Goal: Task Accomplishment & Management: Use online tool/utility

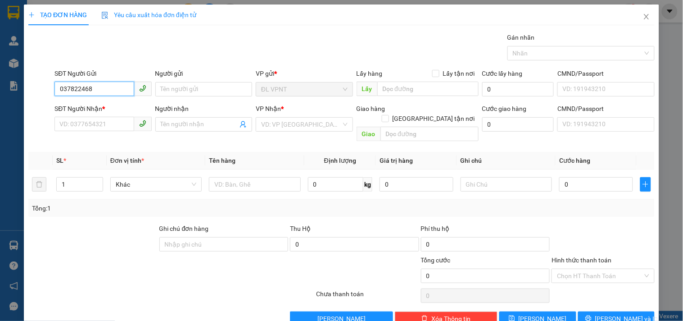
type input "0378224683"
click at [100, 109] on div "0378224683 - LINH" at bounding box center [101, 107] width 85 height 10
type input "LINH"
type input "0919965296"
type input "HIẾU"
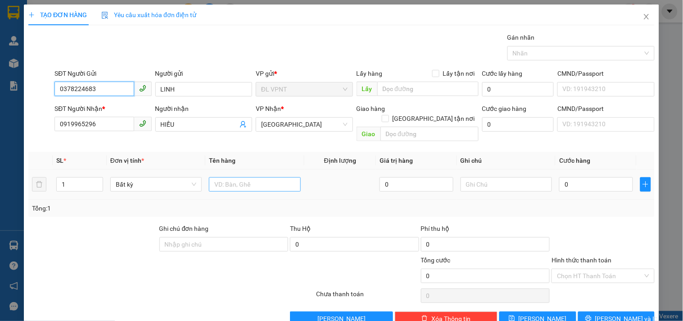
type input "0378224683"
click at [257, 177] on input "text" at bounding box center [254, 184] width 91 height 14
type input "1tx"
click at [582, 177] on input "0" at bounding box center [596, 184] width 74 height 14
type input "3"
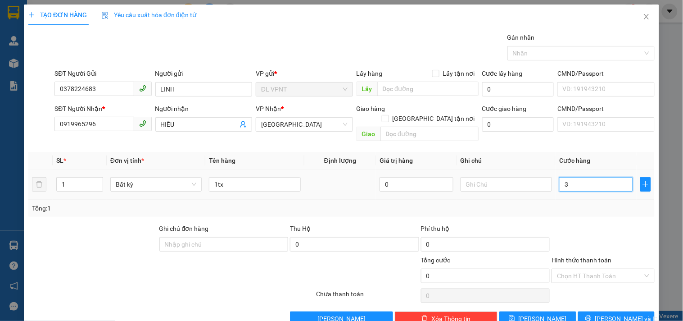
type input "3"
type input "30"
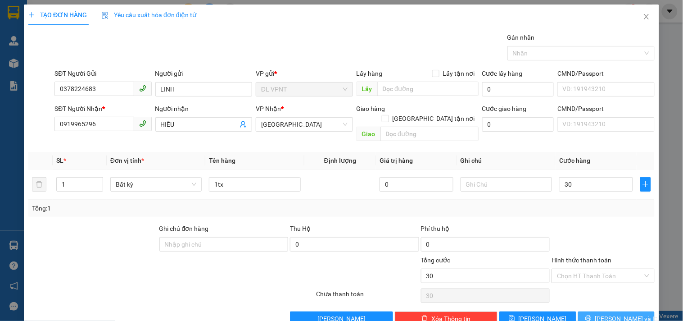
type input "30.000"
click at [627, 311] on button "[PERSON_NAME] và In" at bounding box center [616, 318] width 77 height 14
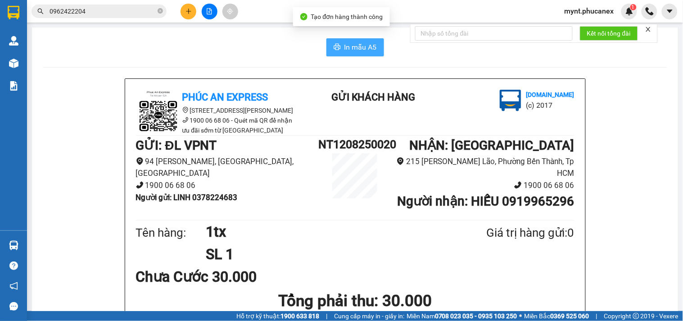
click at [376, 48] on button "In mẫu A5" at bounding box center [356, 47] width 58 height 18
click at [189, 15] on button at bounding box center [189, 12] width 16 height 16
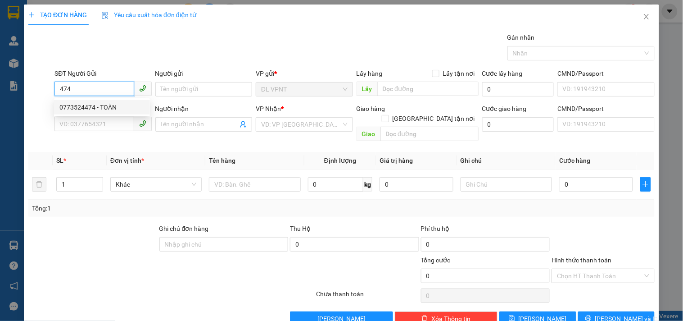
click at [80, 101] on div "0773524474 - TOÀN" at bounding box center [102, 107] width 96 height 14
type input "0773524474"
type input "TOÀN"
type input "0917959298"
type input "PHƯỚC"
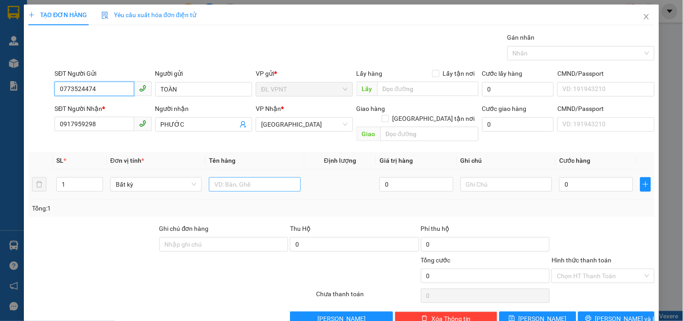
type input "0773524474"
click at [232, 177] on input "text" at bounding box center [254, 184] width 91 height 14
type input "1tx"
click at [577, 177] on input "0" at bounding box center [596, 184] width 74 height 14
type input "3"
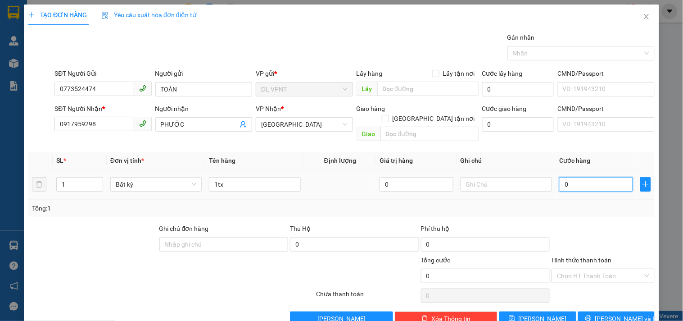
type input "3"
type input "30"
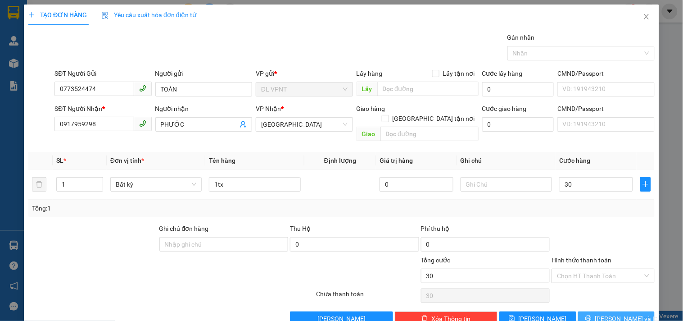
type input "30.000"
click at [622, 314] on span "Lưu và In" at bounding box center [627, 319] width 63 height 10
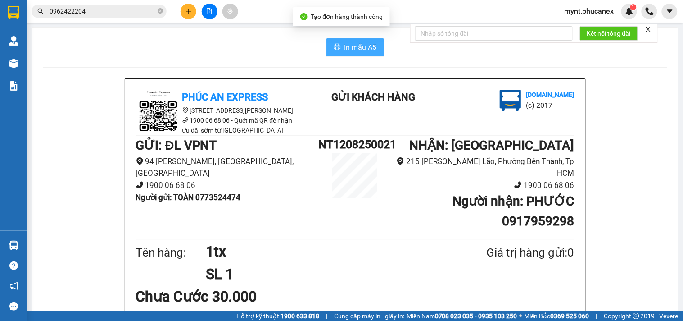
click at [362, 44] on span "In mẫu A5" at bounding box center [361, 46] width 32 height 11
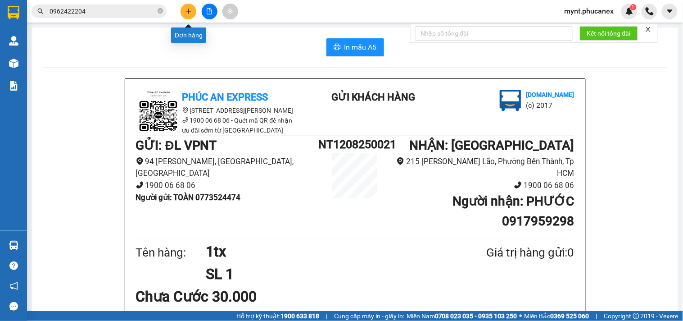
click at [187, 14] on icon "plus" at bounding box center [189, 11] width 6 height 6
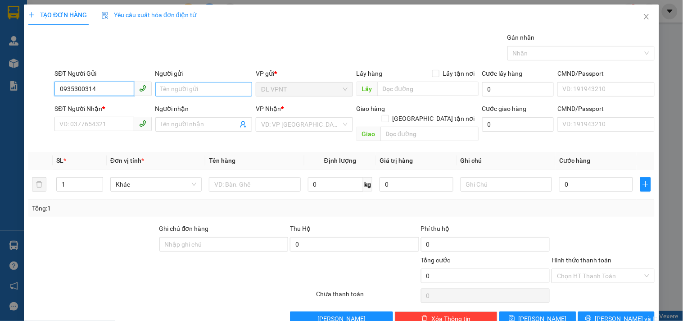
type input "0935300314"
click at [167, 93] on input "Người gửi" at bounding box center [203, 89] width 97 height 14
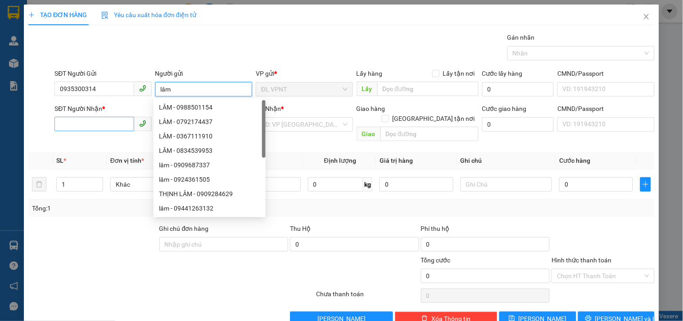
type input "lâm"
click at [77, 123] on input "SĐT Người Nhận *" at bounding box center [94, 124] width 79 height 14
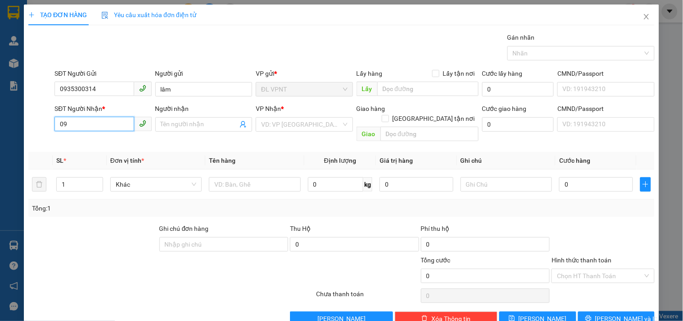
type input "0"
type input "0355018750"
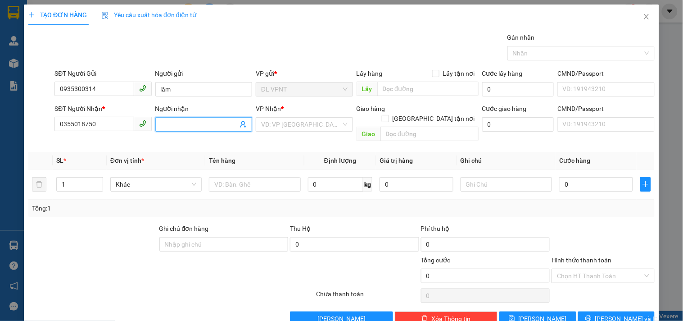
click at [174, 124] on input "Người nhận" at bounding box center [199, 124] width 77 height 10
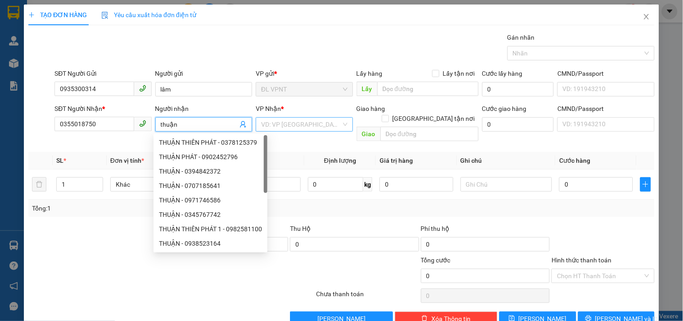
type input "thuận"
click at [291, 130] on input "search" at bounding box center [301, 125] width 80 height 14
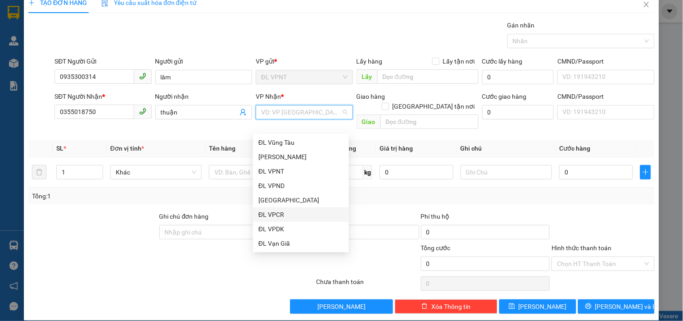
scroll to position [14, 0]
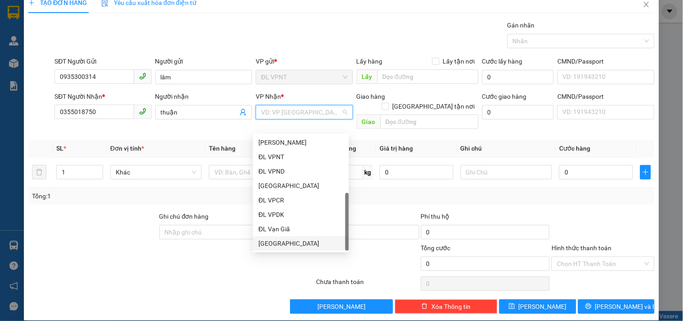
click at [277, 239] on div "[GEOGRAPHIC_DATA]" at bounding box center [301, 243] width 85 height 10
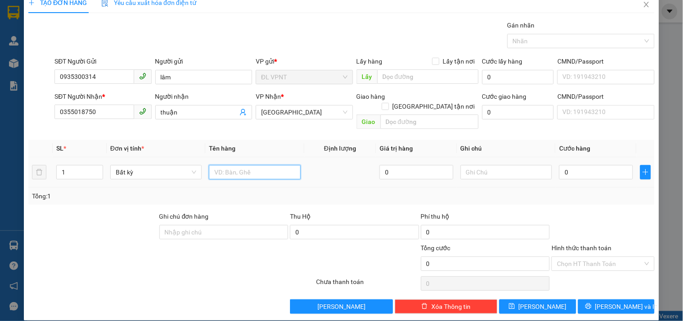
click at [229, 165] on input "text" at bounding box center [254, 172] width 91 height 14
type input "1h"
click at [591, 165] on input "0" at bounding box center [596, 172] width 74 height 14
type input "2"
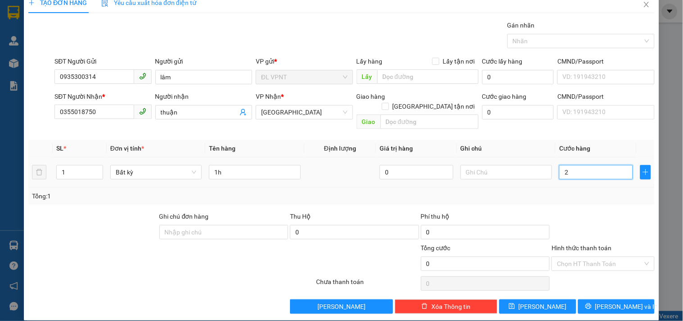
type input "2"
type input "20"
type input "20.000"
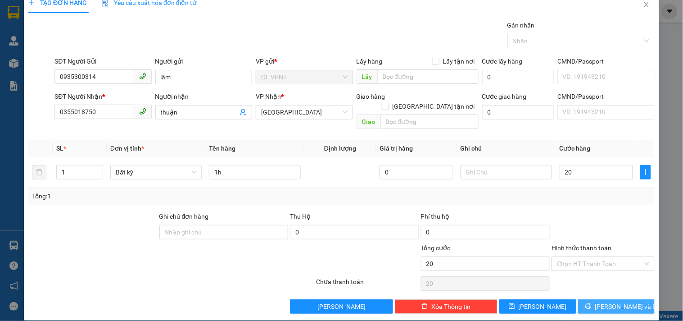
type input "20.000"
click at [606, 301] on span "[PERSON_NAME] và In" at bounding box center [627, 306] width 63 height 10
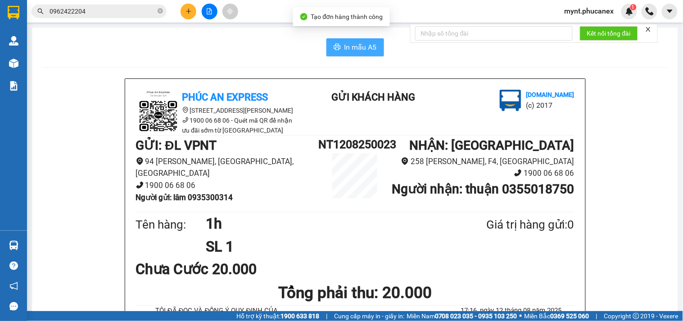
click at [360, 45] on span "In mẫu A5" at bounding box center [361, 46] width 32 height 11
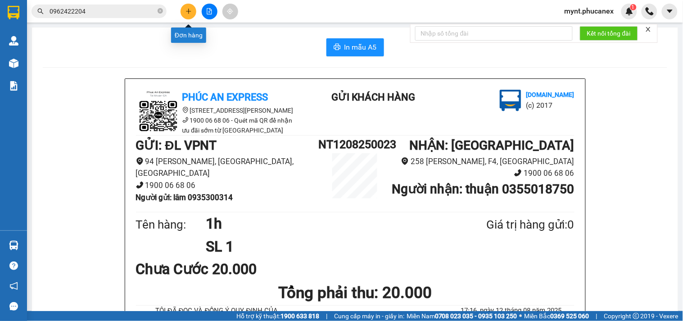
click at [192, 14] on button at bounding box center [189, 12] width 16 height 16
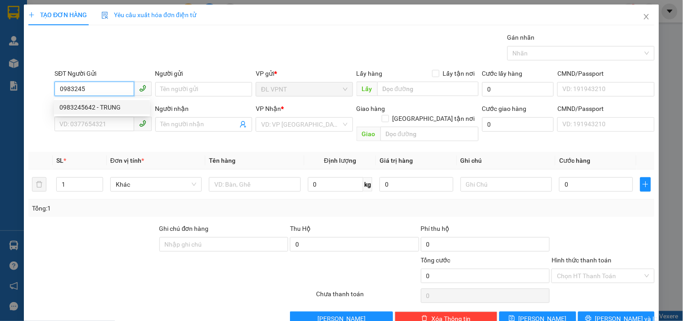
click at [102, 103] on div "0983245642 - TRUNG" at bounding box center [101, 107] width 85 height 10
type input "0983245642"
type input "TRUNG"
type input "0909844762"
type input "ĐỨC"
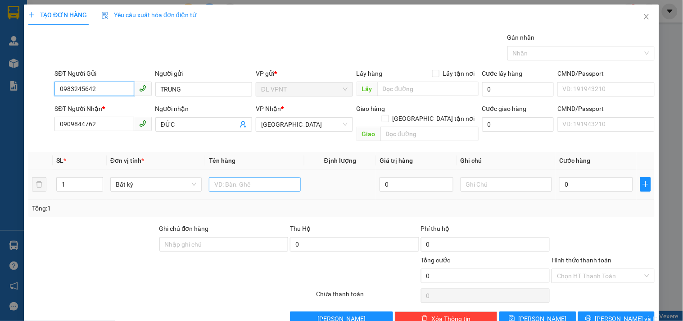
type input "0983245642"
click at [236, 177] on input "text" at bounding box center [254, 184] width 91 height 14
type input "2tx"
drag, startPoint x: 74, startPoint y: 169, endPoint x: 47, endPoint y: 172, distance: 27.2
click at [47, 172] on tr "1 Bất kỳ 2tx 0 0" at bounding box center [341, 184] width 627 height 30
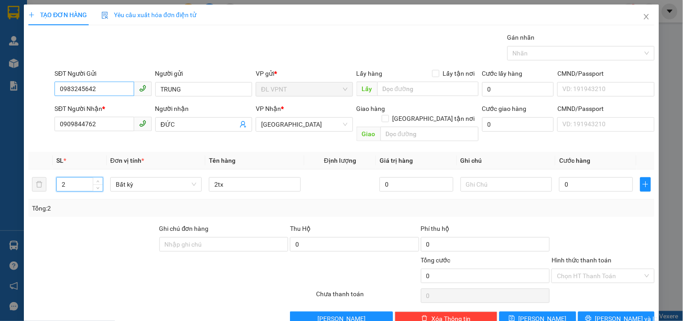
type input "2"
drag, startPoint x: 115, startPoint y: 86, endPoint x: 0, endPoint y: 107, distance: 117.3
click at [0, 107] on div "TẠO ĐƠN HÀNG Yêu cầu xuất hóa đơn điện tử Transit Pickup Surcharge Ids Transit …" at bounding box center [341, 160] width 683 height 321
click at [597, 177] on input "0" at bounding box center [596, 184] width 74 height 14
type input "1"
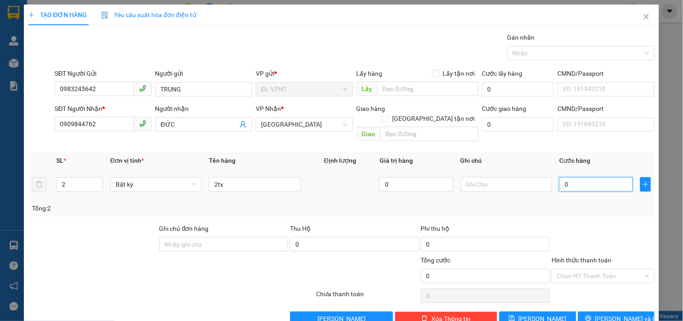
type input "1"
type input "10"
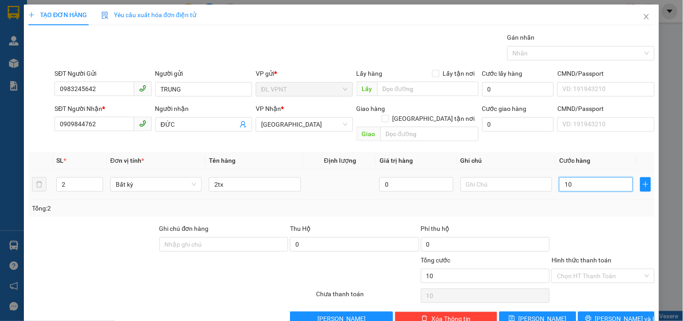
type input "100"
type input "100.000"
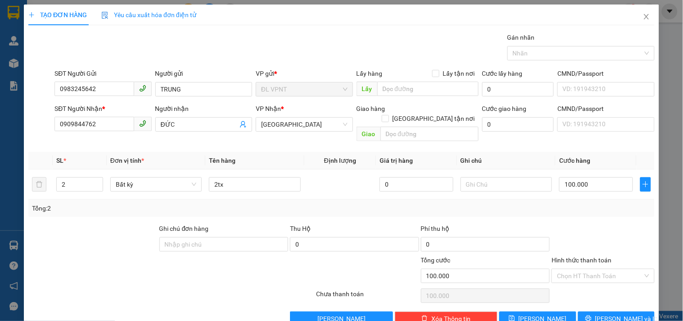
click at [597, 209] on div "Transit Pickup Surcharge Ids Transit Deliver Surcharge Ids Transit Deliver Surc…" at bounding box center [341, 178] width 627 height 293
click at [587, 271] on input "Hình thức thanh toán" at bounding box center [600, 276] width 86 height 14
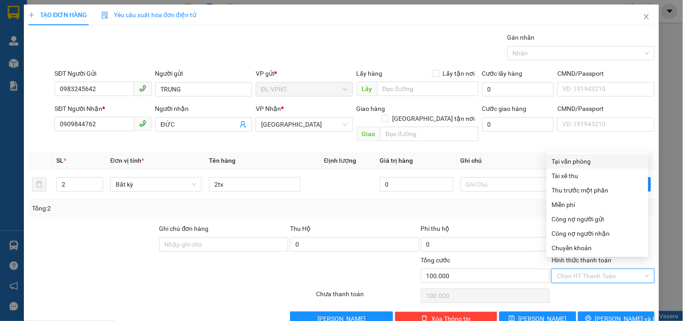
click at [579, 163] on div "Tại văn phòng" at bounding box center [597, 161] width 91 height 10
type input "0"
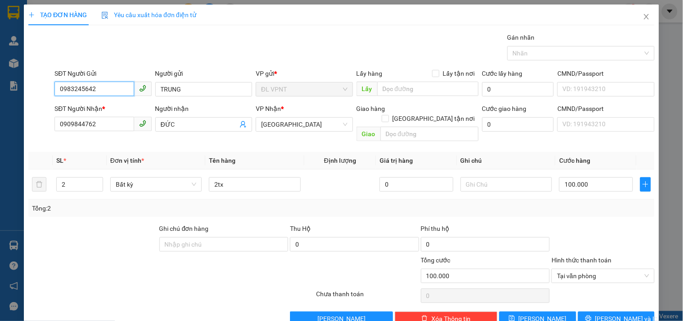
drag, startPoint x: 113, startPoint y: 91, endPoint x: 59, endPoint y: 91, distance: 54.1
click at [59, 91] on input "0983245642" at bounding box center [94, 89] width 79 height 14
drag, startPoint x: 565, startPoint y: 172, endPoint x: 596, endPoint y: 154, distance: 36.5
click at [566, 177] on input "100.000" at bounding box center [596, 184] width 74 height 14
type input "1"
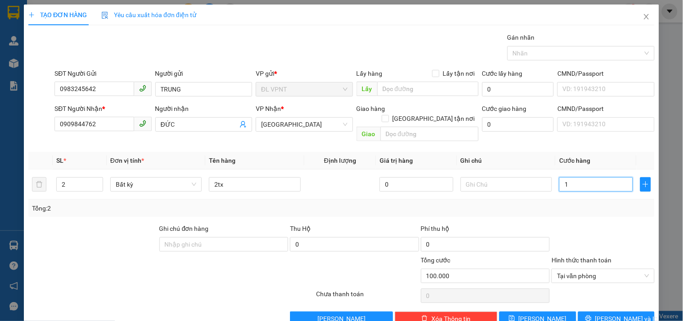
type input "1"
type input "12"
type input "120"
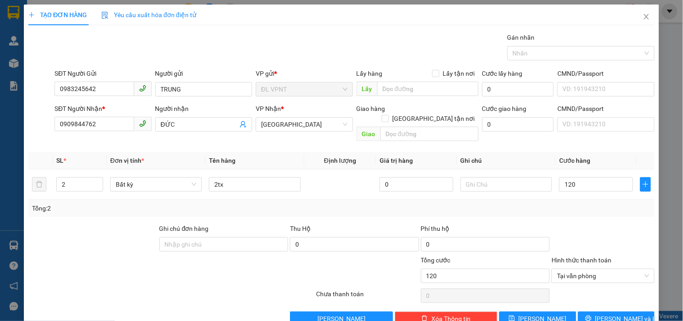
type input "120.000"
click at [604, 205] on div "Tổng: 2" at bounding box center [341, 208] width 627 height 17
click at [627, 314] on span "Lưu và In" at bounding box center [627, 319] width 63 height 10
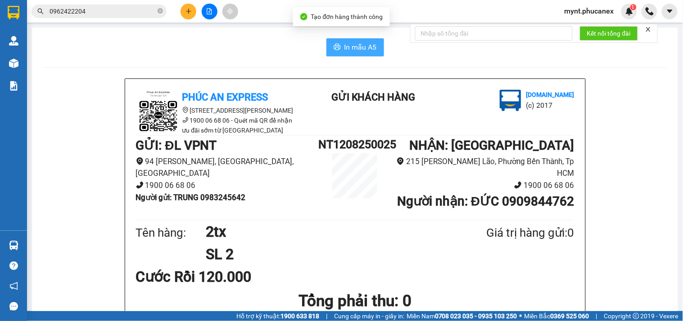
click at [337, 46] on button "In mẫu A5" at bounding box center [356, 47] width 58 height 18
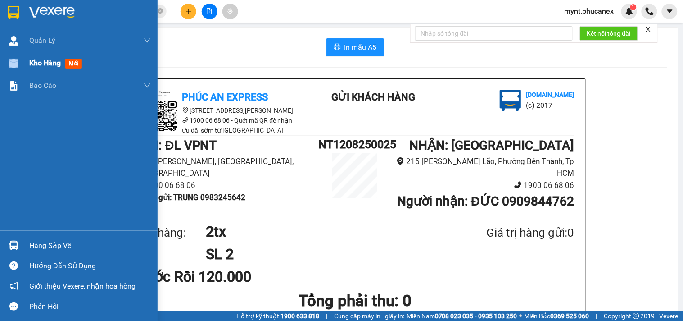
click at [25, 58] on div "Kho hàng mới" at bounding box center [79, 63] width 158 height 23
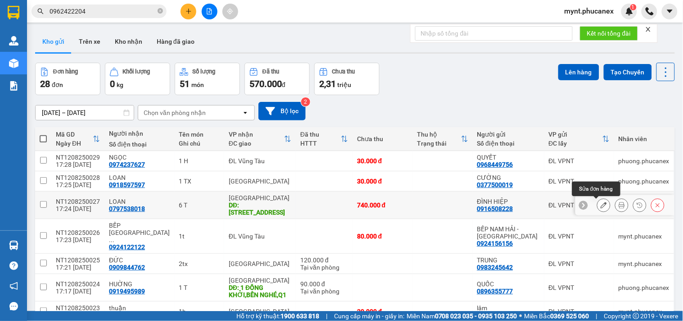
click at [601, 203] on icon at bounding box center [604, 205] width 6 height 6
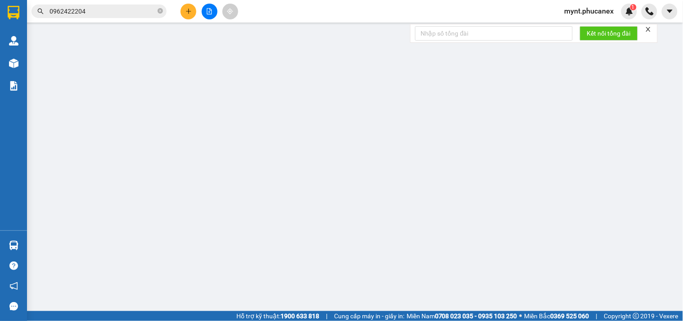
type input "0916508228"
type input "ĐÌNH HIỆP"
type input "0797538018"
type input "LOAN"
type input "157B TX21, THẠNH XUÂN, Q.12"
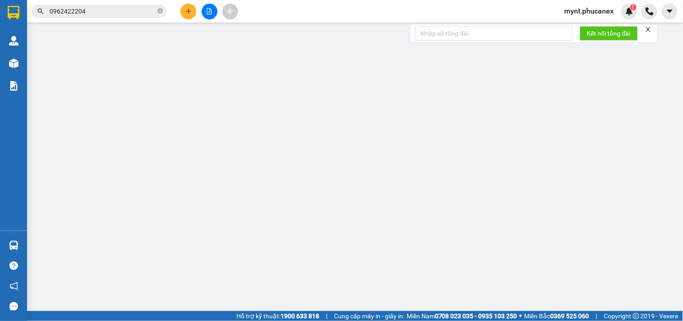
type input "500.000"
type input "740.000"
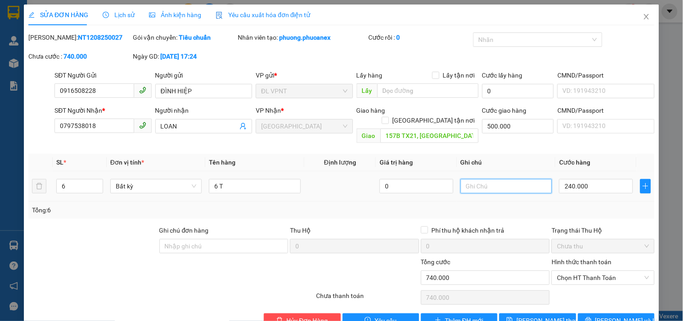
click at [500, 179] on input "text" at bounding box center [506, 186] width 91 height 14
drag, startPoint x: 141, startPoint y: 258, endPoint x: 383, endPoint y: 182, distance: 253.2
click at [141, 258] on div at bounding box center [118, 273] width 183 height 32
click at [501, 179] on input "ck mb :" at bounding box center [506, 186] width 91 height 14
paste input "12/08/25 17:31"
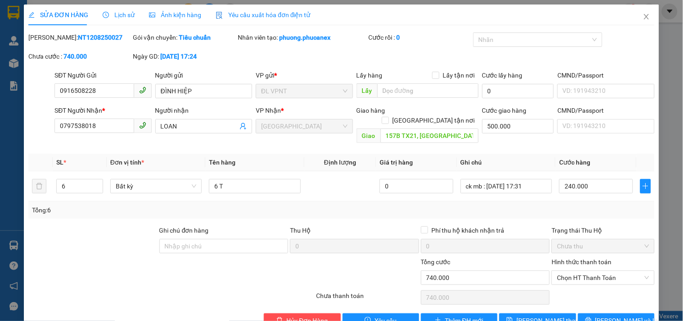
click at [543, 298] on div "Total Paid Fee 0 Total UnPaid Fee 740.000 Cash Collection Total Fee Mã ĐH: NT12…" at bounding box center [341, 179] width 627 height 295
click at [535, 315] on span "Lưu thay đổi" at bounding box center [553, 320] width 72 height 10
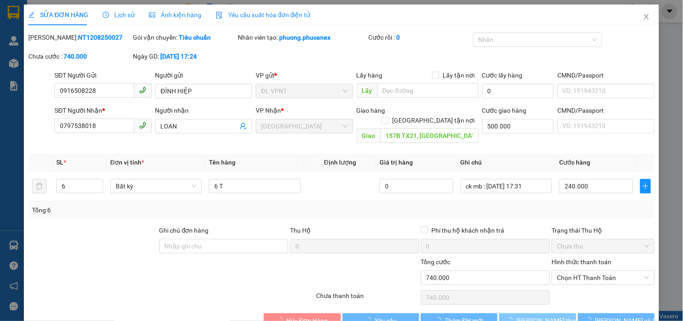
type input "MB:12/08/25 17:31"
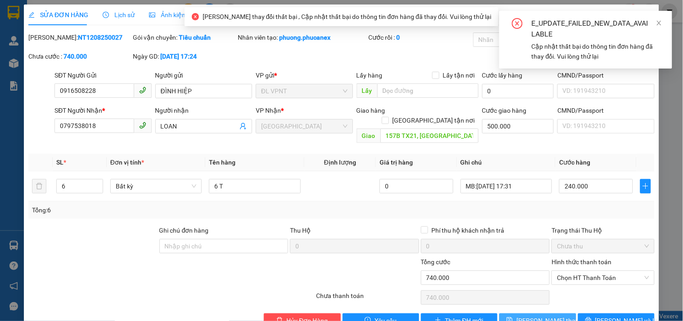
click at [535, 315] on span "Lưu thay đổi" at bounding box center [553, 320] width 72 height 10
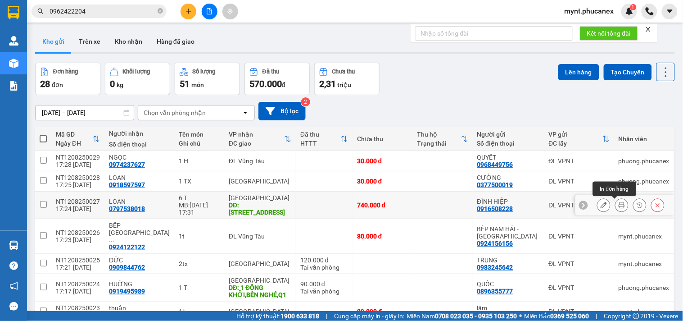
click at [600, 205] on button at bounding box center [604, 205] width 13 height 16
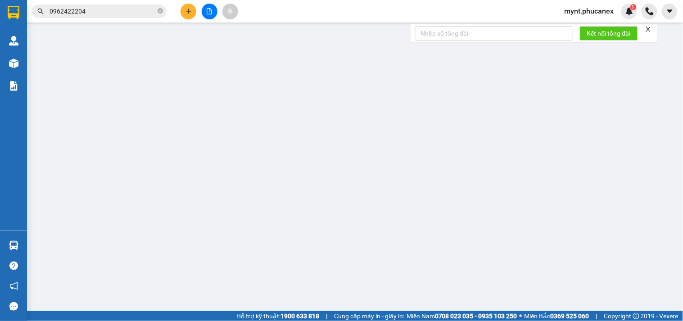
type input "0916508228"
type input "ĐÌNH HIỆP"
type input "0797538018"
type input "LOAN"
type input "157B TX21, THẠNH XUÂN, Q.12"
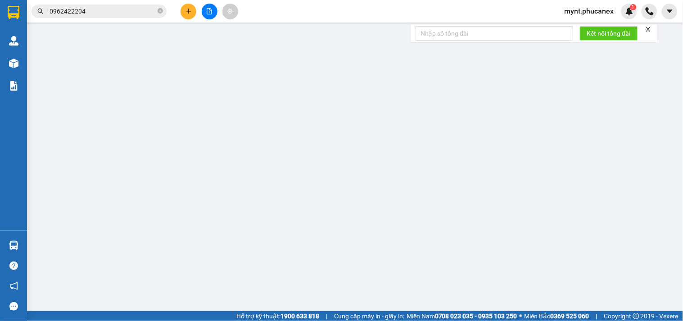
type input "500.000"
type input "740.000"
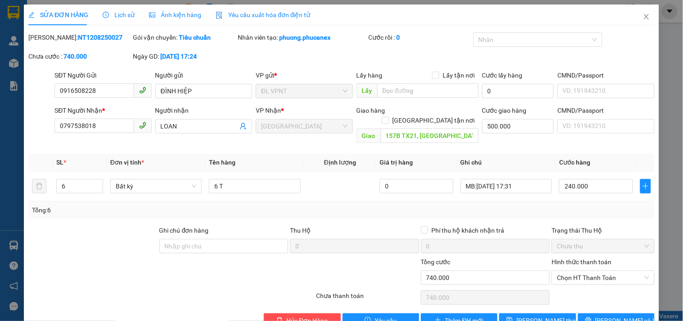
click at [118, 17] on span "Lịch sử" at bounding box center [119, 14] width 32 height 7
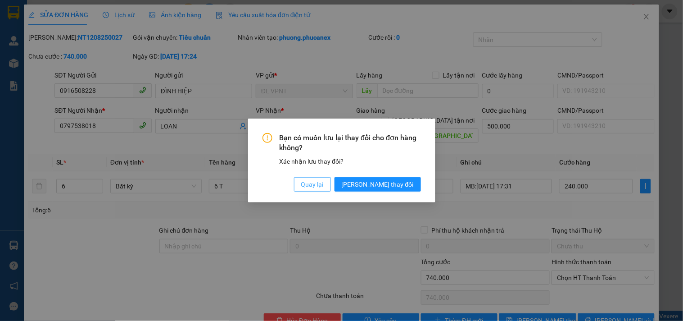
click at [324, 181] on span "Quay lại" at bounding box center [312, 184] width 23 height 10
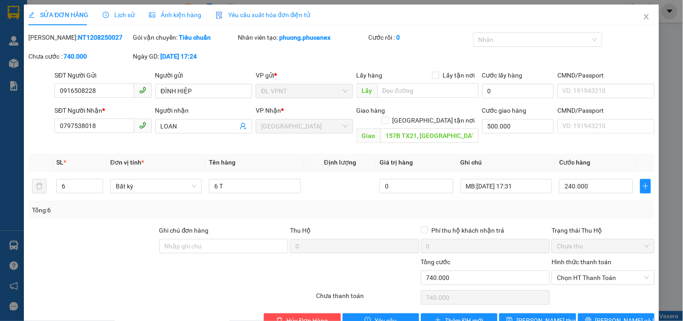
click at [112, 15] on span "Lịch sử" at bounding box center [119, 14] width 32 height 7
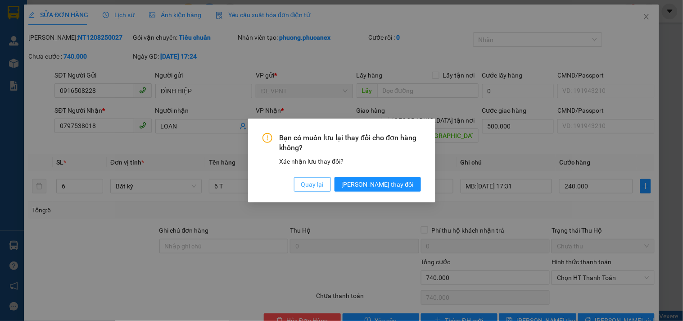
click at [324, 183] on span "Quay lại" at bounding box center [312, 184] width 23 height 10
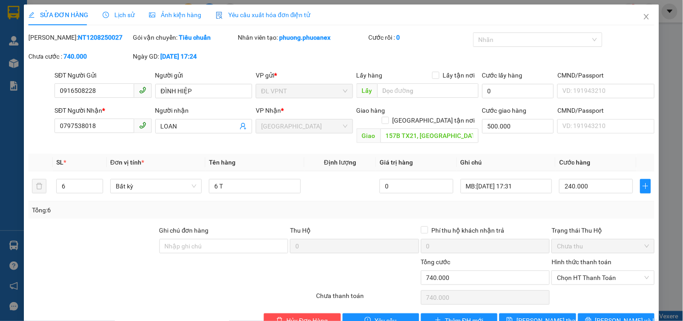
click at [107, 16] on span "Lịch sử" at bounding box center [119, 14] width 32 height 7
click at [640, 13] on span "Close" at bounding box center [646, 17] width 25 height 25
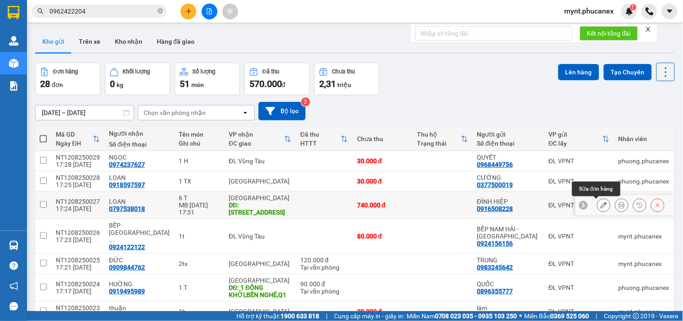
click at [600, 203] on button at bounding box center [604, 205] width 13 height 16
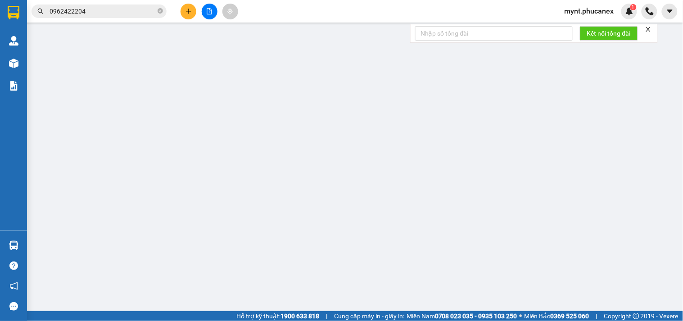
type input "0916508228"
type input "ĐÌNH HIỆP"
type input "0797538018"
type input "LOAN"
type input "157B TX21, THẠNH XUÂN, Q.12"
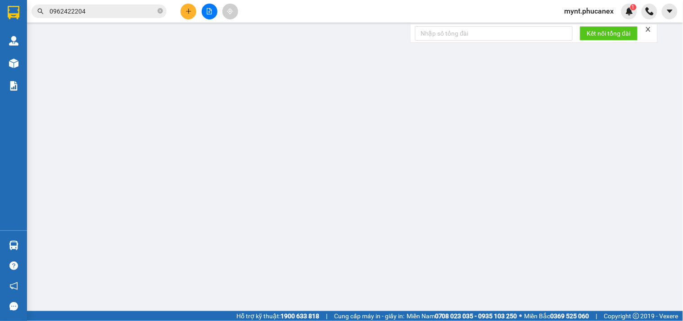
type input "500.000"
type input "740.000"
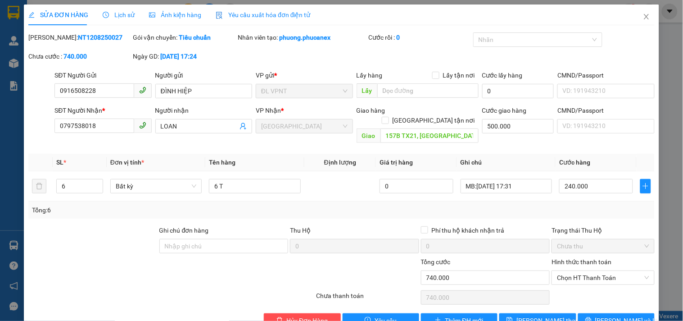
click at [119, 11] on span "Lịch sử" at bounding box center [119, 14] width 32 height 7
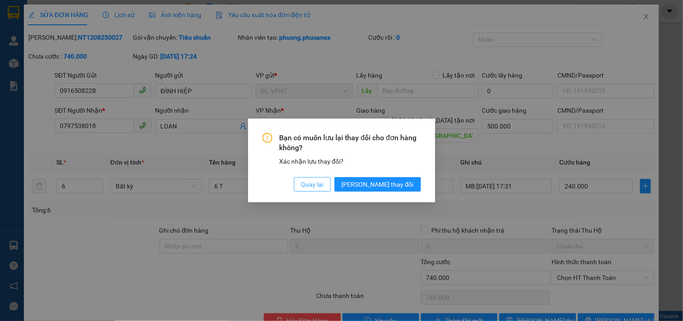
click at [331, 190] on button "Quay lại" at bounding box center [312, 184] width 37 height 14
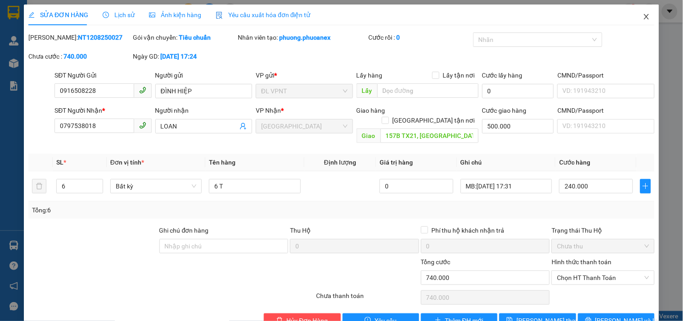
click at [644, 15] on icon "close" at bounding box center [646, 16] width 5 height 5
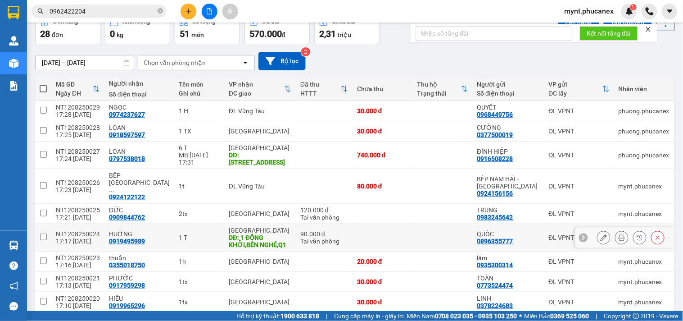
scroll to position [102, 0]
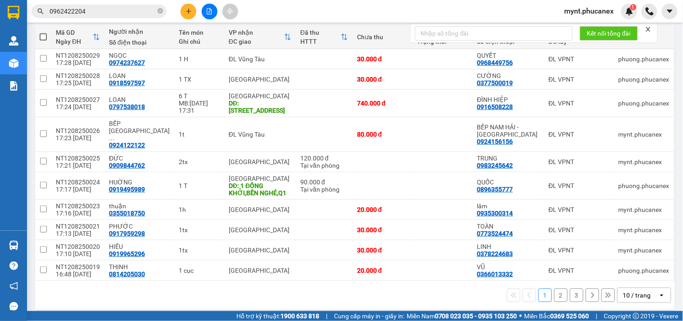
click at [641, 291] on div "10 / trang" at bounding box center [637, 295] width 28 height 9
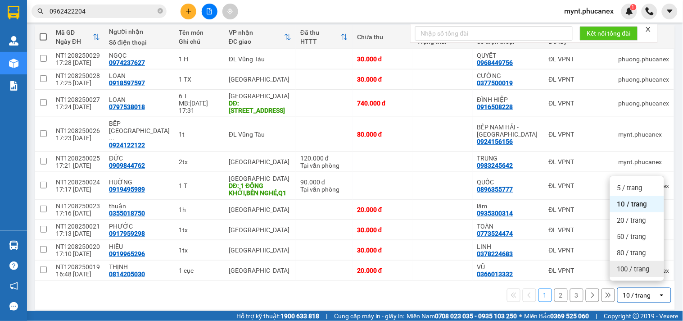
click at [632, 268] on span "100 / trang" at bounding box center [634, 268] width 32 height 9
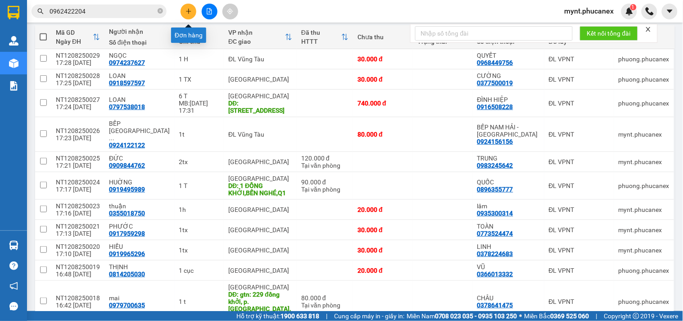
click at [191, 14] on icon "plus" at bounding box center [189, 11] width 6 height 6
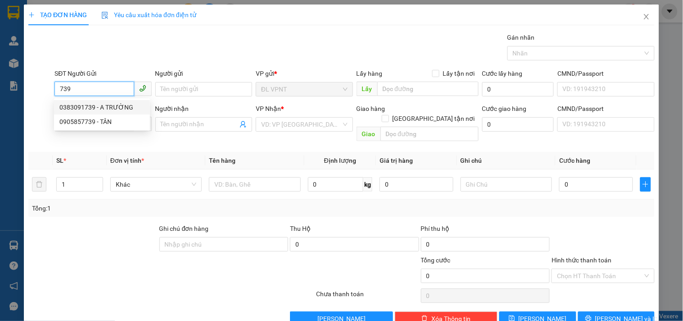
click at [105, 108] on div "0383091739 - A TRƯỜNG" at bounding box center [101, 107] width 85 height 10
type input "0383091739"
type input "A TRƯỜNG"
type input "0984841700"
type input "PHƯƠNG ANH"
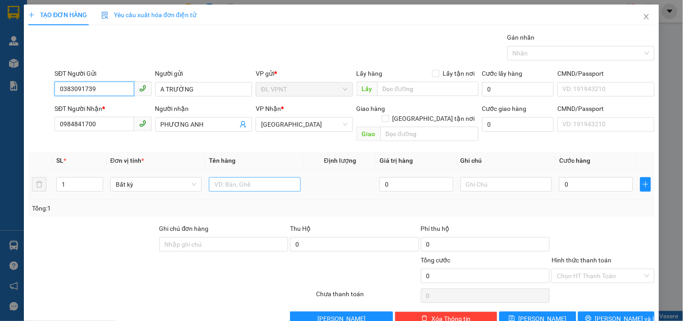
type input "0383091739"
click at [249, 177] on input "text" at bounding box center [254, 184] width 91 height 14
type input "1T ĐEN"
click at [575, 178] on input "0" at bounding box center [596, 184] width 74 height 14
type input "4"
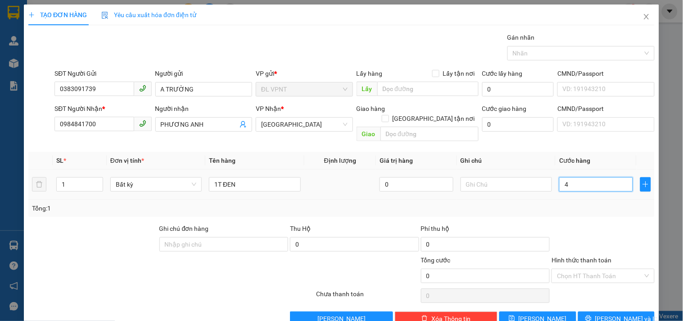
type input "4"
type input "40"
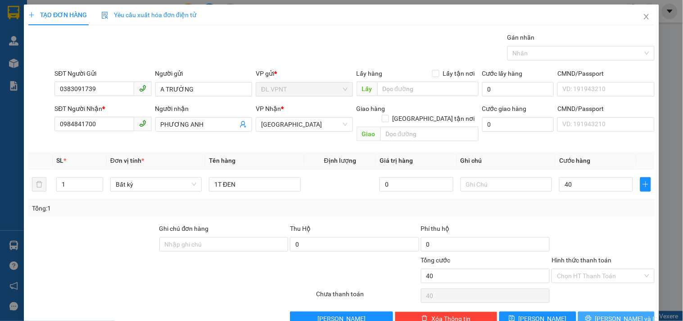
type input "40.000"
click at [628, 311] on button "Lưu và In" at bounding box center [616, 318] width 77 height 14
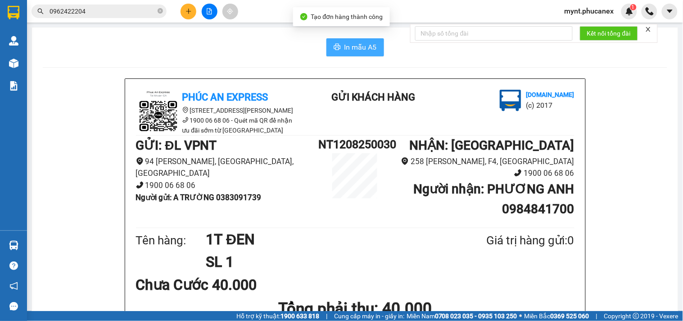
click at [350, 40] on button "In mẫu A5" at bounding box center [356, 47] width 58 height 18
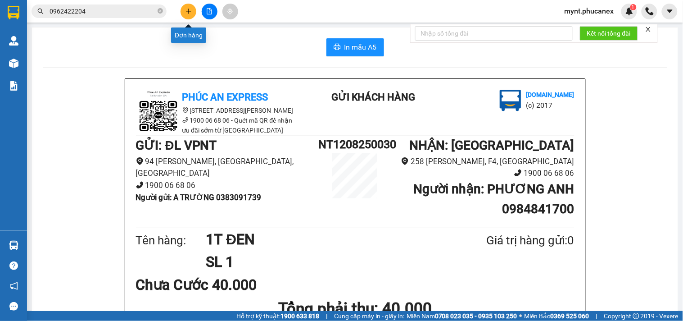
click at [190, 9] on icon "plus" at bounding box center [189, 11] width 6 height 6
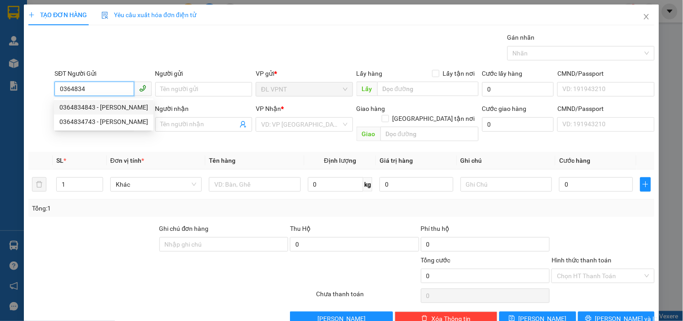
click at [68, 106] on div "0364834843 - VŨ" at bounding box center [103, 107] width 89 height 10
type input "0364834843"
type input "VŨ"
type input "0382134724"
type input "NHƯ Ý"
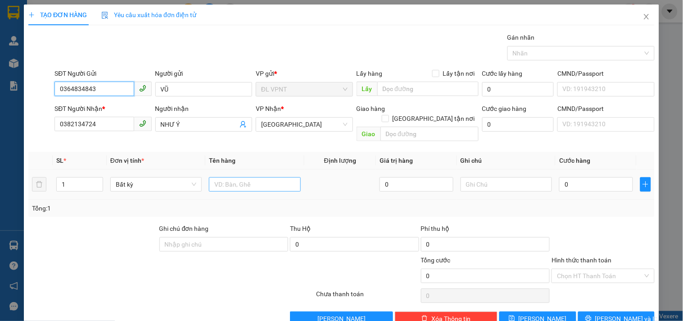
type input "0364834843"
click at [212, 177] on input "text" at bounding box center [254, 184] width 91 height 14
type input "1C ĐEN"
click at [578, 177] on input "0" at bounding box center [596, 184] width 74 height 14
type input "3"
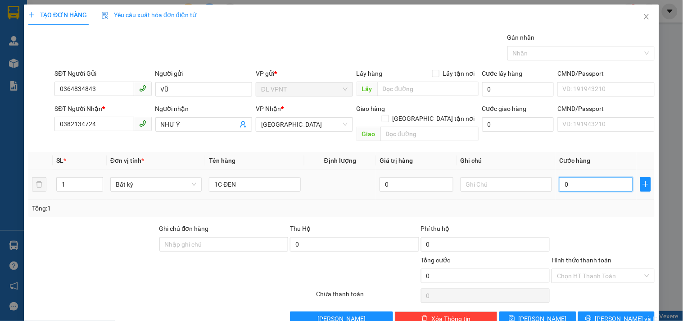
type input "3"
type input "30"
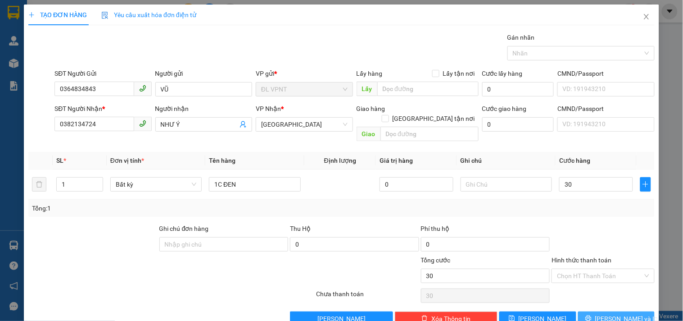
type input "30.000"
click at [616, 314] on span "Lưu và In" at bounding box center [627, 319] width 63 height 10
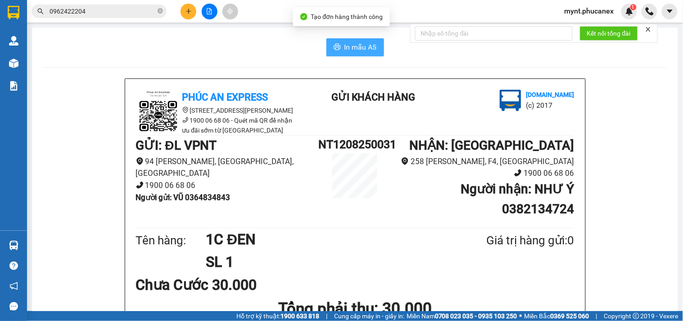
click at [336, 46] on icon "printer" at bounding box center [337, 46] width 7 height 7
click at [187, 9] on icon "plus" at bounding box center [189, 11] width 6 height 6
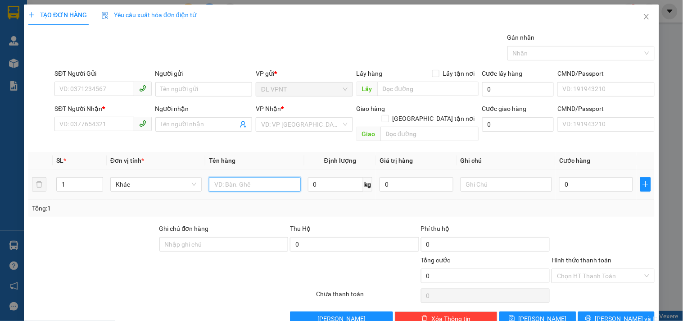
click at [220, 177] on input "text" at bounding box center [254, 184] width 91 height 14
type input "1k"
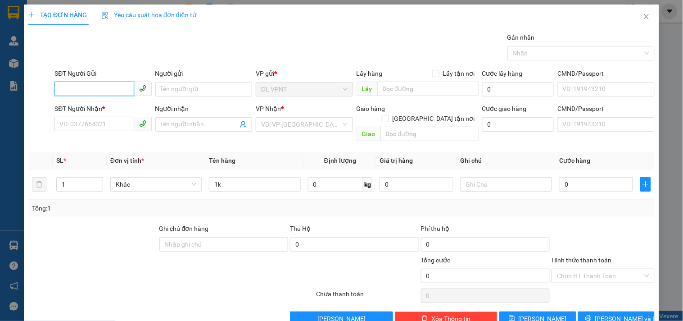
click at [91, 89] on input "SĐT Người Gửi" at bounding box center [94, 89] width 79 height 14
type input "0934813357"
click at [92, 107] on div "0934813357 - NỮ" at bounding box center [101, 107] width 85 height 10
type input "NỮ"
type input "056178005822"
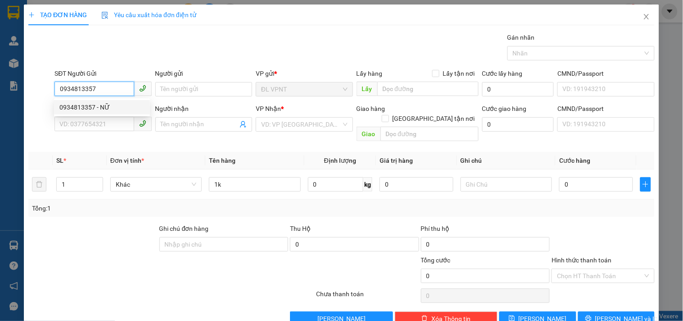
type input "0935997198"
type input "THANH"
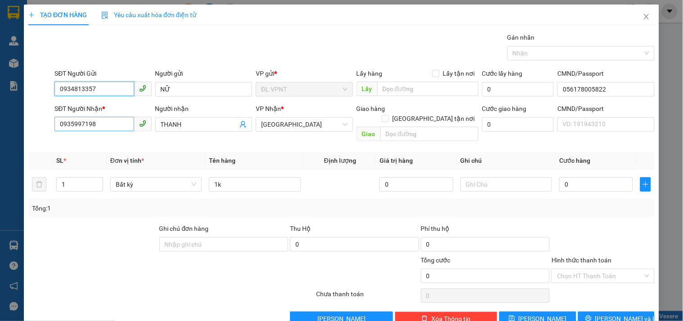
type input "0934813357"
click at [123, 125] on input "0935997198" at bounding box center [94, 124] width 79 height 14
click at [96, 286] on div at bounding box center [171, 295] width 288 height 18
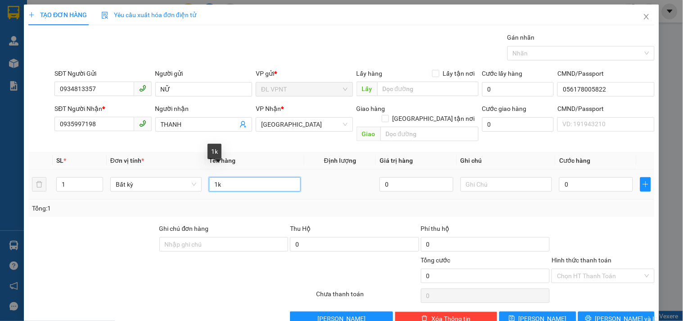
click at [227, 177] on input "1k" at bounding box center [254, 184] width 91 height 14
type input "1 bị đen"
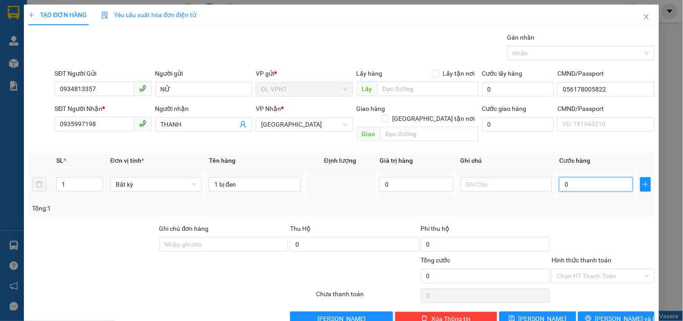
click at [573, 178] on input "0" at bounding box center [596, 184] width 74 height 14
type input "4"
type input "40"
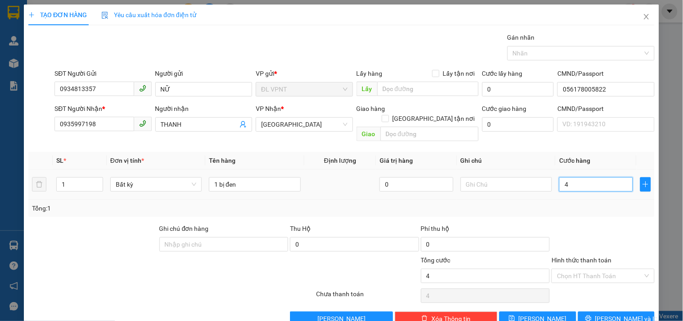
type input "40"
type input "40.000"
click at [604, 269] on input "Hình thức thanh toán" at bounding box center [600, 276] width 86 height 14
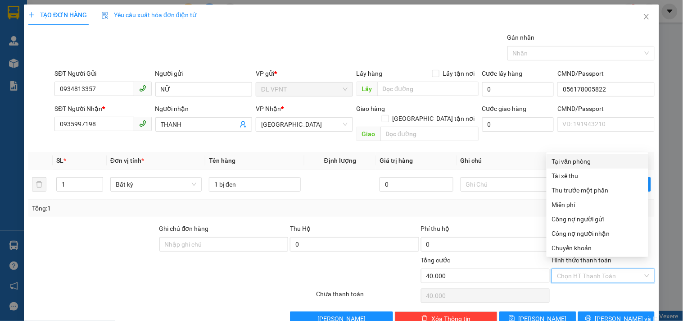
click at [575, 159] on div "Tại văn phòng" at bounding box center [597, 161] width 91 height 10
type input "0"
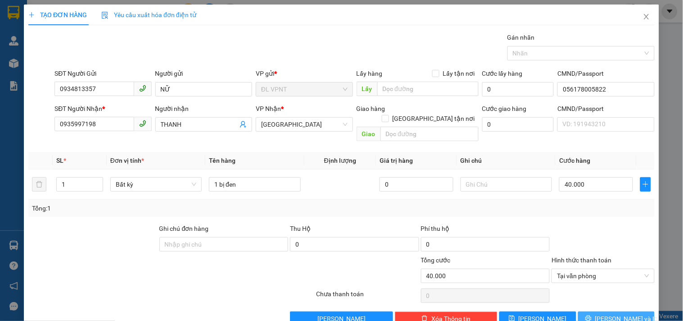
drag, startPoint x: 586, startPoint y: 309, endPoint x: 581, endPoint y: 304, distance: 7.0
click at [586, 311] on button "Lưu và In" at bounding box center [616, 318] width 77 height 14
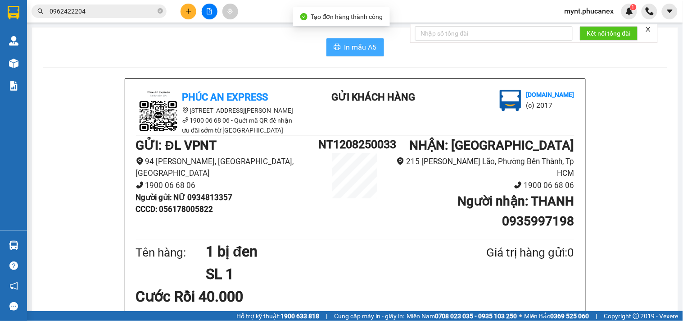
click at [327, 46] on button "In mẫu A5" at bounding box center [356, 47] width 58 height 18
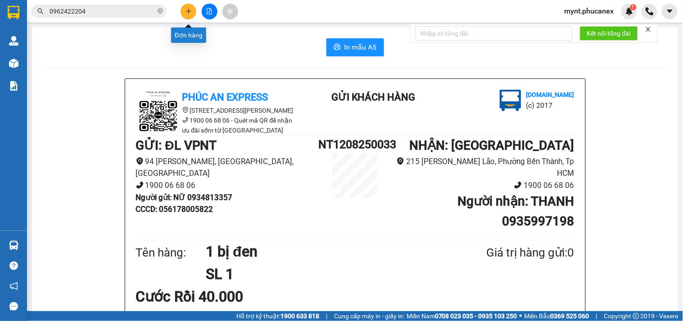
click at [183, 10] on button at bounding box center [189, 12] width 16 height 16
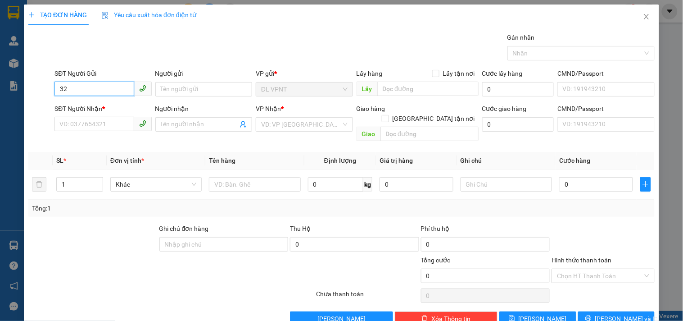
click at [60, 87] on input "32" at bounding box center [94, 89] width 79 height 14
click at [116, 104] on div "0583829532 - hưng phú" at bounding box center [109, 107] width 101 height 10
type input "0583829532"
type input "hưng phú"
type input "0975957992"
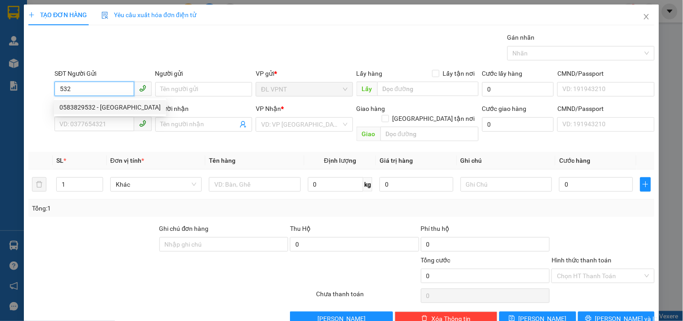
type input "NGỌC ( CTY HƯNG PHÚ )"
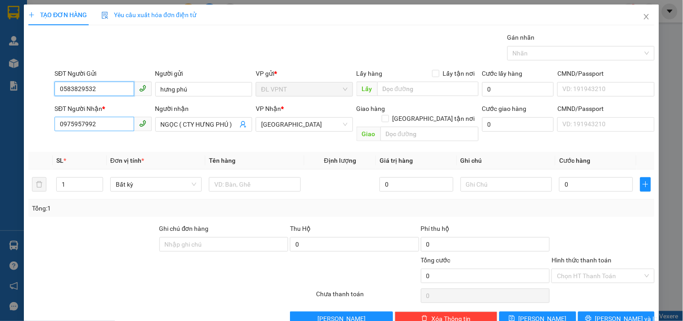
type input "0583829532"
drag, startPoint x: 89, startPoint y: 120, endPoint x: 0, endPoint y: 125, distance: 89.3
click at [0, 124] on div "TẠO ĐƠN HÀNG Yêu cầu xuất hóa đơn điện tử Transit Pickup Surcharge Ids Transit …" at bounding box center [341, 160] width 683 height 321
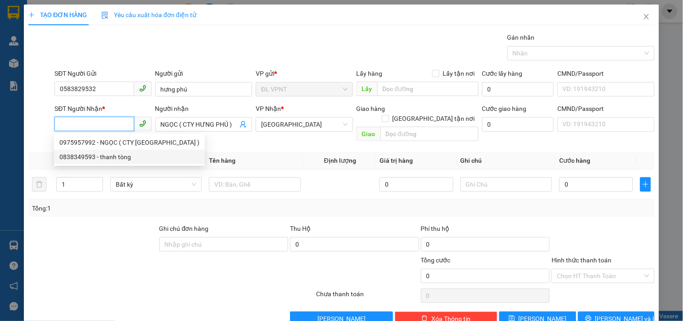
click at [112, 152] on div "0838349593 - thanh tòng" at bounding box center [129, 157] width 140 height 10
type input "0838349593"
type input "thanh tòng"
type input "gtn"
type input "40.000"
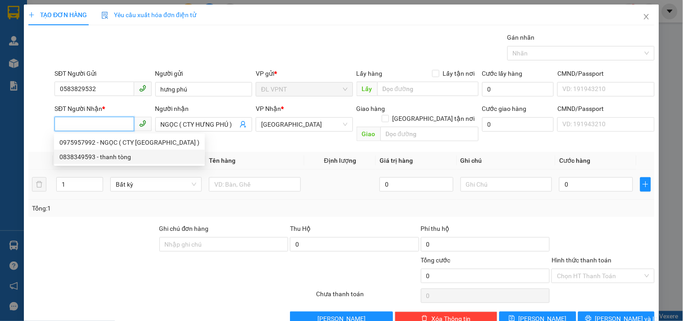
type input "40.000"
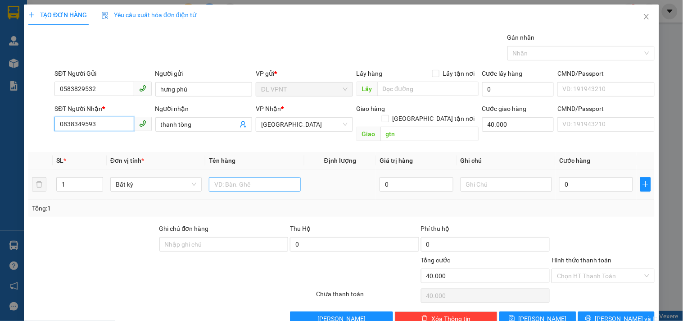
type input "0838349593"
click at [227, 177] on input "text" at bounding box center [254, 184] width 91 height 14
type input "1h"
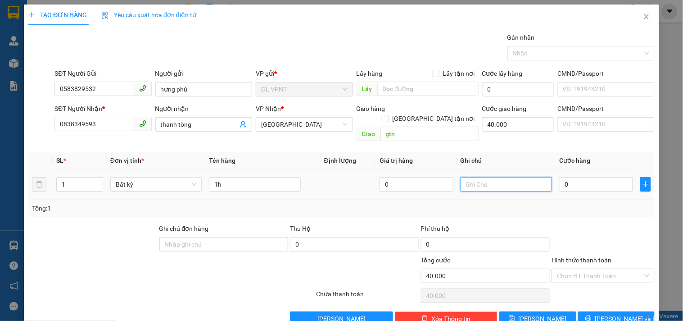
click at [498, 177] on input "text" at bounding box center [506, 184] width 91 height 14
type input "công nợ"
click at [582, 177] on input "0" at bounding box center [596, 184] width 74 height 14
type input "2"
type input "40.002"
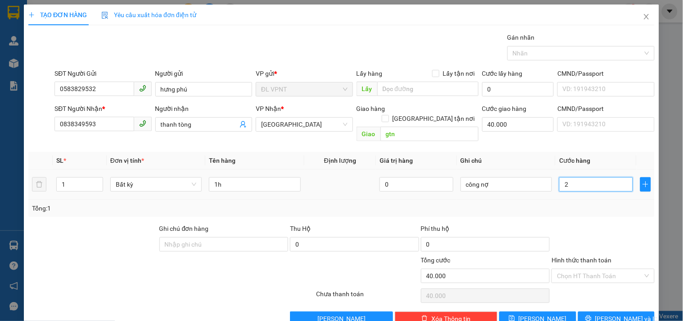
type input "40.002"
type input "20"
type input "40.020"
type input "20.000"
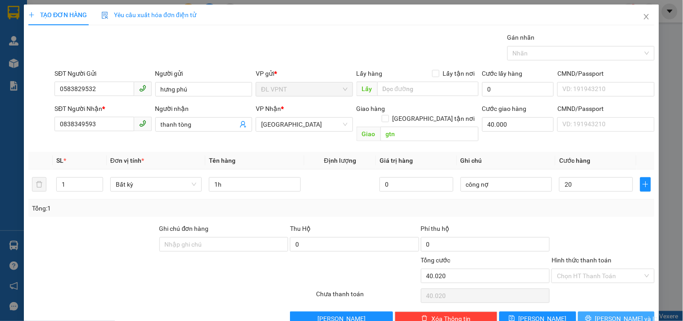
type input "60.000"
click at [591, 311] on button "Lưu và In" at bounding box center [616, 318] width 77 height 14
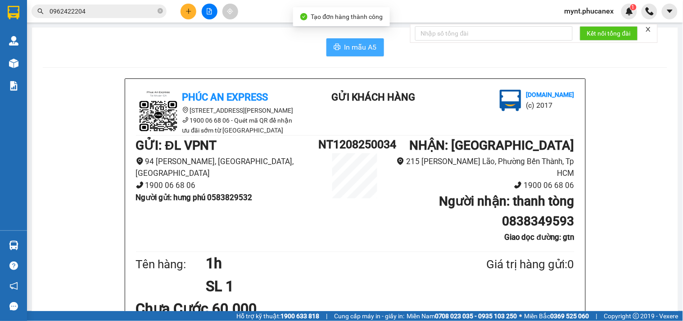
click at [359, 51] on span "In mẫu A5" at bounding box center [361, 46] width 32 height 11
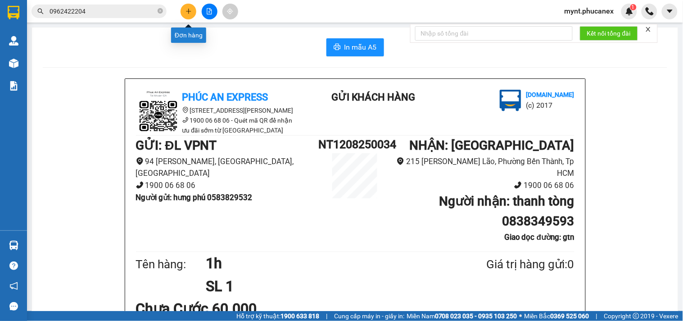
click at [186, 10] on icon "plus" at bounding box center [189, 11] width 6 height 6
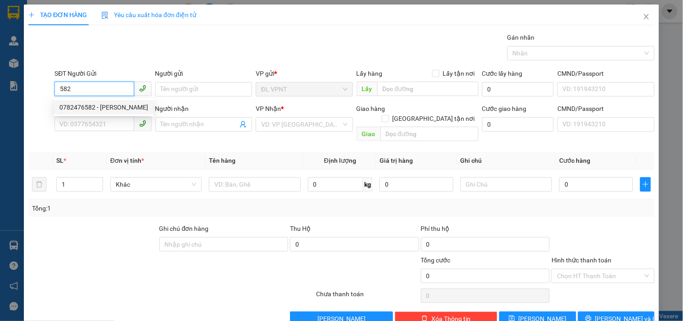
click at [83, 107] on div "0782476582 - QUỲNH HƯƠNG" at bounding box center [103, 107] width 89 height 10
type input "0782476582"
type input "QUỲNH HƯƠNG"
type input "0918880868"
type input "HÂN THỊNH"
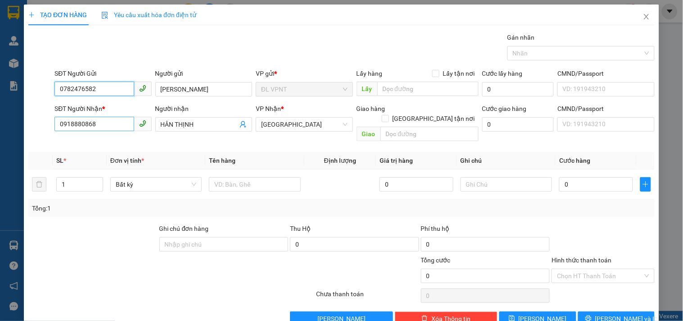
type input "0782476582"
drag, startPoint x: 99, startPoint y: 128, endPoint x: 0, endPoint y: 113, distance: 100.3
click at [0, 113] on div "TẠO ĐƠN HÀNG Yêu cầu xuất hóa đơn điện tử Transit Pickup Surcharge Ids Transit …" at bounding box center [341, 160] width 683 height 321
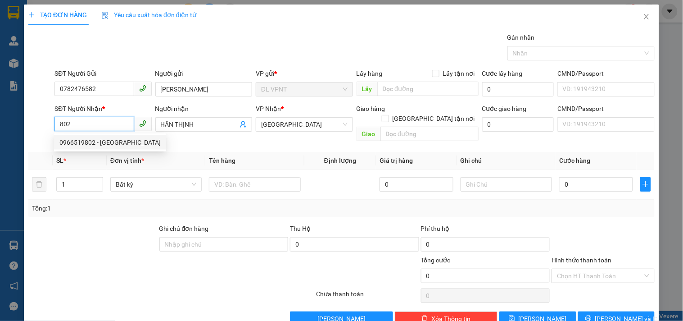
click at [59, 125] on input "802" at bounding box center [94, 124] width 79 height 14
click at [113, 146] on div "0908807802 - LỘC" at bounding box center [101, 142] width 85 height 10
type input "0908807802"
type input "LỘC"
type input "0908807802"
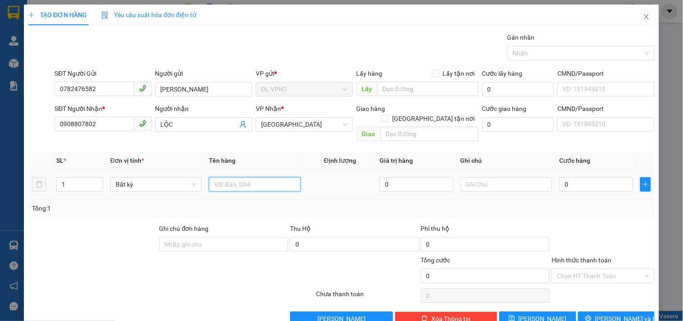
click at [248, 177] on input "text" at bounding box center [254, 184] width 91 height 14
type input "1T"
click at [565, 178] on input "0" at bounding box center [596, 184] width 74 height 14
type input "4"
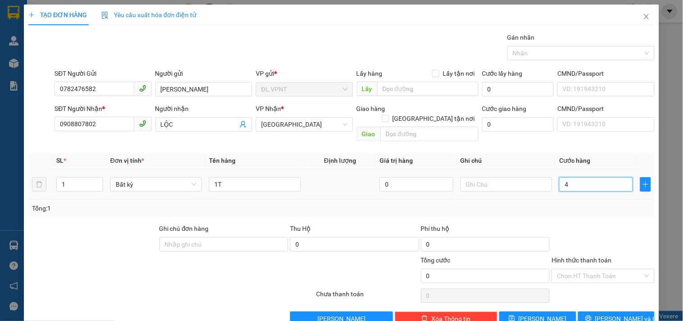
type input "4"
type input "40"
type input "40.000"
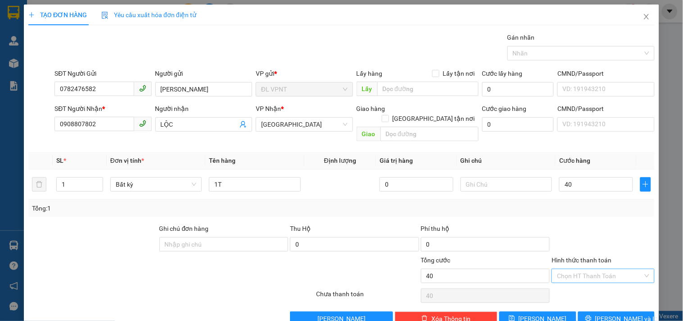
type input "40.000"
click at [585, 269] on input "Hình thức thanh toán" at bounding box center [600, 276] width 86 height 14
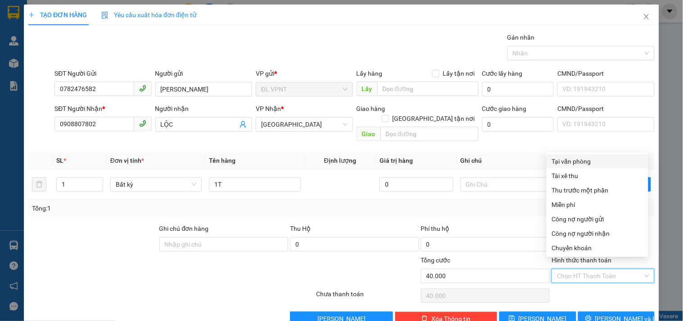
click at [566, 158] on div "Tại văn phòng" at bounding box center [597, 161] width 91 height 10
type input "0"
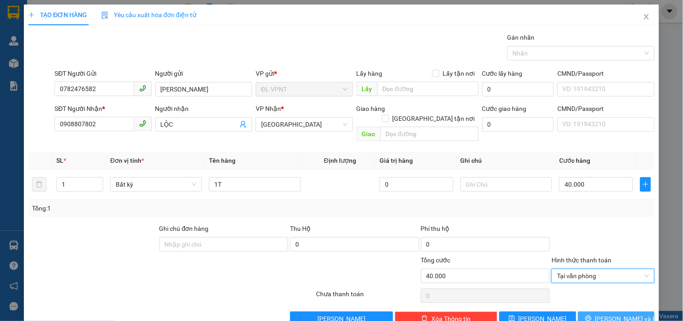
click at [625, 314] on span "Lưu và In" at bounding box center [627, 319] width 63 height 10
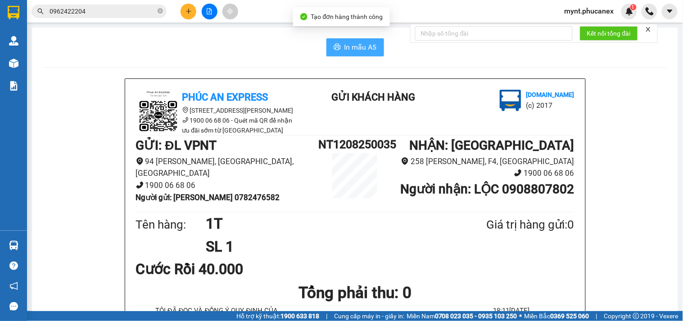
click at [350, 44] on span "In mẫu A5" at bounding box center [361, 46] width 32 height 11
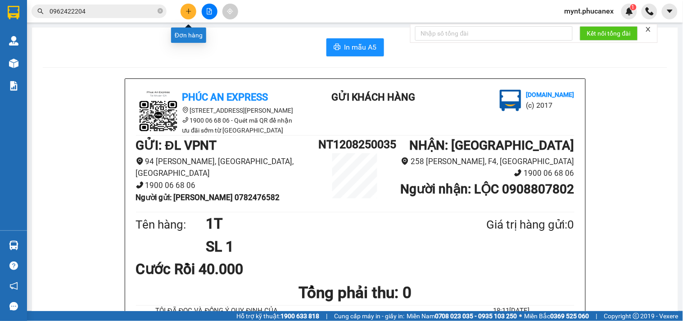
click at [188, 9] on icon "plus" at bounding box center [188, 11] width 0 height 5
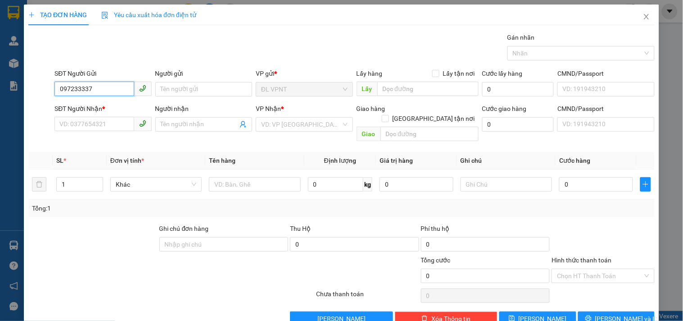
type input "09723333"
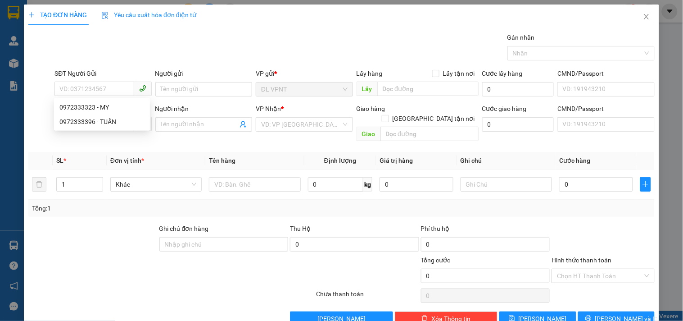
click at [26, 120] on div "TẠO ĐƠN HÀNG Yêu cầu xuất hóa đơn điện tử Transit Pickup Surcharge Ids Transit …" at bounding box center [342, 169] width 636 height 328
click at [87, 125] on input "SĐT Người Nhận *" at bounding box center [94, 124] width 79 height 14
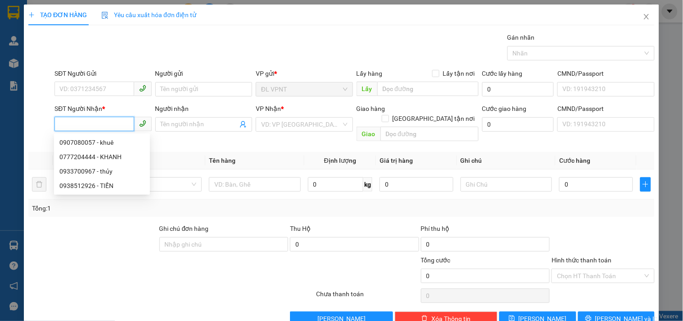
paste input "09723333"
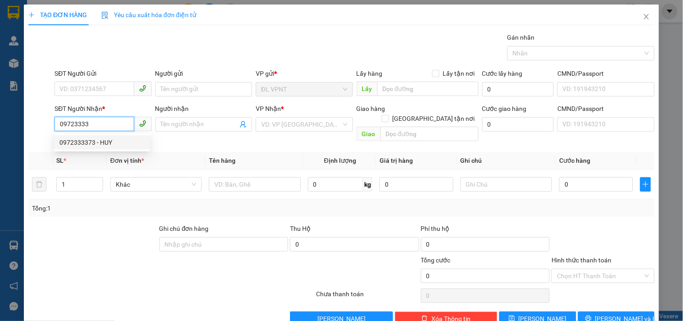
click at [110, 138] on div "0972333373 - HUY" at bounding box center [101, 142] width 85 height 10
type input "0972333373"
type input "HUY"
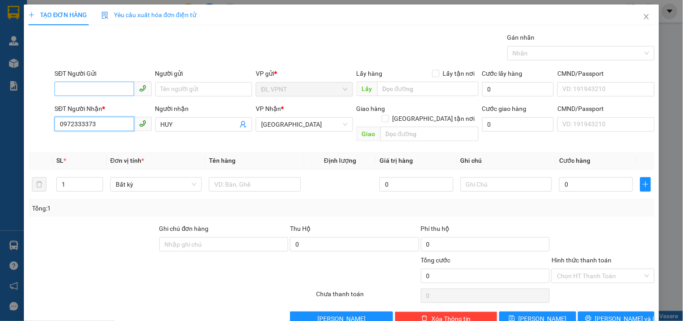
type input "0972333373"
click at [106, 85] on input "SĐT Người Gửi" at bounding box center [94, 89] width 79 height 14
type input "0358086444"
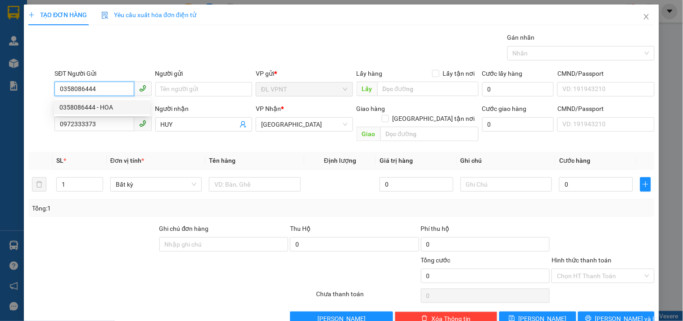
click at [105, 101] on div "0358086444 - HOA" at bounding box center [102, 107] width 96 height 14
type input "HOA"
type input "0358086444"
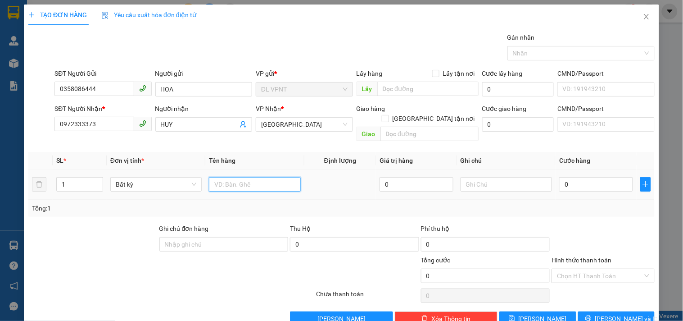
click at [269, 177] on input "text" at bounding box center [254, 184] width 91 height 14
type input "1tx"
click at [562, 177] on input "0" at bounding box center [596, 184] width 74 height 14
type input "4"
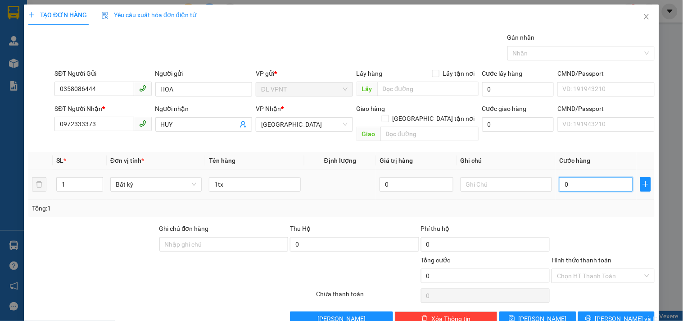
type input "4"
type input "40"
click at [591, 269] on input "Hình thức thanh toán" at bounding box center [600, 276] width 86 height 14
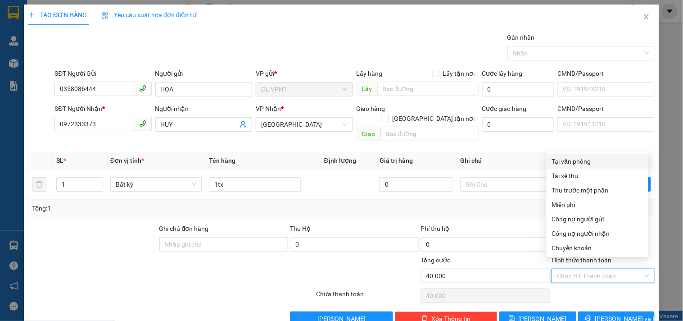
click at [587, 160] on div "Tại văn phòng" at bounding box center [597, 161] width 91 height 10
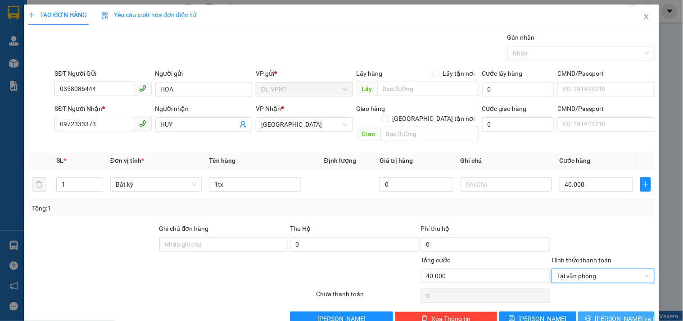
click at [604, 314] on span "Lưu và In" at bounding box center [627, 319] width 63 height 10
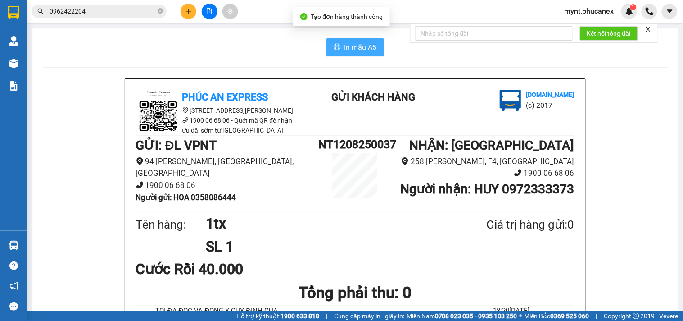
click at [351, 42] on span "In mẫu A5" at bounding box center [361, 46] width 32 height 11
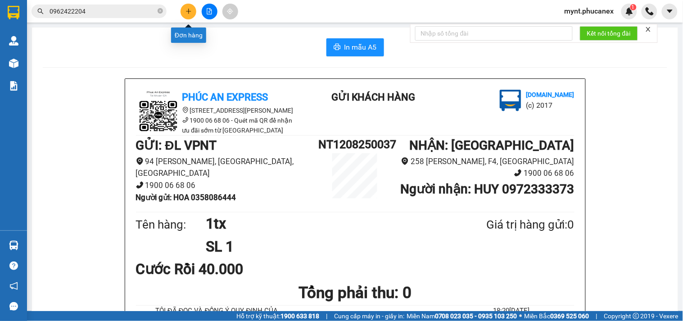
click at [186, 14] on button at bounding box center [189, 12] width 16 height 16
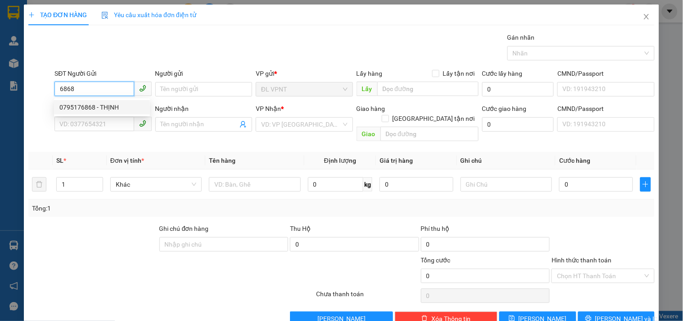
click at [120, 108] on div "0795176868 - THỊNH" at bounding box center [101, 107] width 85 height 10
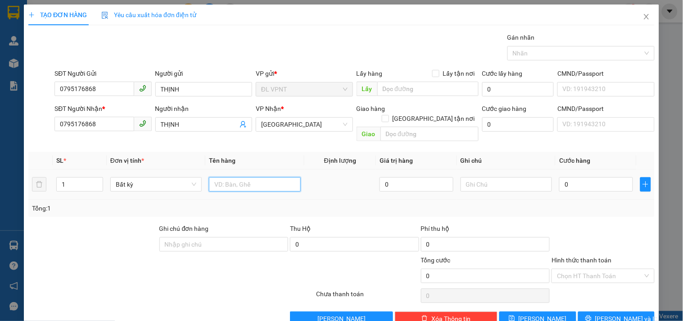
click at [225, 177] on input "text" at bounding box center [254, 184] width 91 height 14
drag, startPoint x: 0, startPoint y: 126, endPoint x: 1, endPoint y: 110, distance: 16.2
click at [0, 119] on div "TẠO ĐƠN HÀNG Yêu cầu xuất hóa đơn điện tử Transit Pickup Surcharge Ids Transit …" at bounding box center [341, 160] width 683 height 321
click at [0, 132] on div "TẠO ĐƠN HÀNG Yêu cầu xuất hóa đơn điện tử Transit Pickup Surcharge Ids Transit …" at bounding box center [341, 160] width 683 height 321
drag, startPoint x: 124, startPoint y: 254, endPoint x: 132, endPoint y: 246, distance: 11.2
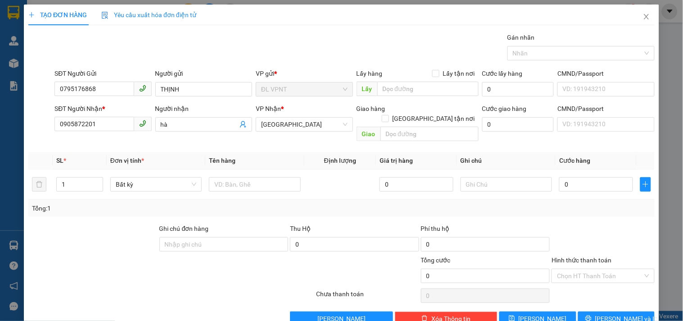
click at [127, 255] on div at bounding box center [118, 271] width 183 height 32
click at [276, 177] on input "text" at bounding box center [254, 184] width 91 height 14
click at [465, 127] on input "text" at bounding box center [430, 134] width 98 height 14
click at [505, 127] on input "0" at bounding box center [518, 124] width 72 height 14
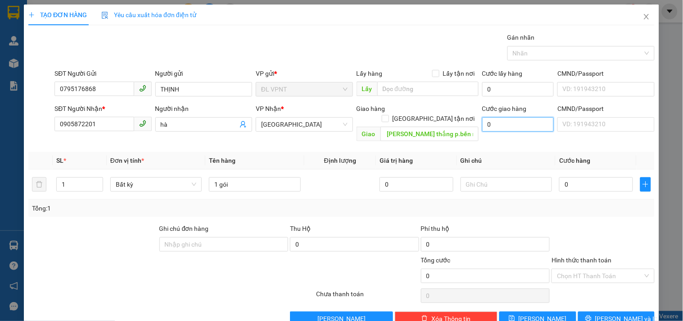
scroll to position [0, 0]
click at [568, 177] on input "0" at bounding box center [596, 184] width 74 height 14
click at [609, 269] on input "Hình thức thanh toán" at bounding box center [600, 276] width 86 height 14
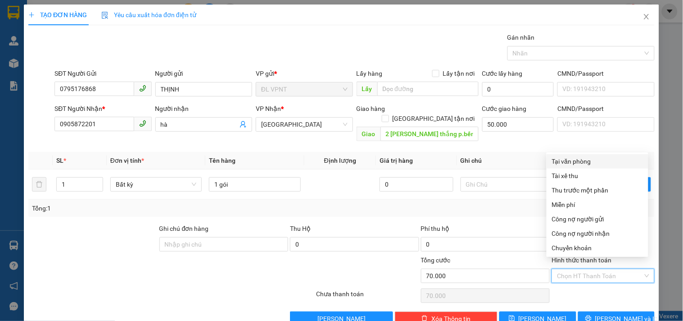
click at [601, 162] on div "Tại văn phòng" at bounding box center [597, 161] width 91 height 10
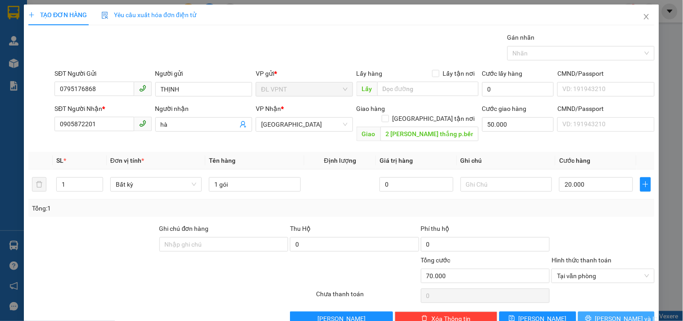
click at [624, 314] on span "Lưu và In" at bounding box center [627, 319] width 63 height 10
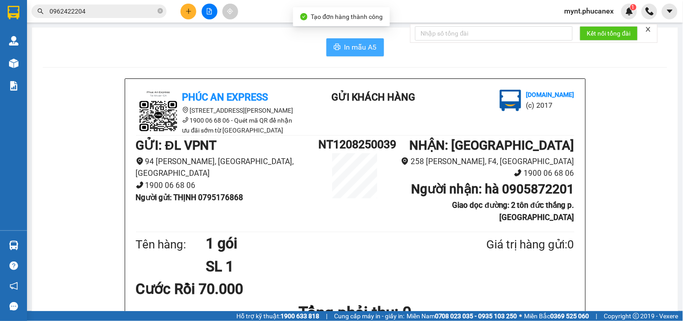
click at [345, 47] on span "In mẫu A5" at bounding box center [361, 46] width 32 height 11
click at [185, 16] on button at bounding box center [189, 12] width 16 height 16
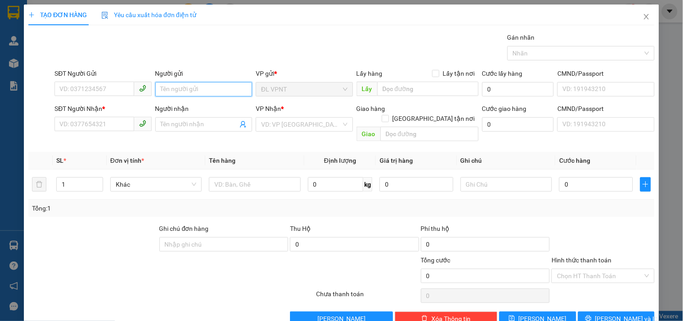
click at [156, 91] on input "Người gửi" at bounding box center [203, 89] width 97 height 14
click at [134, 122] on span at bounding box center [143, 124] width 18 height 14
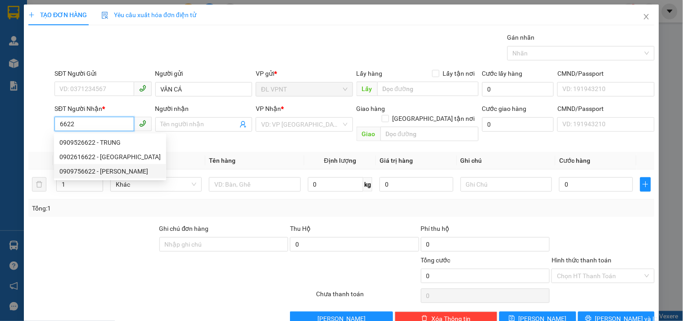
click at [92, 173] on div "0909756622 - VŨ" at bounding box center [109, 171] width 101 height 10
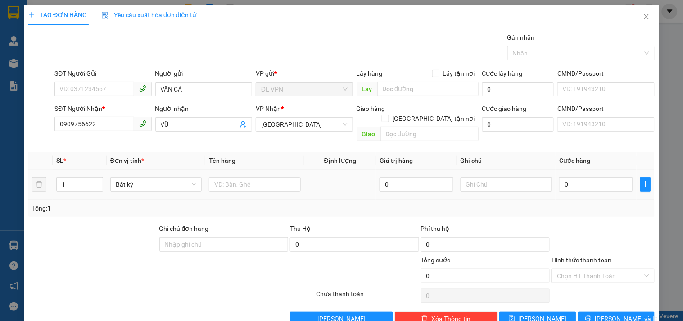
click at [214, 169] on td at bounding box center [254, 184] width 99 height 30
click at [217, 177] on input "text" at bounding box center [254, 184] width 91 height 14
click at [36, 178] on tr "1 Bất kỳ 3TX 0 0" at bounding box center [341, 184] width 627 height 30
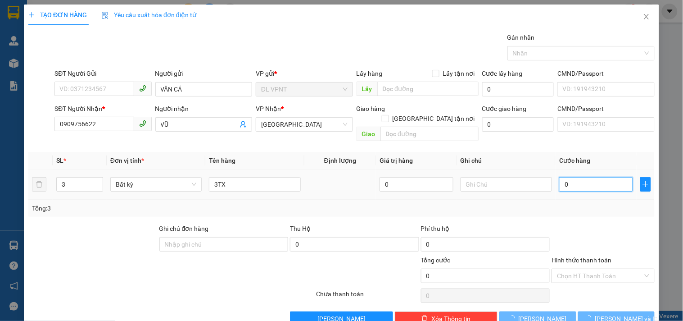
click at [574, 177] on input "0" at bounding box center [596, 184] width 74 height 14
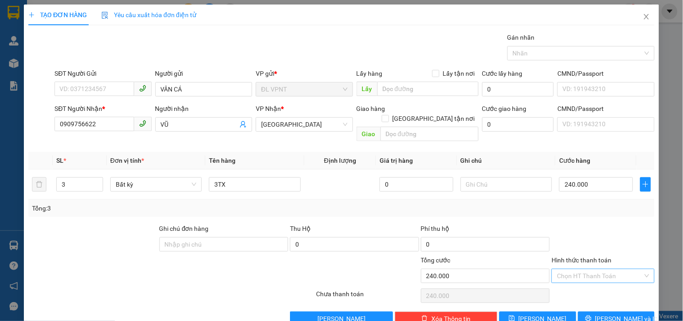
click at [577, 269] on input "Hình thức thanh toán" at bounding box center [600, 276] width 86 height 14
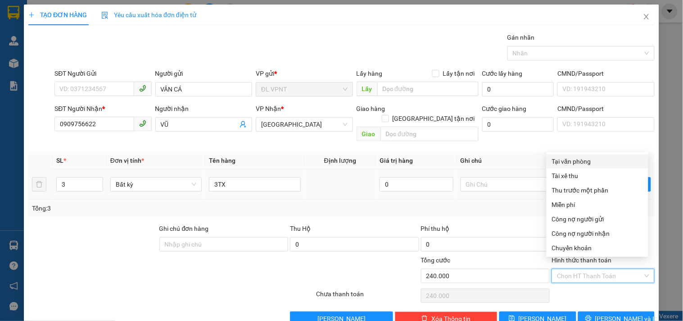
click at [574, 160] on div "Tại văn phòng" at bounding box center [597, 161] width 91 height 10
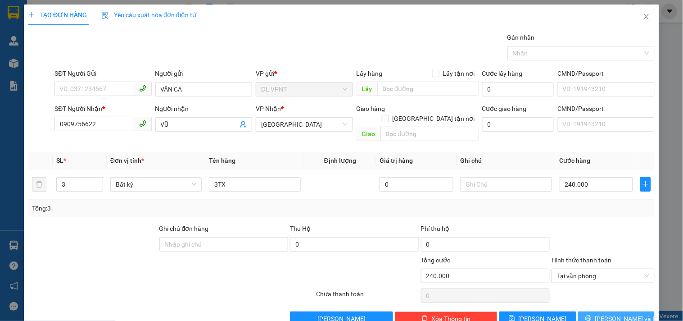
drag, startPoint x: 599, startPoint y: 309, endPoint x: 398, endPoint y: 190, distance: 233.9
click at [413, 201] on div "Transit Pickup Surcharge Ids Transit Deliver Surcharge Ids Transit Deliver Surc…" at bounding box center [341, 178] width 627 height 293
click at [616, 314] on span "Lưu và In" at bounding box center [627, 319] width 63 height 10
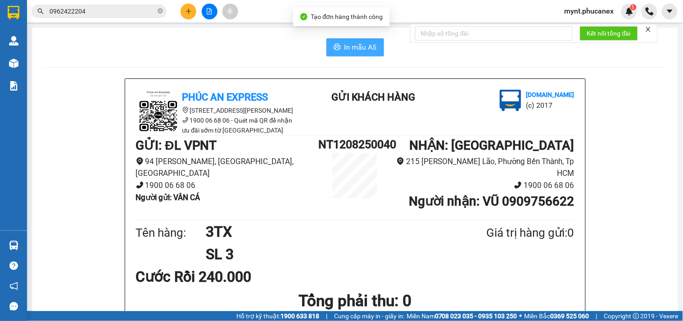
click at [347, 45] on span "In mẫu A5" at bounding box center [361, 46] width 32 height 11
click at [262, 141] on h1 "GỬI : ĐL VPNT" at bounding box center [227, 146] width 183 height 20
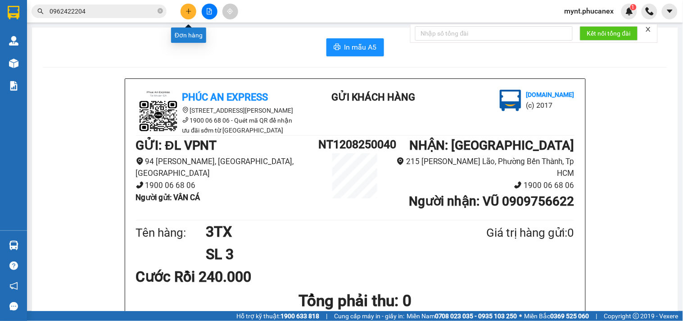
click at [187, 13] on icon "plus" at bounding box center [189, 11] width 6 height 6
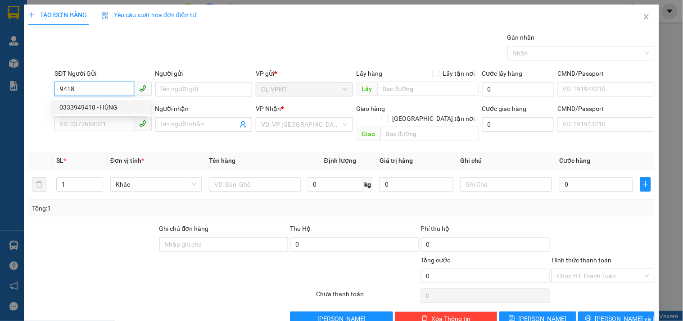
click at [95, 106] on div "0333949418 - HÙNG" at bounding box center [101, 107] width 85 height 10
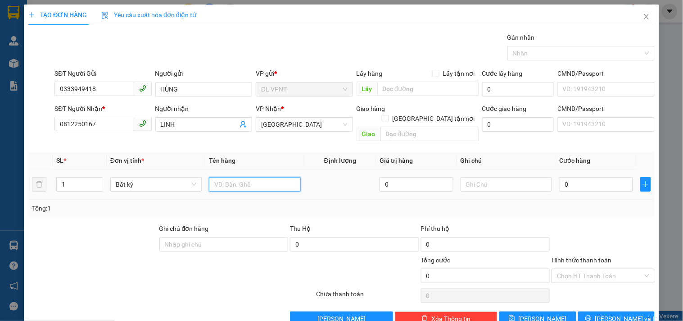
click at [223, 177] on input "text" at bounding box center [254, 184] width 91 height 14
click at [586, 177] on input "0" at bounding box center [596, 184] width 74 height 14
click at [580, 269] on input "Hình thức thanh toán" at bounding box center [600, 276] width 86 height 14
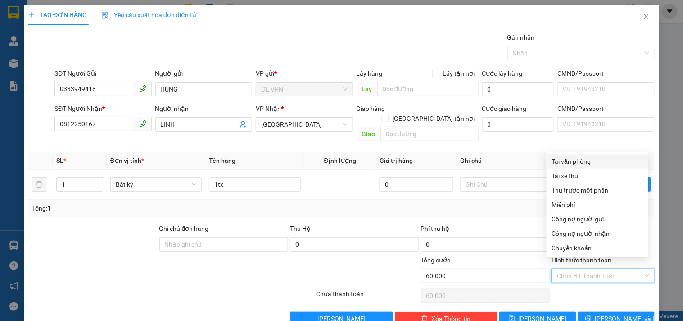
click at [590, 156] on div "Tại văn phòng" at bounding box center [597, 161] width 91 height 10
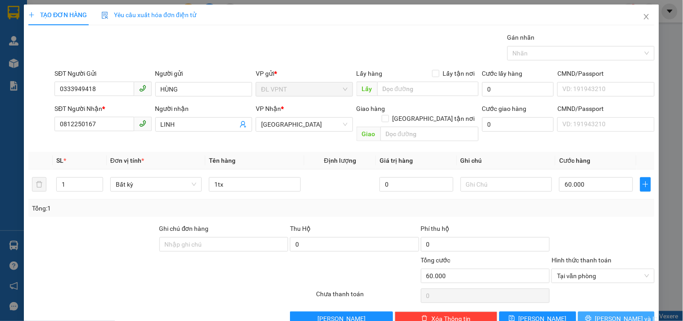
click at [607, 314] on span "Lưu và In" at bounding box center [627, 319] width 63 height 10
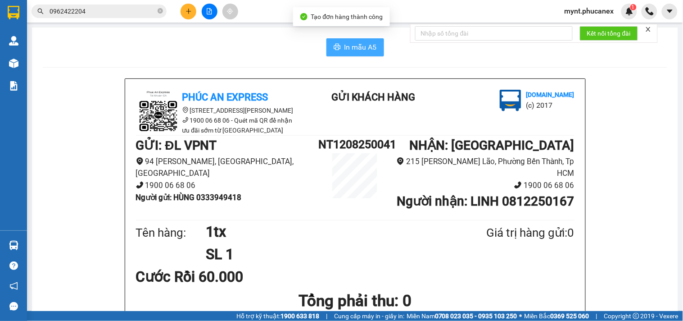
click at [359, 51] on span "In mẫu A5" at bounding box center [361, 46] width 32 height 11
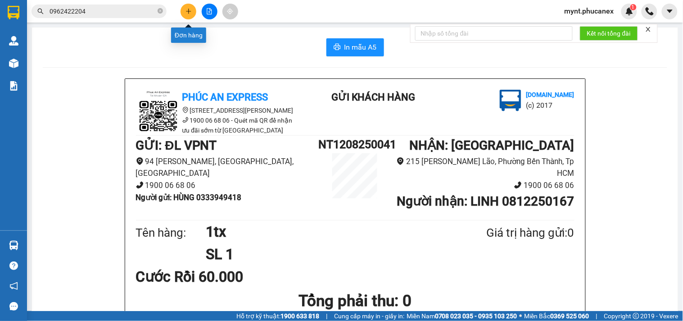
click at [194, 15] on button at bounding box center [189, 12] width 16 height 16
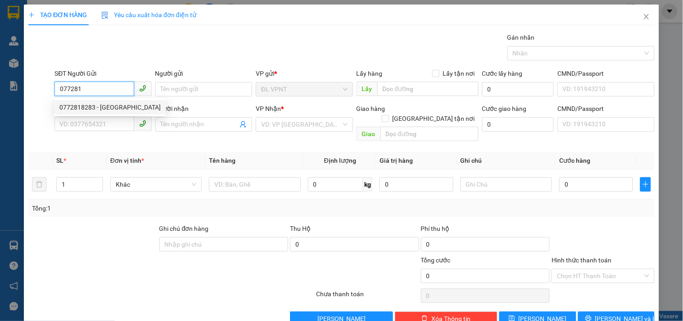
click at [75, 104] on div "0772818283 - đức" at bounding box center [109, 107] width 101 height 10
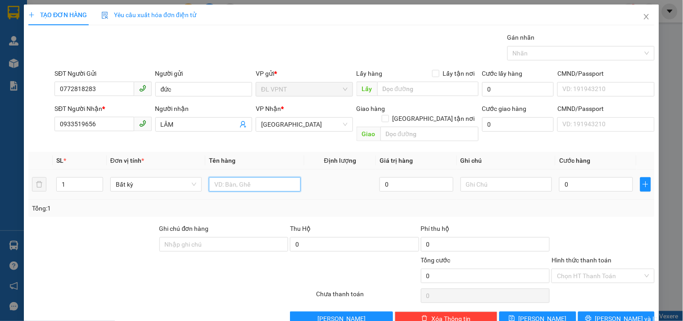
click at [217, 178] on input "text" at bounding box center [254, 184] width 91 height 14
click at [611, 177] on input "0" at bounding box center [596, 184] width 74 height 14
click at [610, 203] on div "Tổng: 1" at bounding box center [341, 208] width 619 height 10
click at [604, 269] on input "Hình thức thanh toán" at bounding box center [600, 276] width 86 height 14
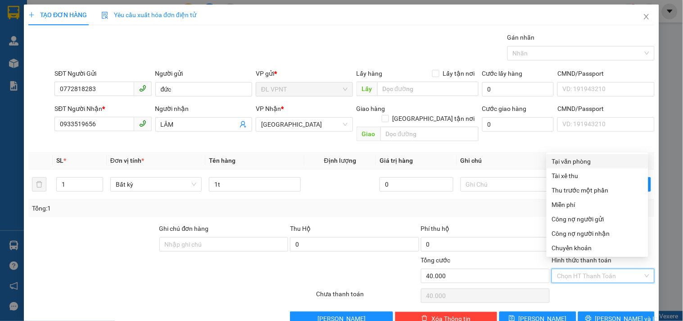
click at [561, 159] on div "Tại văn phòng" at bounding box center [597, 161] width 91 height 10
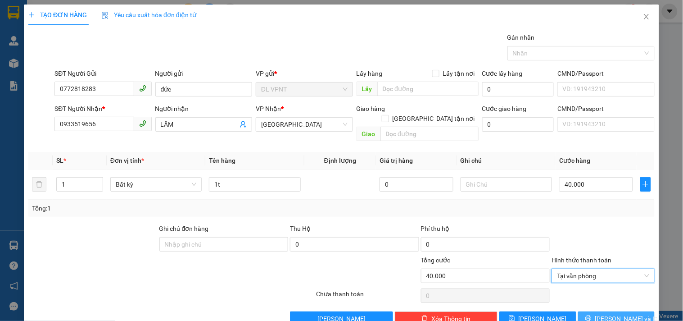
click at [595, 311] on button "Lưu và In" at bounding box center [616, 318] width 77 height 14
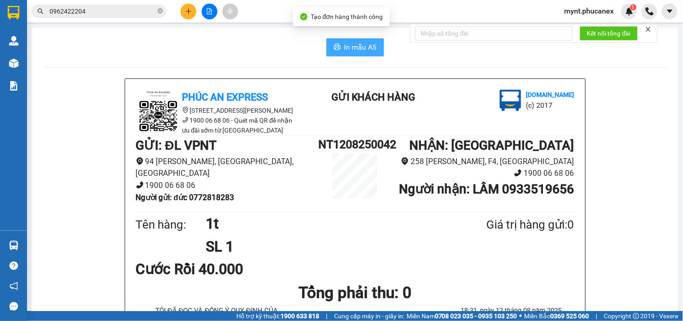
click at [354, 44] on span "In mẫu A5" at bounding box center [361, 46] width 32 height 11
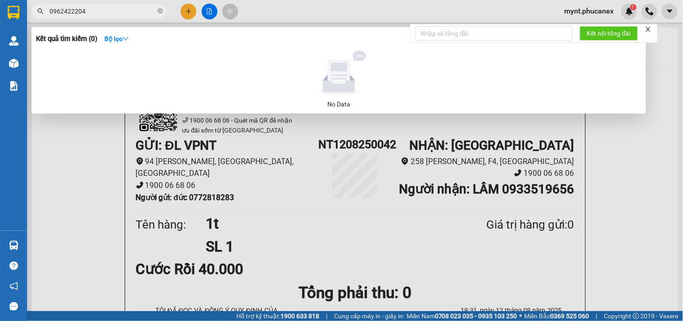
click at [87, 14] on input "0962422204" at bounding box center [103, 11] width 106 height 10
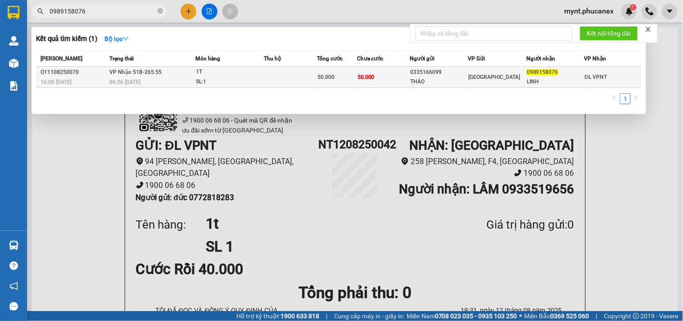
click at [535, 77] on div "LINH" at bounding box center [555, 81] width 57 height 9
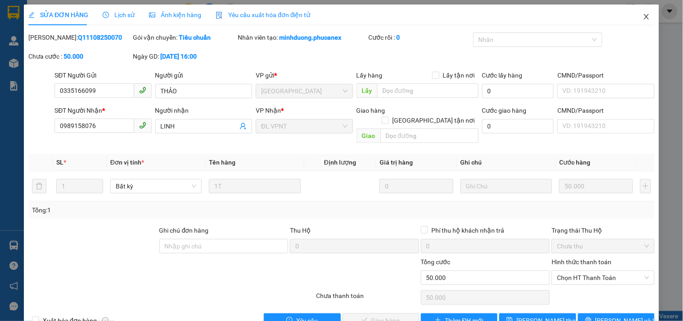
click at [643, 14] on icon "close" at bounding box center [646, 16] width 7 height 7
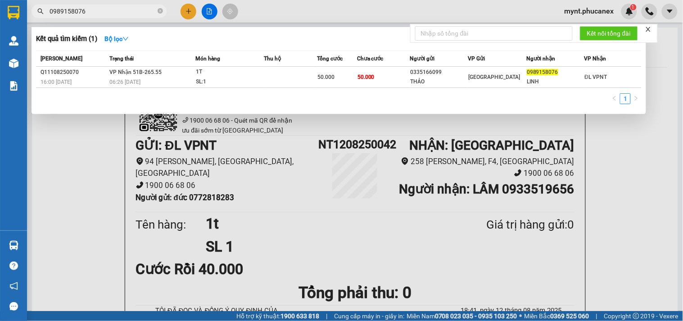
click at [96, 9] on input "0989158076" at bounding box center [103, 11] width 106 height 10
click at [104, 194] on div at bounding box center [341, 160] width 683 height 321
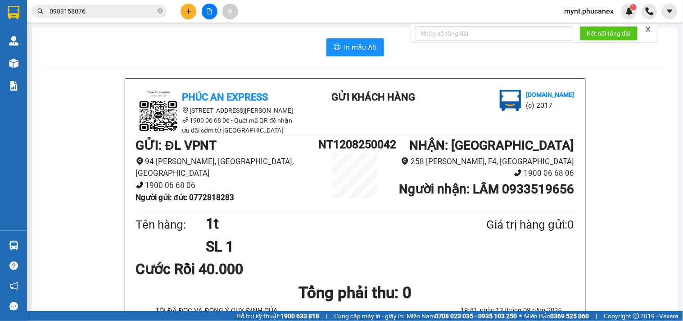
click at [200, 17] on div at bounding box center [210, 12] width 68 height 16
click at [205, 17] on button at bounding box center [210, 12] width 16 height 16
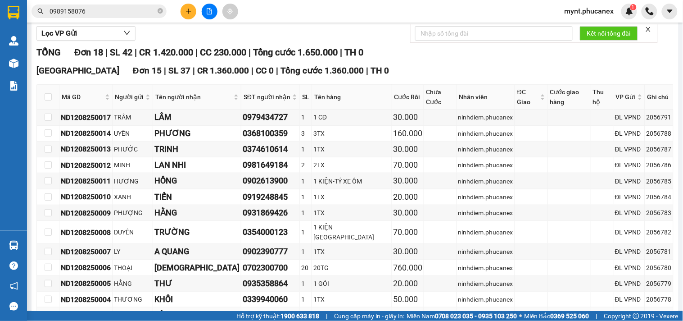
scroll to position [54, 0]
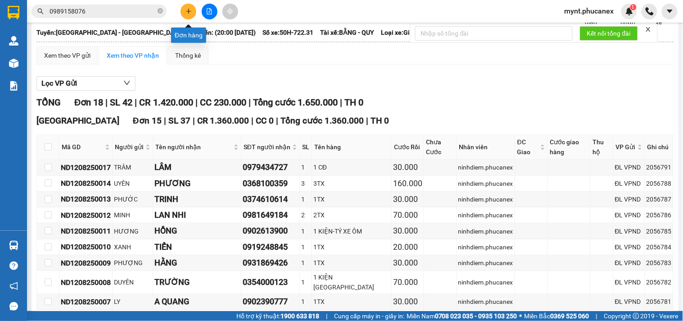
click at [185, 12] on button at bounding box center [189, 12] width 16 height 16
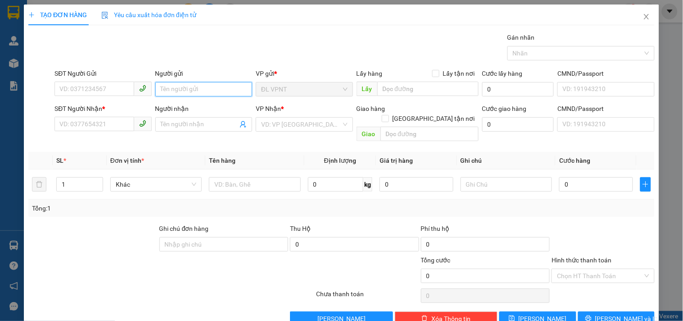
click at [168, 91] on input "Người gửi" at bounding box center [203, 89] width 97 height 14
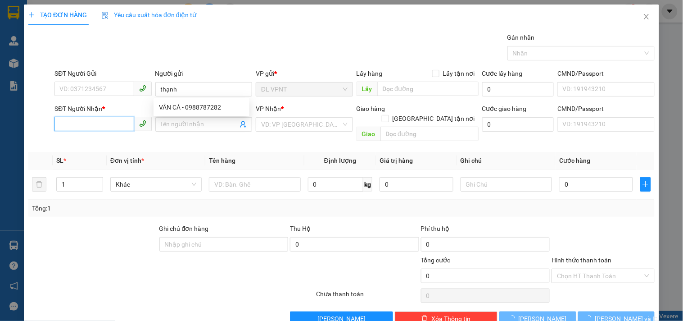
click at [101, 119] on input "SĐT Người Nhận *" at bounding box center [94, 124] width 79 height 14
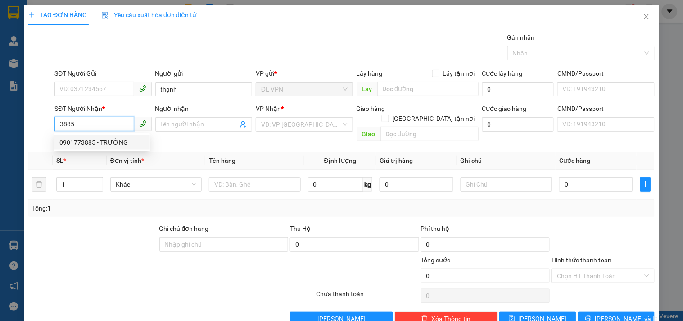
click at [107, 143] on div "0901773885 - TRƯỜNG" at bounding box center [101, 142] width 85 height 10
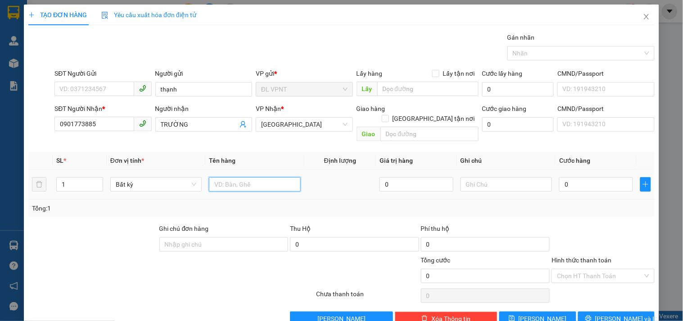
click at [239, 177] on input "text" at bounding box center [254, 184] width 91 height 14
drag, startPoint x: 226, startPoint y: 172, endPoint x: 215, endPoint y: 172, distance: 10.8
click at [215, 177] on input "1bao xanh" at bounding box center [254, 184] width 91 height 14
click at [587, 177] on input "0" at bounding box center [596, 184] width 74 height 14
click at [595, 318] on div "TẠO ĐƠN HÀNG Yêu cầu xuất hóa đơn điện tử Transit Pickup Surcharge Ids Transit …" at bounding box center [342, 169] width 636 height 328
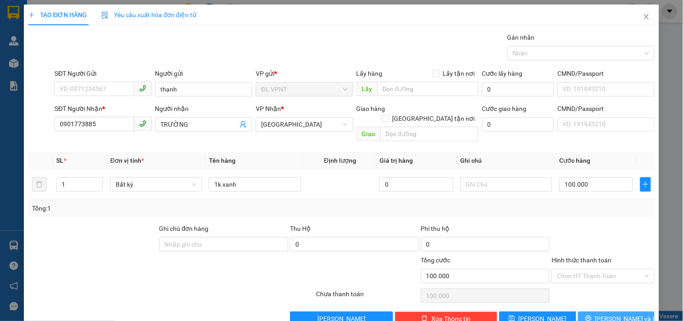
click at [592, 315] on icon "printer" at bounding box center [589, 318] width 6 height 6
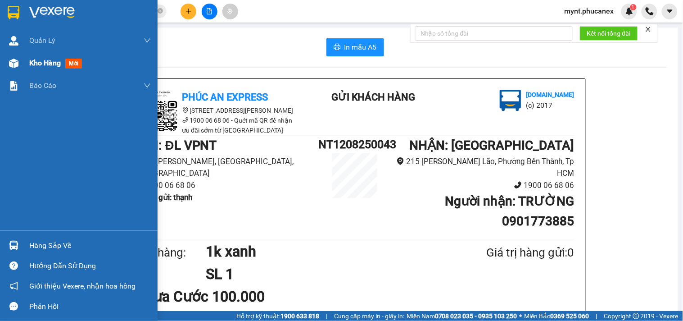
click at [33, 69] on div "Kho hàng mới" at bounding box center [90, 63] width 122 height 23
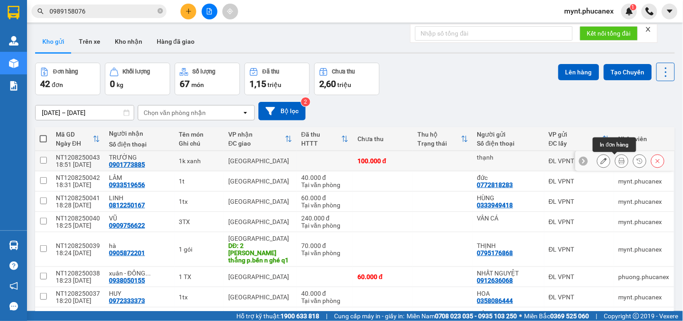
click at [619, 162] on icon at bounding box center [622, 161] width 6 height 6
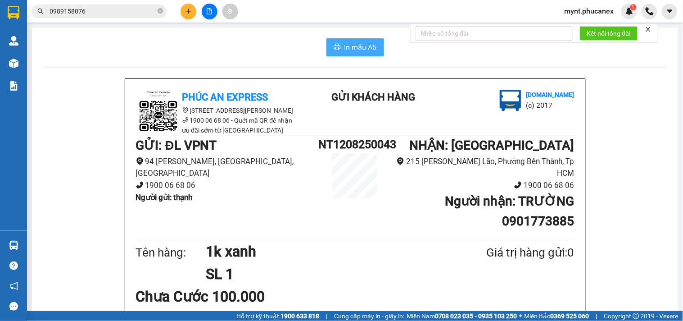
click at [352, 52] on span "In mẫu A5" at bounding box center [361, 46] width 32 height 11
click at [190, 14] on icon "plus" at bounding box center [189, 11] width 6 height 6
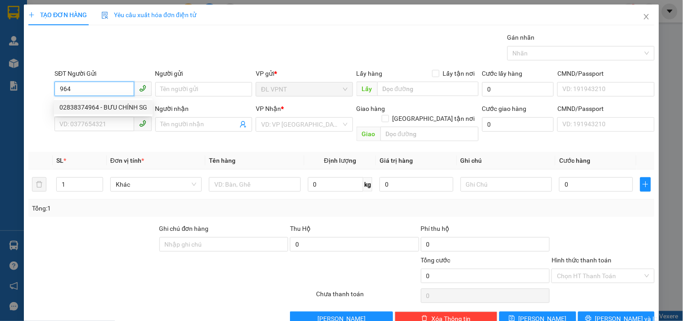
click at [99, 104] on div "02838374964 - BƯU CHÍNH SG" at bounding box center [103, 107] width 88 height 10
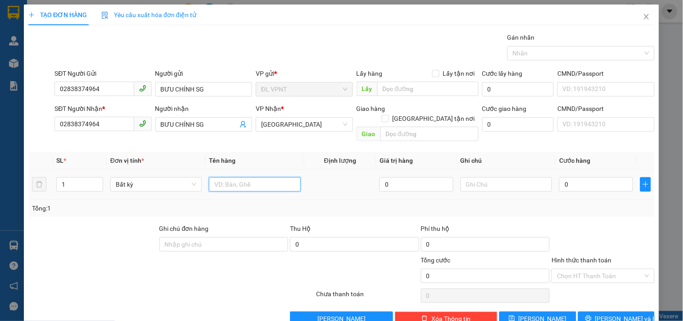
click at [233, 180] on input "text" at bounding box center [254, 184] width 91 height 14
click at [525, 177] on input "text" at bounding box center [506, 184] width 91 height 14
click at [592, 177] on input "0" at bounding box center [596, 184] width 74 height 14
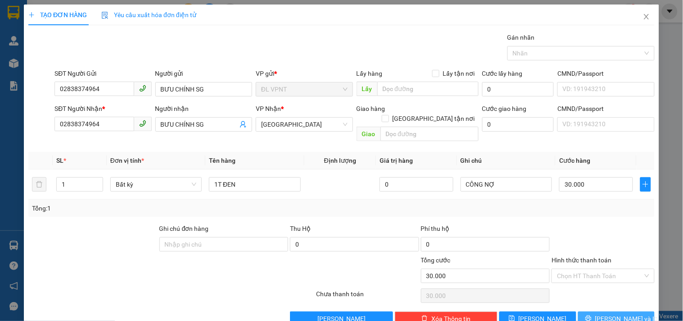
click at [617, 314] on span "Lưu và In" at bounding box center [627, 319] width 63 height 10
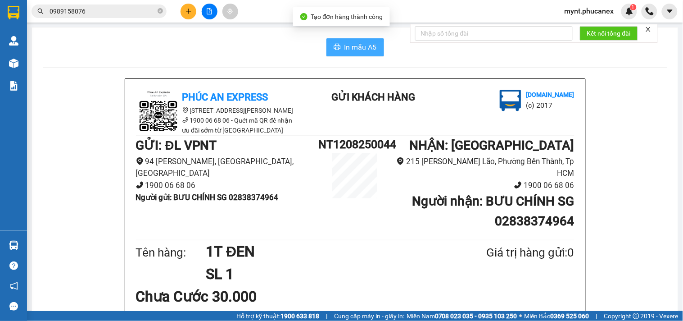
click at [374, 43] on button "In mẫu A5" at bounding box center [356, 47] width 58 height 18
click at [101, 5] on span "0989158076" at bounding box center [99, 12] width 135 height 14
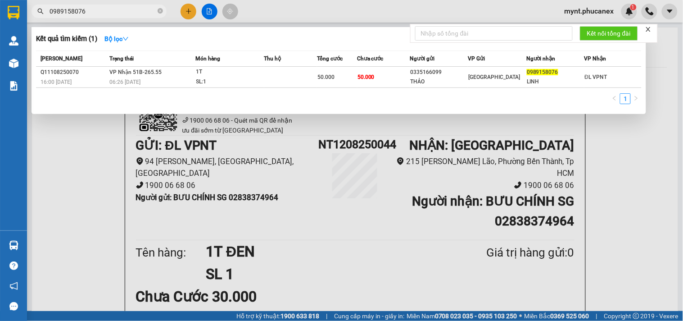
drag, startPoint x: 101, startPoint y: 5, endPoint x: 97, endPoint y: 5, distance: 4.5
click at [100, 5] on span "0989158076" at bounding box center [99, 12] width 135 height 14
drag, startPoint x: 96, startPoint y: 5, endPoint x: 91, endPoint y: 8, distance: 5.9
click at [93, 7] on span "0989158076" at bounding box center [99, 12] width 135 height 14
click at [91, 8] on input "0989158076" at bounding box center [103, 11] width 106 height 10
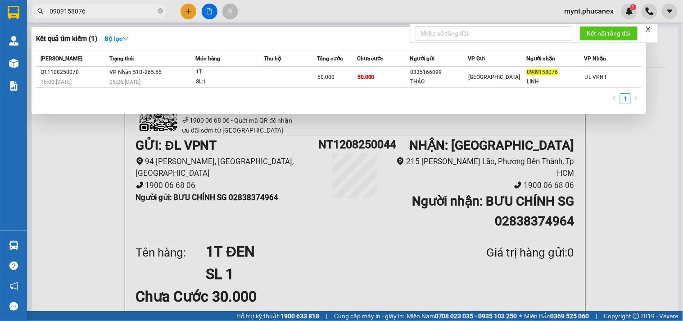
click at [91, 8] on input "0989158076" at bounding box center [103, 11] width 106 height 10
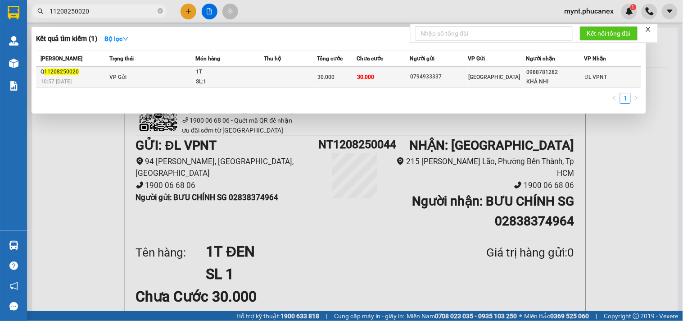
click at [431, 73] on div "0794933337" at bounding box center [439, 76] width 57 height 9
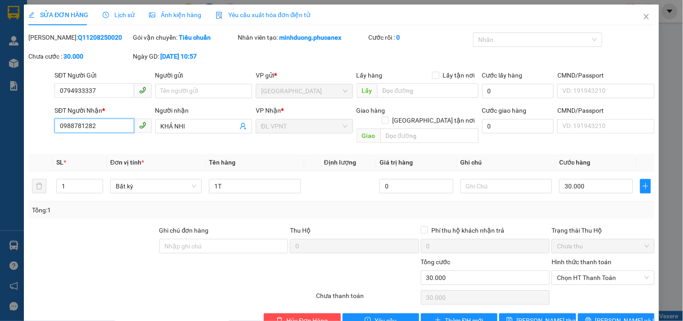
click at [81, 127] on input "0988781282" at bounding box center [94, 125] width 79 height 14
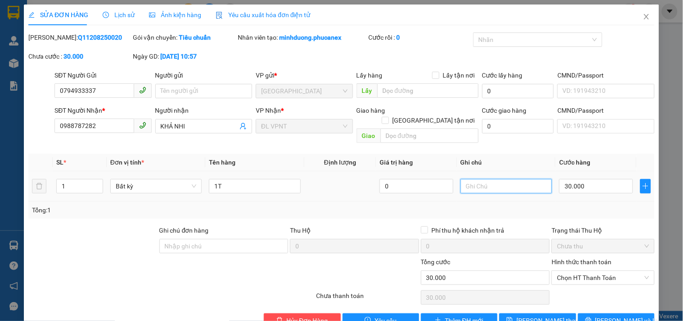
click at [493, 179] on input "text" at bounding box center [506, 186] width 91 height 14
drag, startPoint x: 135, startPoint y: 205, endPoint x: 311, endPoint y: 175, distance: 178.6
click at [135, 205] on div "Tổng: 1" at bounding box center [148, 210] width 232 height 10
click at [483, 179] on input "ck mb : , đã nhận 12.8" at bounding box center [506, 186] width 91 height 14
paste input "12/08/25 19:02"
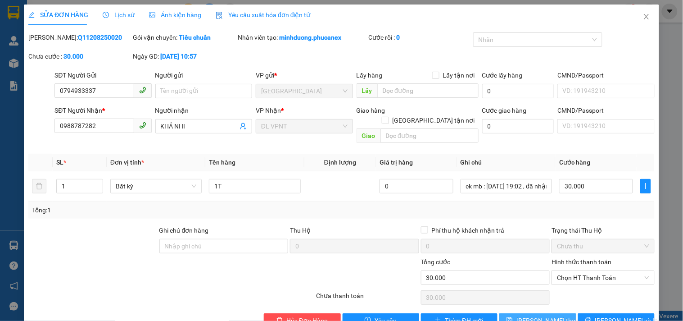
click at [533, 315] on span "Lưu thay đổi" at bounding box center [553, 320] width 72 height 10
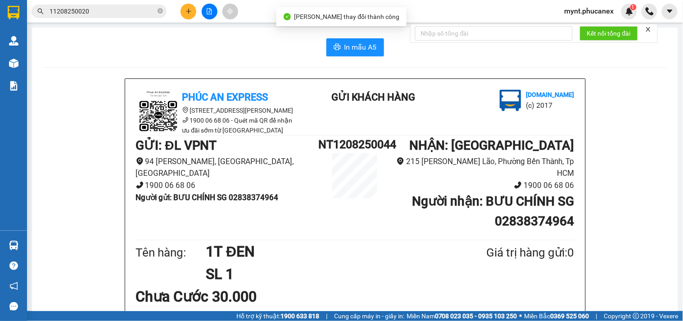
click at [186, 11] on icon "plus" at bounding box center [188, 11] width 5 height 0
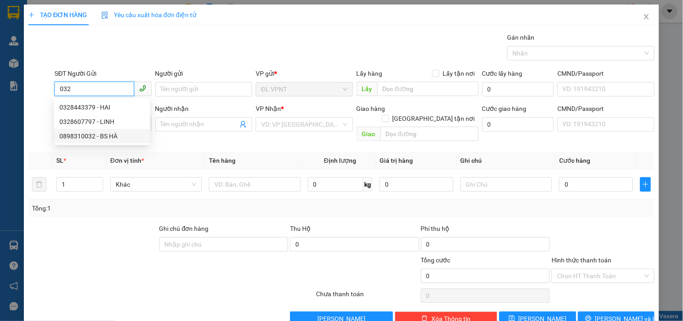
click at [110, 138] on div "0898310032 - BS HÀ" at bounding box center [101, 136] width 85 height 10
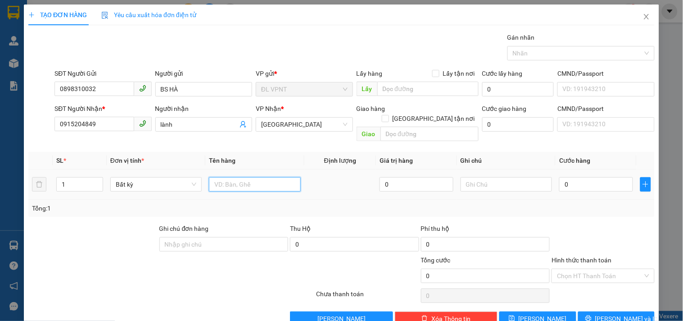
click at [229, 178] on input "text" at bounding box center [254, 184] width 91 height 14
click at [603, 177] on input "0" at bounding box center [596, 184] width 74 height 14
click at [589, 269] on input "Hình thức thanh toán" at bounding box center [600, 276] width 86 height 14
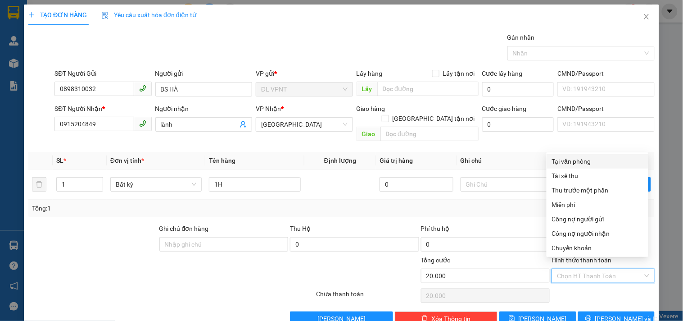
click at [569, 159] on div "Tại văn phòng" at bounding box center [597, 161] width 91 height 10
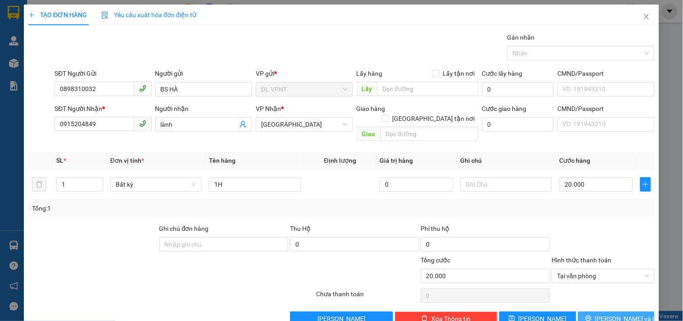
click at [609, 311] on button "Lưu và In" at bounding box center [616, 318] width 77 height 14
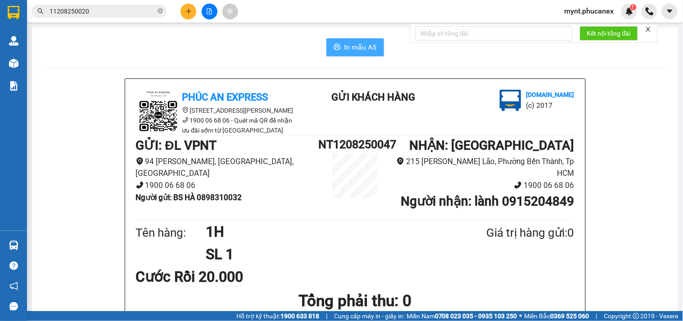
click at [335, 41] on button "In mẫu A5" at bounding box center [356, 47] width 58 height 18
click at [191, 15] on button at bounding box center [189, 12] width 16 height 16
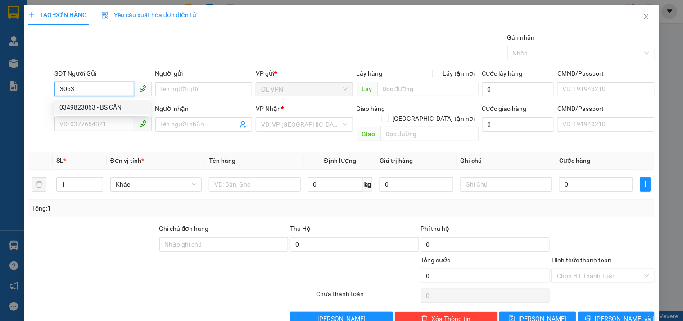
click at [118, 107] on div "0349823063 - BS CẦN" at bounding box center [101, 107] width 85 height 10
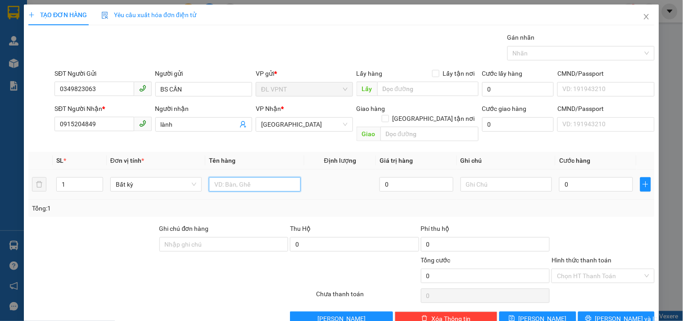
click at [223, 177] on input "text" at bounding box center [254, 184] width 91 height 14
click at [582, 177] on input "0" at bounding box center [596, 184] width 74 height 14
click at [589, 269] on input "Hình thức thanh toán" at bounding box center [600, 276] width 86 height 14
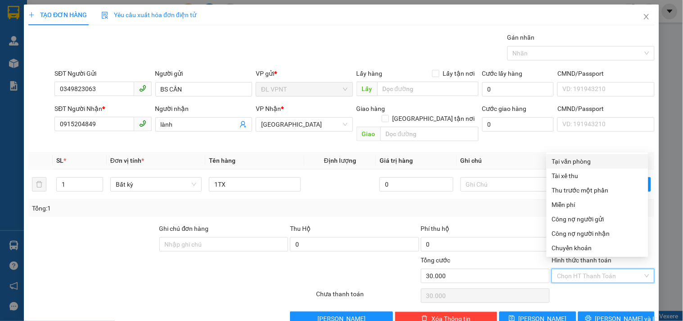
click at [573, 160] on div "Tại văn phòng" at bounding box center [597, 161] width 91 height 10
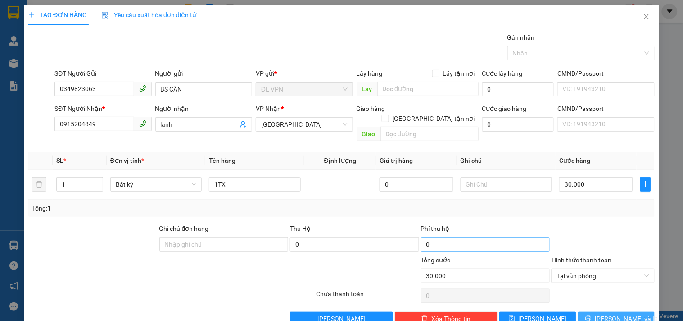
drag, startPoint x: 589, startPoint y: 308, endPoint x: 463, endPoint y: 227, distance: 150.6
click at [589, 311] on button "Lưu và In" at bounding box center [616, 318] width 77 height 14
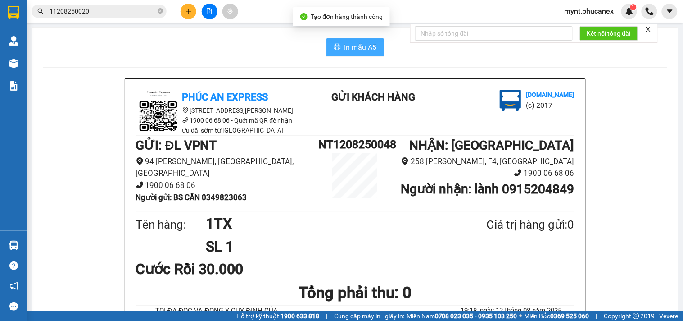
click at [366, 38] on button "In mẫu A5" at bounding box center [356, 47] width 58 height 18
click at [186, 11] on icon "plus" at bounding box center [189, 11] width 6 height 6
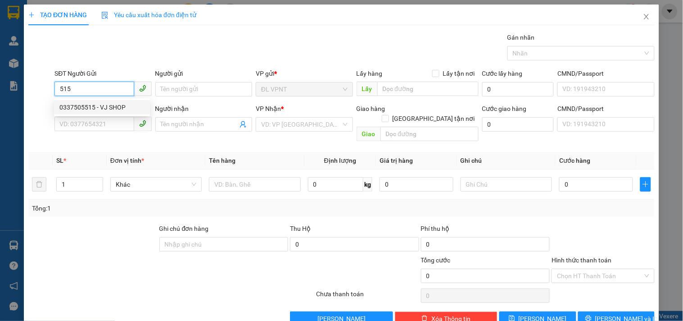
click at [97, 107] on div "0337505515 - VJ SHOP" at bounding box center [101, 107] width 85 height 10
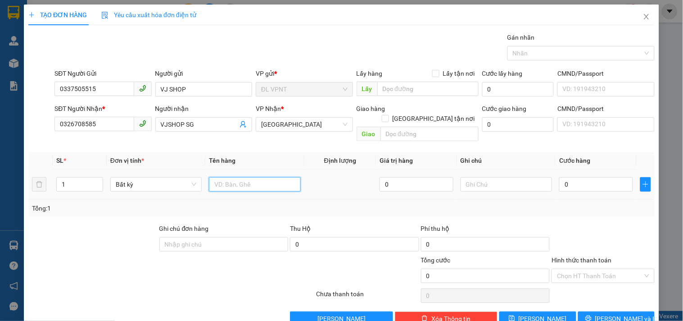
click at [235, 181] on input "text" at bounding box center [254, 184] width 91 height 14
click at [571, 177] on input "0" at bounding box center [596, 184] width 74 height 14
click at [601, 269] on input "Hình thức thanh toán" at bounding box center [600, 276] width 86 height 14
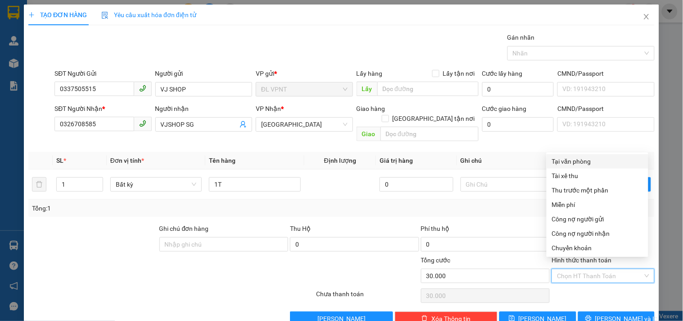
click at [560, 156] on div "Tại văn phòng" at bounding box center [597, 161] width 91 height 10
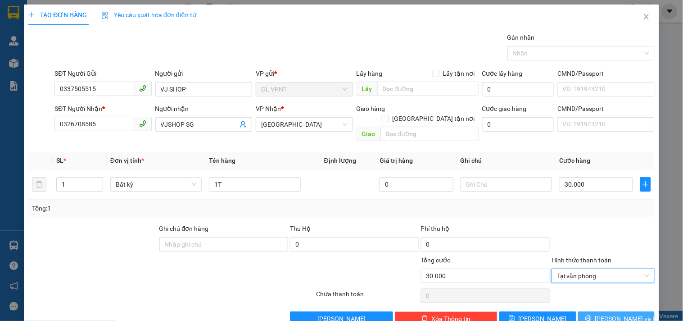
click at [601, 311] on button "Lưu và In" at bounding box center [616, 318] width 77 height 14
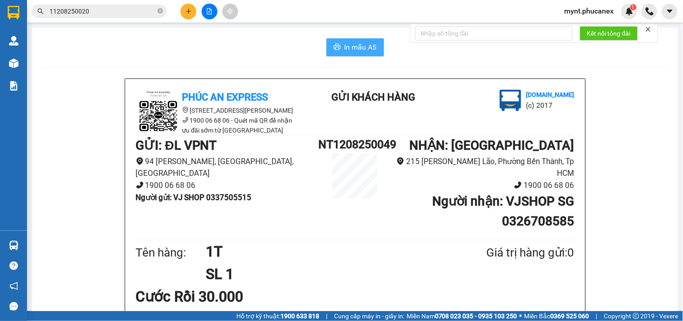
click at [334, 47] on icon "printer" at bounding box center [337, 47] width 7 height 6
click at [186, 12] on icon "plus" at bounding box center [189, 11] width 6 height 6
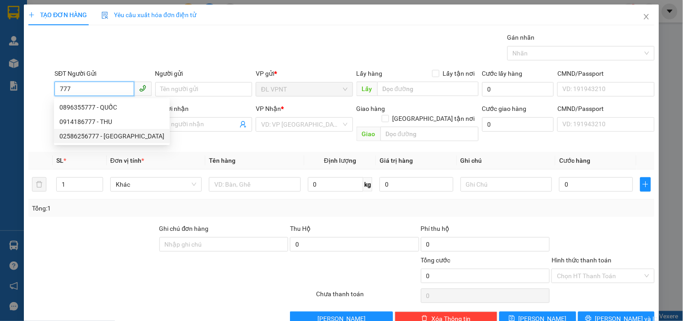
click at [84, 136] on div "02586256777 - VIỆT ÚC" at bounding box center [111, 136] width 105 height 10
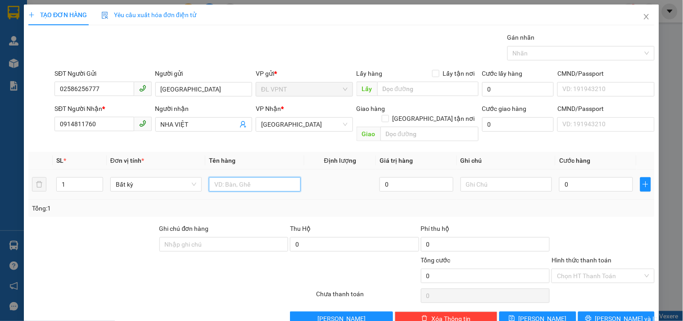
drag, startPoint x: 230, startPoint y: 179, endPoint x: 235, endPoint y: 176, distance: 6.1
click at [232, 177] on input "text" at bounding box center [254, 184] width 91 height 14
click at [580, 177] on input "0" at bounding box center [596, 184] width 74 height 14
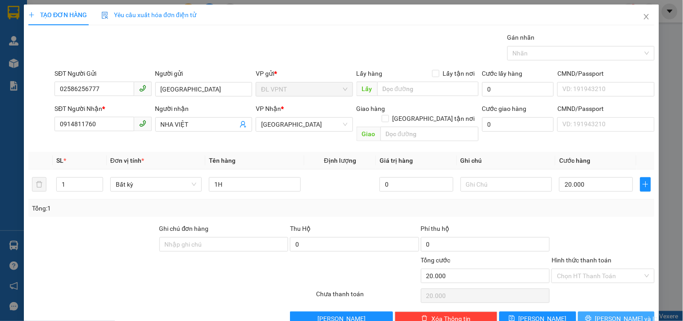
click at [620, 314] on span "Lưu và In" at bounding box center [627, 319] width 63 height 10
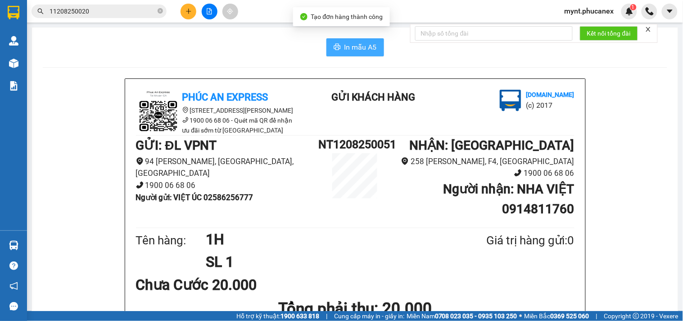
click at [345, 54] on button "In mẫu A5" at bounding box center [356, 47] width 58 height 18
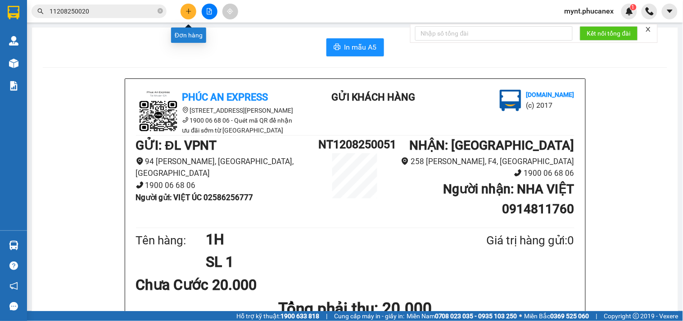
click at [187, 8] on icon "plus" at bounding box center [189, 11] width 6 height 6
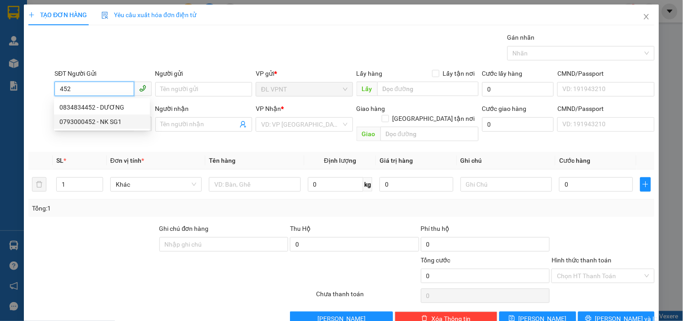
click at [106, 119] on div "0793000452 - NK SG1" at bounding box center [101, 122] width 85 height 10
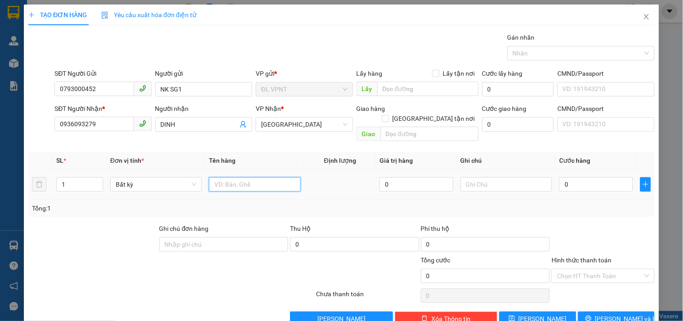
click at [266, 177] on input "text" at bounding box center [254, 184] width 91 height 14
click at [610, 179] on input "0" at bounding box center [596, 184] width 74 height 14
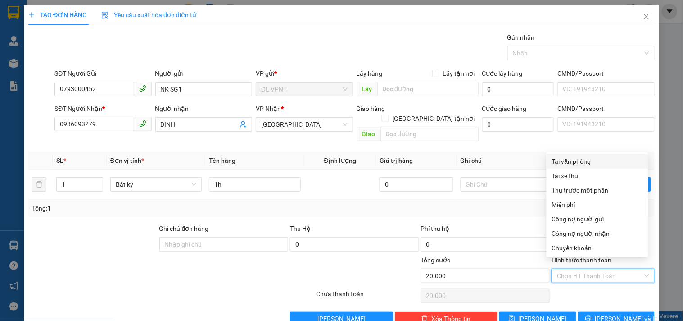
click at [588, 272] on input "Hình thức thanh toán" at bounding box center [600, 276] width 86 height 14
click at [582, 161] on div "Tại văn phòng" at bounding box center [597, 161] width 91 height 10
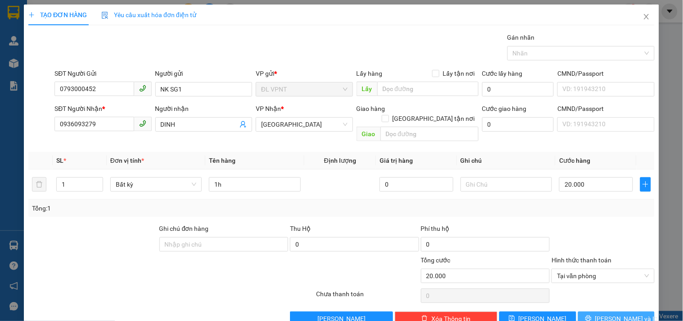
click at [584, 311] on button "Lưu và In" at bounding box center [616, 318] width 77 height 14
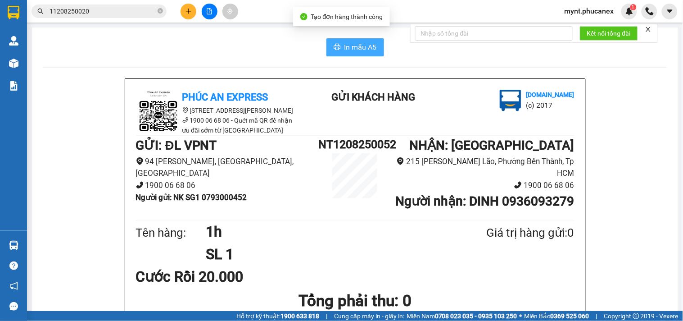
click at [336, 50] on icon "printer" at bounding box center [337, 47] width 7 height 6
click at [99, 9] on input "11208250020" at bounding box center [103, 11] width 106 height 10
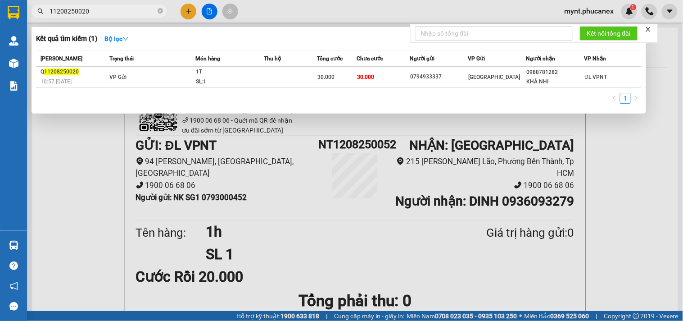
click at [99, 9] on input "11208250020" at bounding box center [103, 11] width 106 height 10
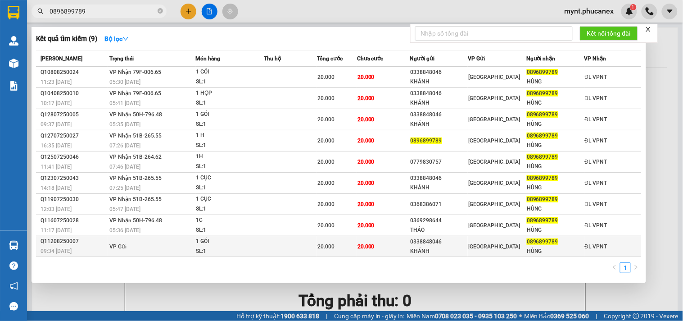
click at [304, 249] on td at bounding box center [290, 246] width 53 height 21
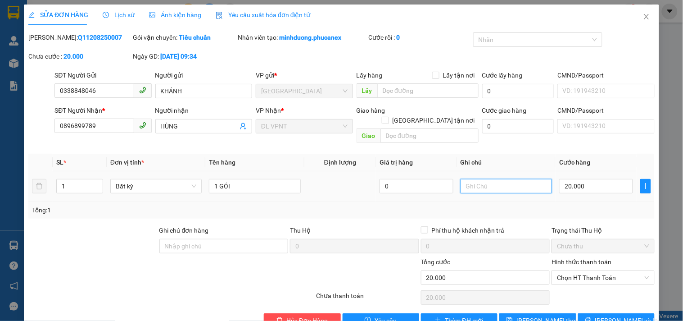
click at [511, 181] on input "text" at bounding box center [506, 186] width 91 height 14
click at [137, 242] on div at bounding box center [92, 241] width 131 height 32
click at [474, 179] on input "text" at bounding box center [506, 186] width 91 height 14
paste input "12/08/25 19:54"
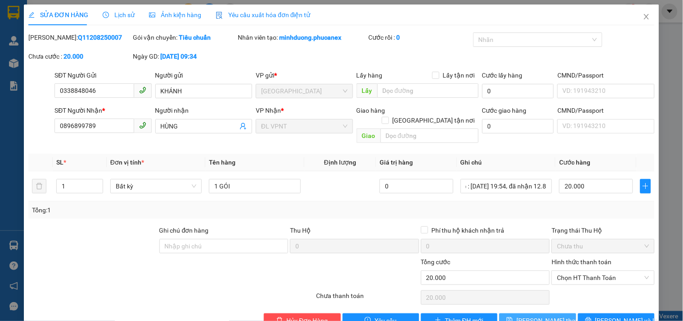
click at [535, 315] on span "Lưu thay đổi" at bounding box center [553, 320] width 72 height 10
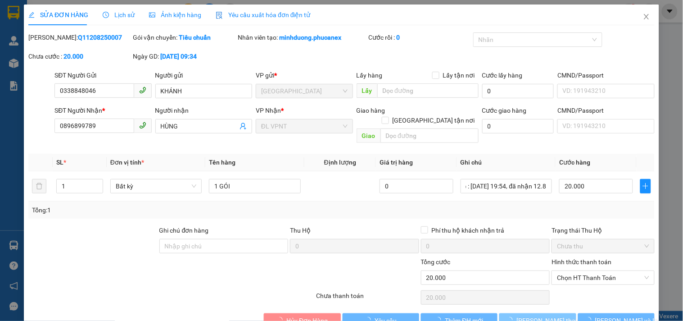
scroll to position [0, 0]
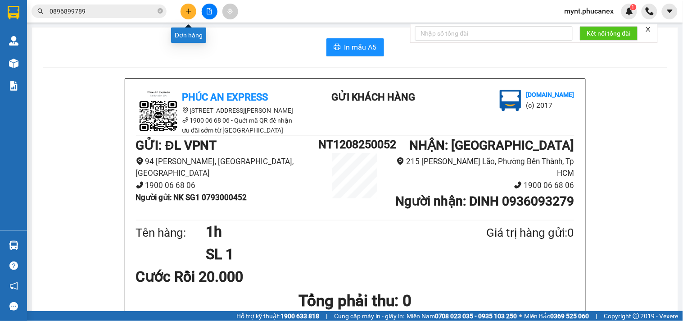
click at [186, 11] on icon "plus" at bounding box center [188, 11] width 5 height 0
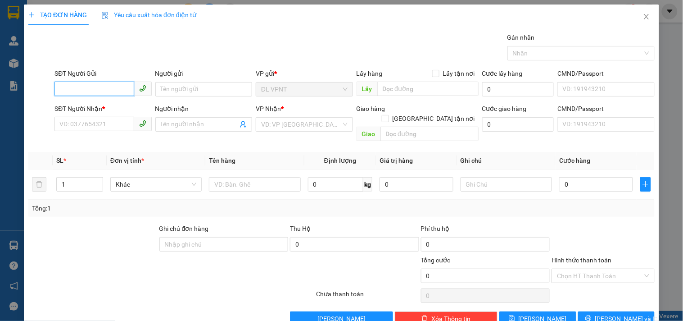
paste input "0982803637"
click at [100, 119] on input "SĐT Người Nhận *" at bounding box center [94, 124] width 79 height 14
paste input "0982803637"
click at [224, 177] on input "text" at bounding box center [254, 184] width 91 height 14
click at [294, 132] on div "VP Nhận * VD: VP Sài Gòn" at bounding box center [304, 120] width 97 height 32
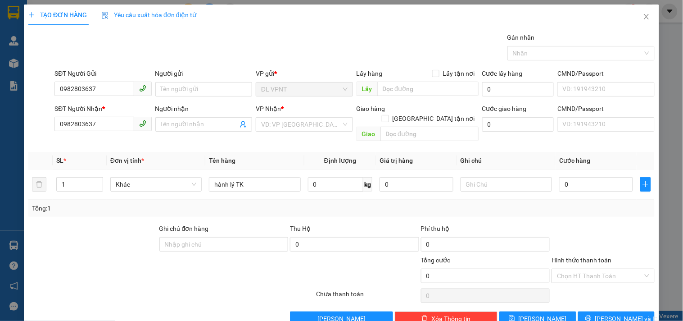
click at [294, 132] on div "VP Nhận * VD: VP Sài Gòn" at bounding box center [304, 120] width 97 height 32
click at [297, 126] on input "search" at bounding box center [301, 125] width 80 height 14
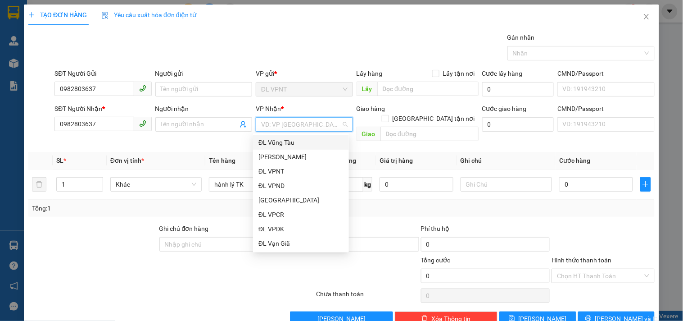
click at [286, 124] on input "search" at bounding box center [301, 125] width 80 height 14
click at [276, 145] on div "ĐL Vũng Tàu" at bounding box center [301, 142] width 85 height 10
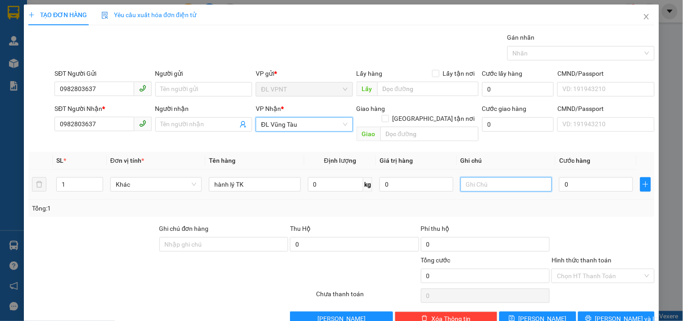
click at [484, 179] on input "text" at bounding box center [506, 184] width 91 height 14
click at [98, 237] on div at bounding box center [92, 239] width 131 height 32
click at [127, 227] on div at bounding box center [92, 239] width 131 height 32
click at [510, 177] on input "ck mb :" at bounding box center [506, 184] width 91 height 14
paste input "12/08/25 20:15"
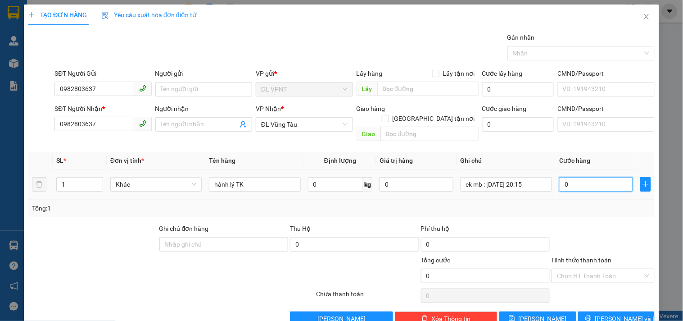
click at [586, 178] on input "0" at bounding box center [596, 184] width 74 height 14
click at [537, 311] on button "Lưu" at bounding box center [538, 318] width 77 height 14
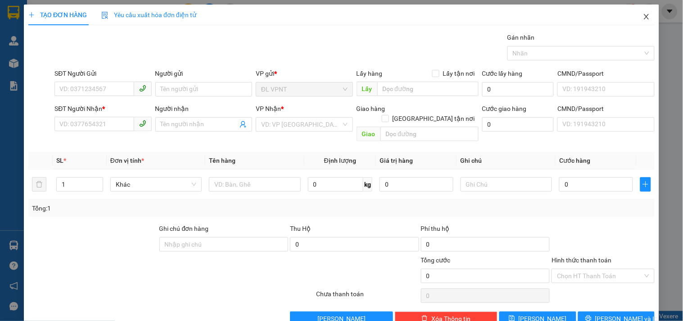
click at [643, 16] on icon "close" at bounding box center [646, 16] width 7 height 7
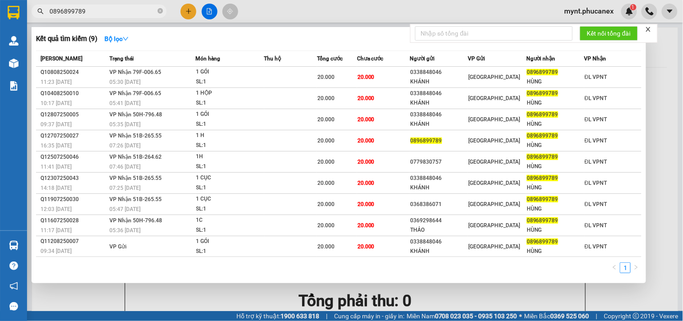
click at [96, 14] on input "0896899789" at bounding box center [103, 11] width 106 height 10
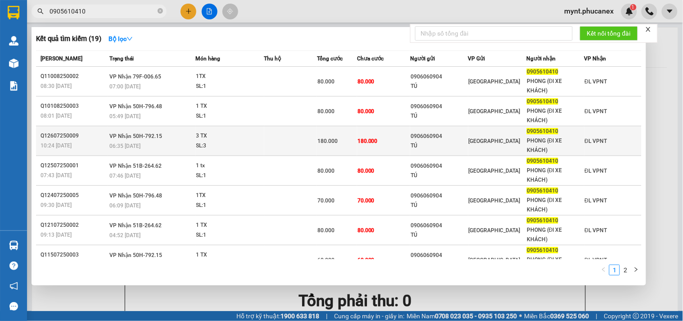
scroll to position [105, 0]
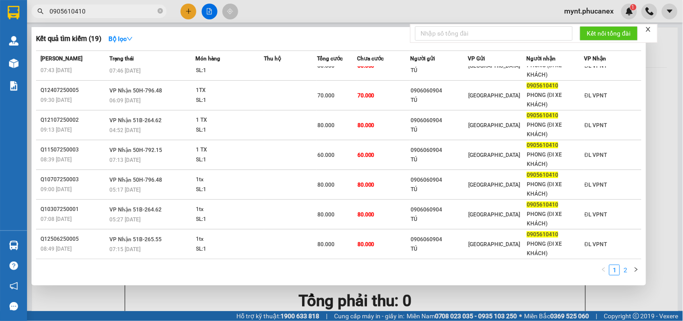
click at [629, 269] on link "2" at bounding box center [626, 270] width 10 height 10
click at [661, 158] on div at bounding box center [341, 160] width 683 height 321
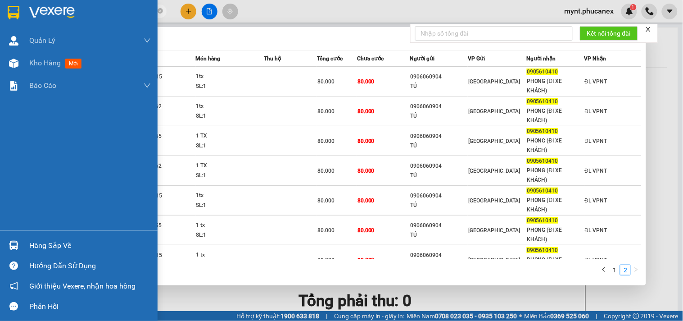
drag, startPoint x: 107, startPoint y: 11, endPoint x: 0, endPoint y: 5, distance: 107.4
click at [0, 5] on section "Kết quả tìm kiếm ( 19 ) Bộ lọc Mã ĐH Trạng thái Món hàng Thu hộ Tổng cước Chưa …" at bounding box center [341, 160] width 683 height 321
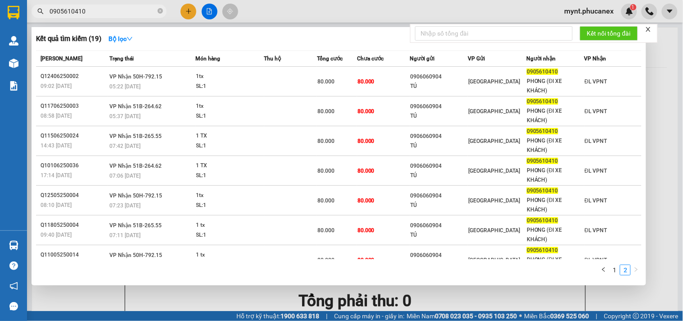
paste input "76484006"
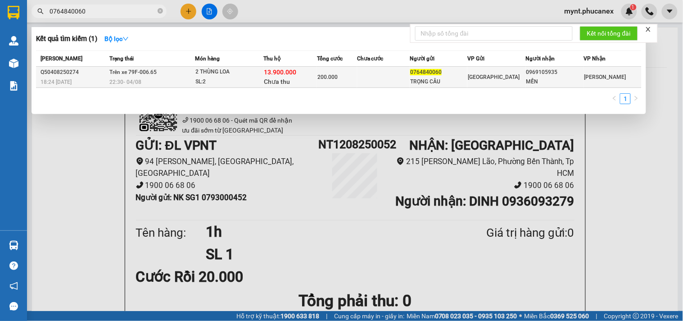
click at [191, 77] on div "22:30 - 04/08" at bounding box center [151, 82] width 85 height 10
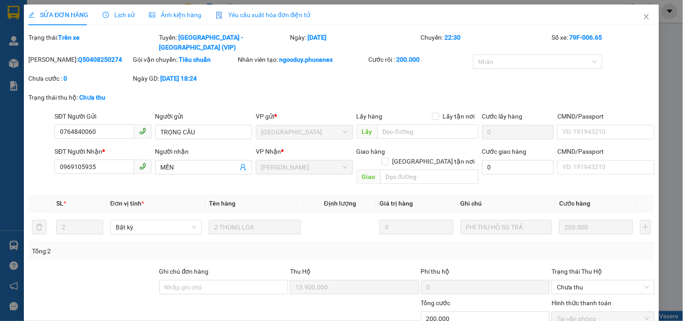
copy b "Q50408250274"
drag, startPoint x: 100, startPoint y: 51, endPoint x: 50, endPoint y: 48, distance: 49.7
click at [50, 55] on div "Mã ĐH: Q50408250274" at bounding box center [79, 60] width 103 height 10
click at [516, 212] on td "PHÍ THU HỘ SG TRẢ" at bounding box center [506, 227] width 99 height 30
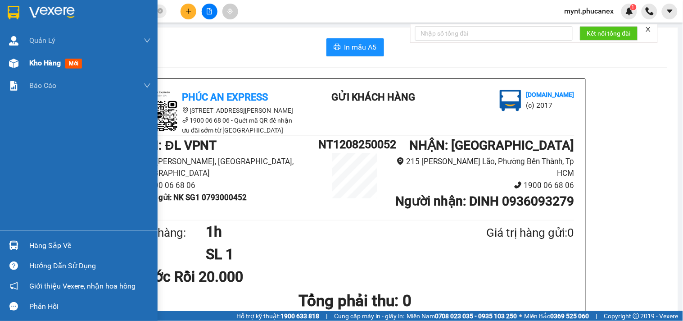
click at [0, 61] on div "Kho hàng mới" at bounding box center [79, 63] width 158 height 23
click at [43, 65] on span "Kho hàng" at bounding box center [45, 63] width 32 height 9
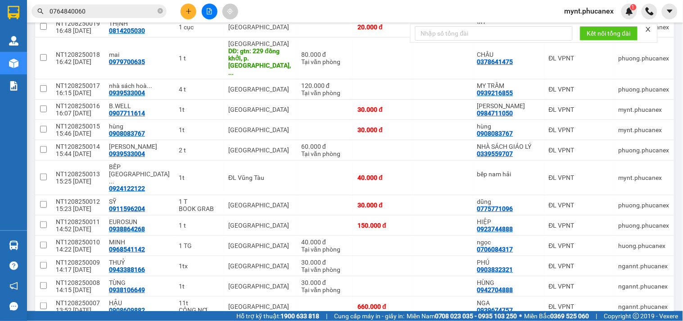
scroll to position [1039, 0]
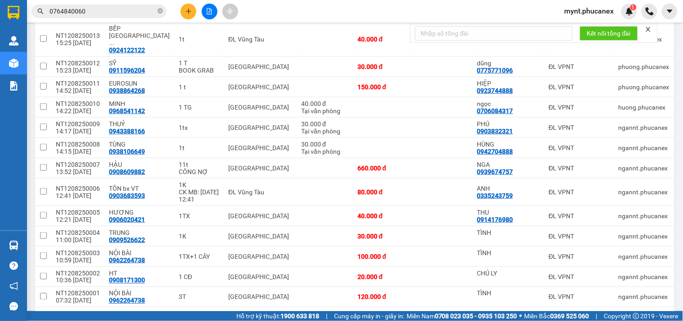
click at [623, 317] on div "100 / trang" at bounding box center [639, 321] width 32 height 9
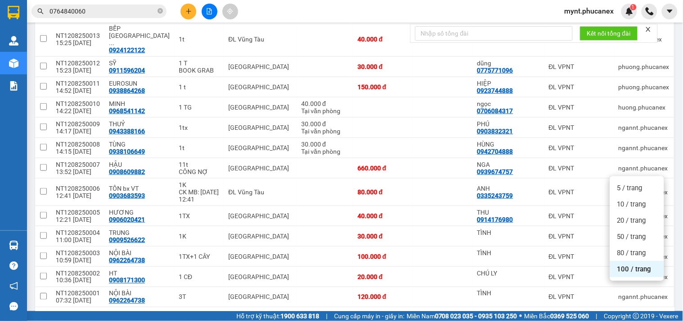
click at [624, 272] on span "100 / trang" at bounding box center [635, 268] width 34 height 9
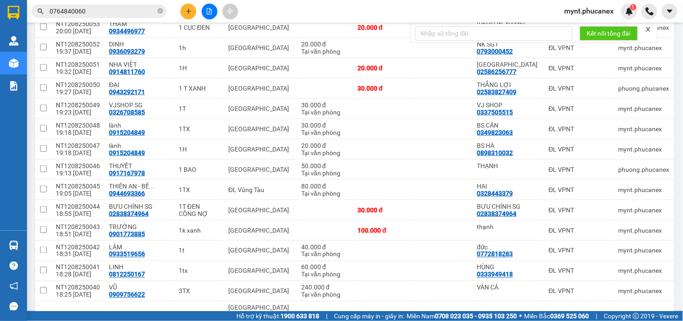
scroll to position [0, 0]
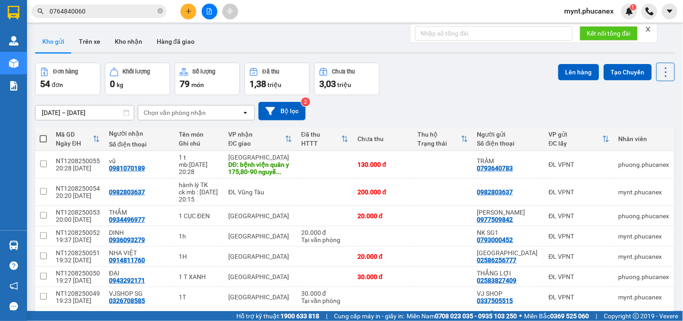
click at [44, 138] on span at bounding box center [43, 138] width 7 height 7
click at [43, 134] on input "checkbox" at bounding box center [43, 134] width 0 height 0
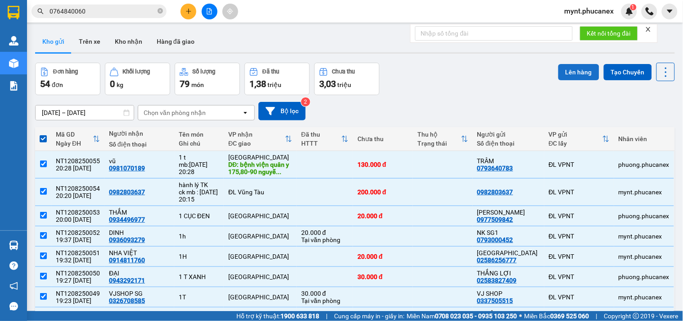
click at [569, 73] on button "Lên hàng" at bounding box center [579, 72] width 41 height 16
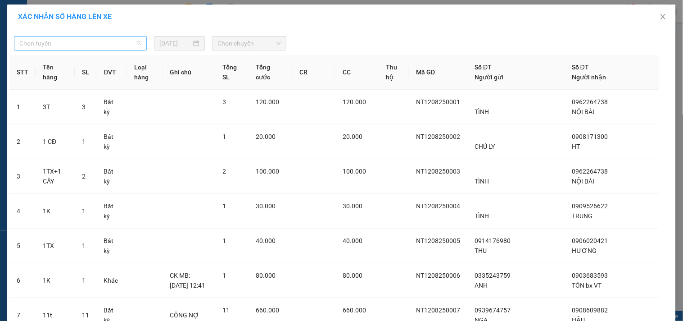
click at [99, 44] on span "Chọn tuyến" at bounding box center [80, 43] width 122 height 14
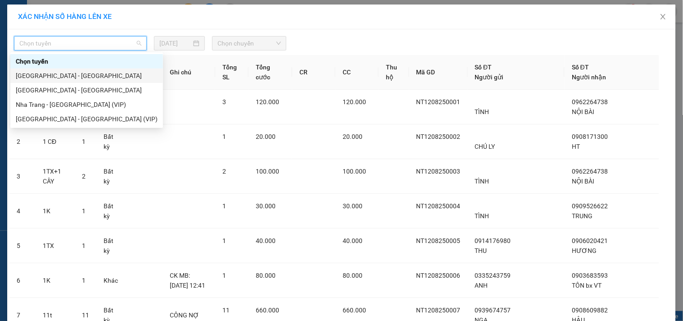
click at [63, 72] on div "Nha Trang - Sài Gòn" at bounding box center [87, 76] width 142 height 10
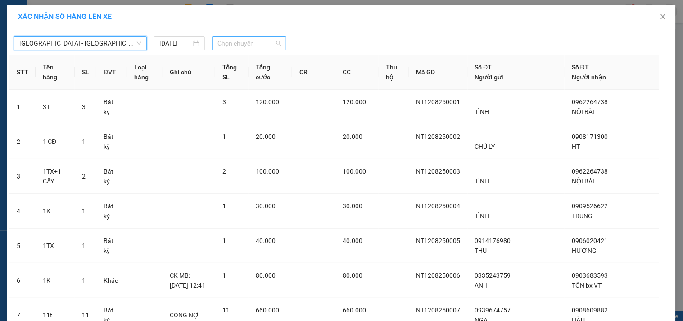
click at [227, 44] on span "Chọn chuyến" at bounding box center [250, 43] width 64 height 14
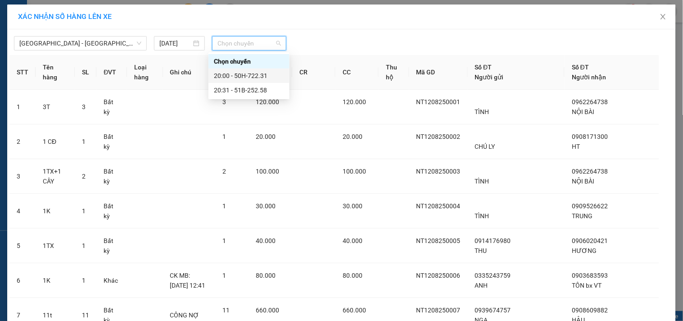
click at [232, 76] on div "20:00 - 50H-722.31" at bounding box center [249, 76] width 70 height 10
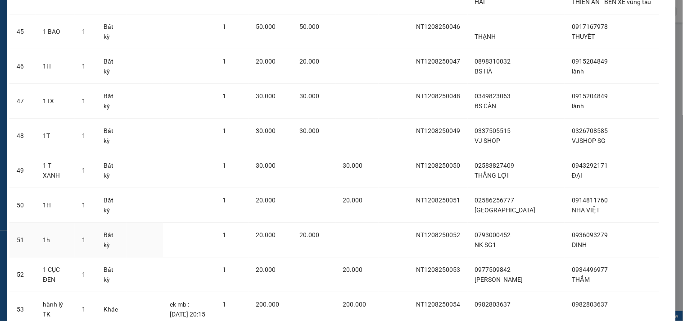
scroll to position [1759, 0]
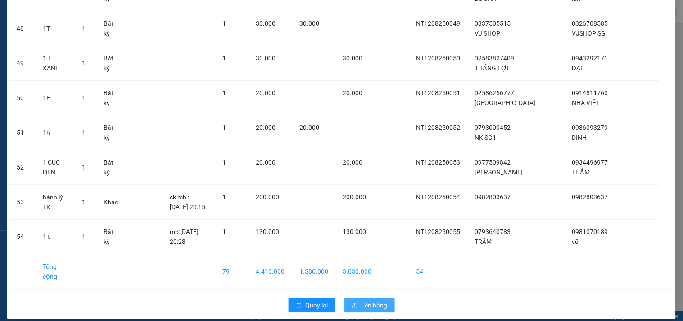
click at [380, 300] on span "Lên hàng" at bounding box center [375, 305] width 26 height 10
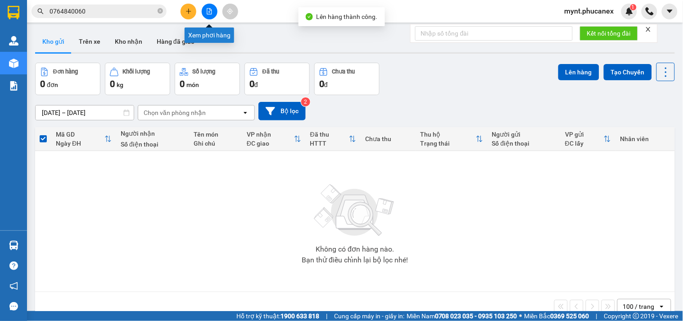
click at [212, 8] on icon "file-add" at bounding box center [209, 11] width 6 height 6
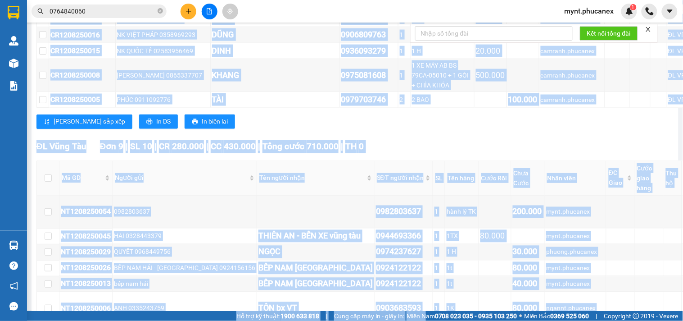
scroll to position [2280, 0]
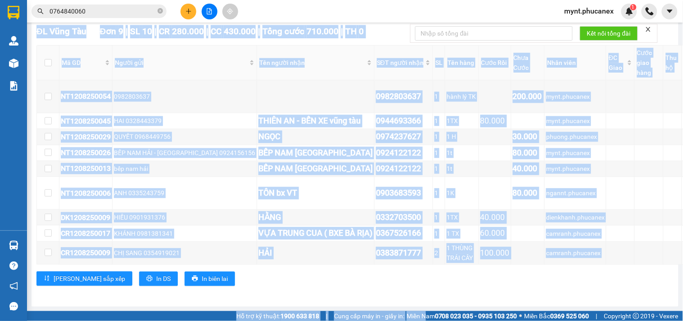
drag, startPoint x: 75, startPoint y: 168, endPoint x: 418, endPoint y: 340, distance: 383.8
click at [418, 320] on html "Kết quả tìm kiếm ( 1 ) Bộ lọc Mã ĐH Trạng thái Món hàng Thu hộ Tổng cước Chưa c…" at bounding box center [341, 160] width 683 height 321
copy section "Đơn 112 | SL 221 | CR 6.450.000 | CC 5.510.000 | Tổng cước 11.960.000 | TH 0 Gi…"
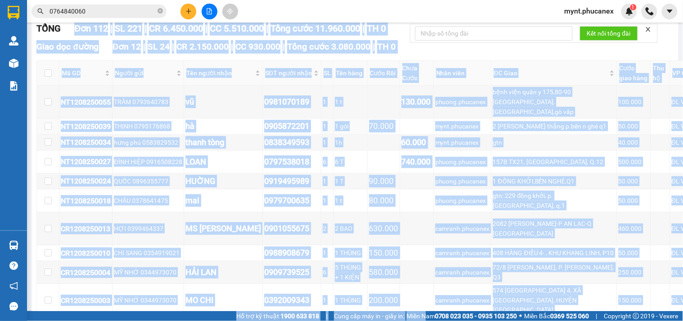
scroll to position [0, 0]
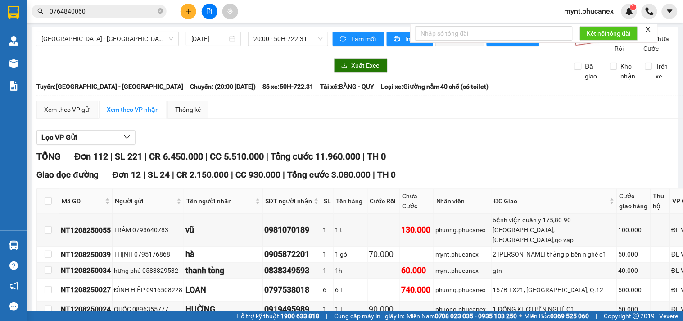
click at [363, 145] on div "Lọc VP Gửi" at bounding box center [391, 137] width 710 height 15
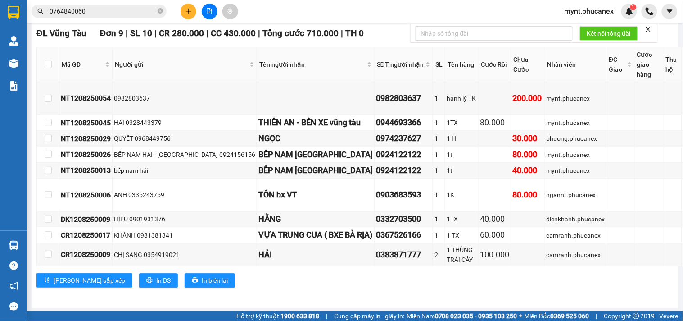
scroll to position [2280, 0]
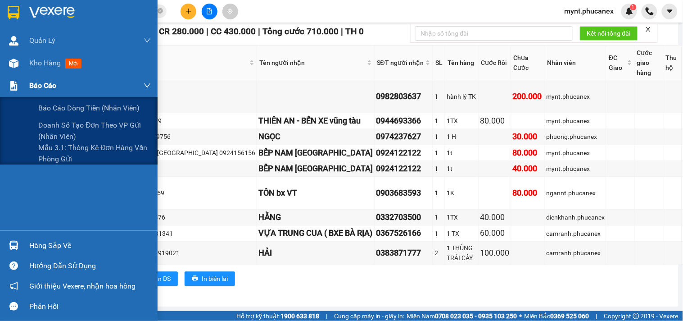
click at [45, 86] on span "Báo cáo" at bounding box center [42, 85] width 27 height 11
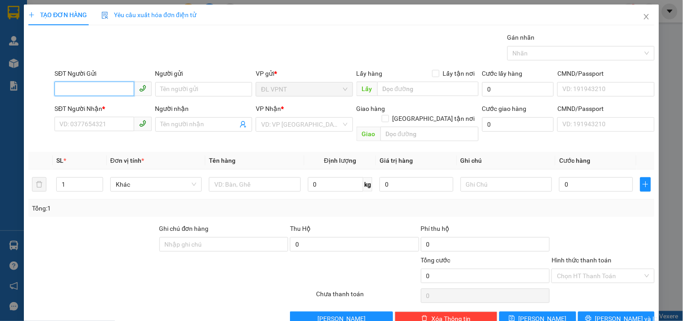
click at [93, 132] on span at bounding box center [103, 124] width 97 height 14
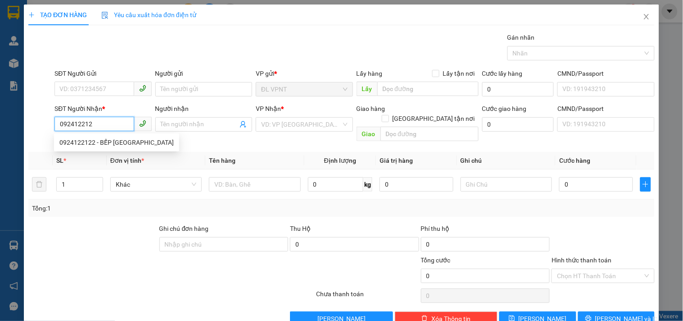
type input "0924122122"
click at [125, 148] on div "0924122122 - BẾP NAM HẢI VT" at bounding box center [116, 142] width 125 height 14
type input "BẾP NAM [GEOGRAPHIC_DATA]"
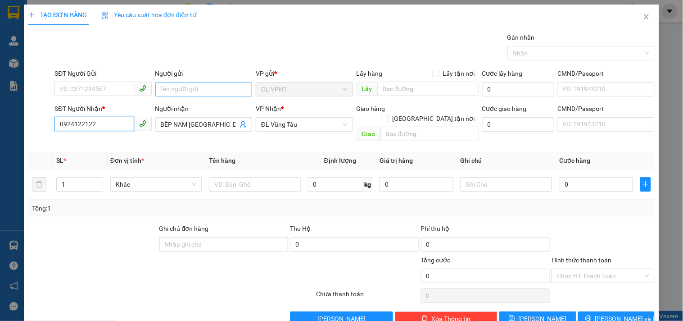
type input "0924122122"
click at [163, 88] on input "Người gửi" at bounding box center [203, 89] width 97 height 14
click at [110, 100] on div "SĐT Người Gửi VD: 0371234567" at bounding box center [103, 84] width 97 height 32
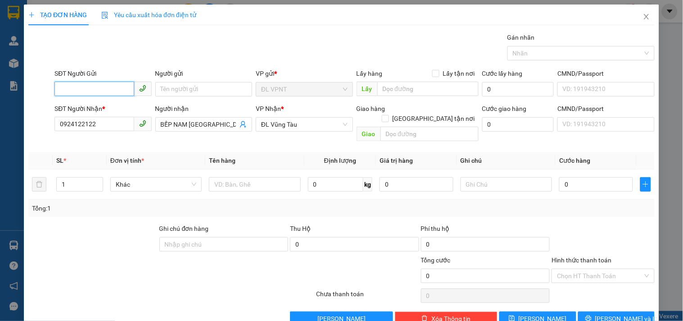
click at [110, 92] on input "SĐT Người Gửi" at bounding box center [94, 89] width 79 height 14
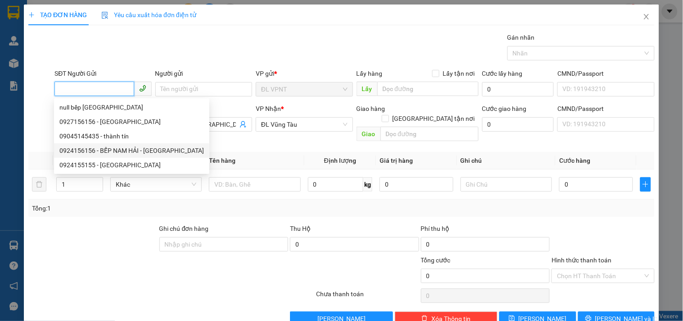
click at [145, 147] on div "0924156156 - BẾP NAM HẢI - NHA TRANG" at bounding box center [131, 150] width 145 height 10
type input "0924156156"
type input "BẾP NAM HẢI - [GEOGRAPHIC_DATA]"
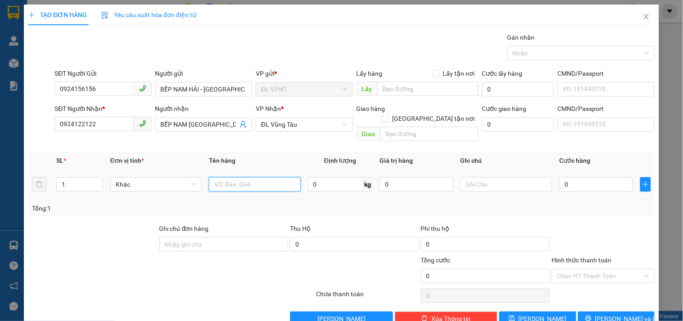
click at [227, 177] on input "text" at bounding box center [254, 184] width 91 height 14
type input "1t"
click at [573, 177] on input "0" at bounding box center [596, 184] width 74 height 14
type input "8"
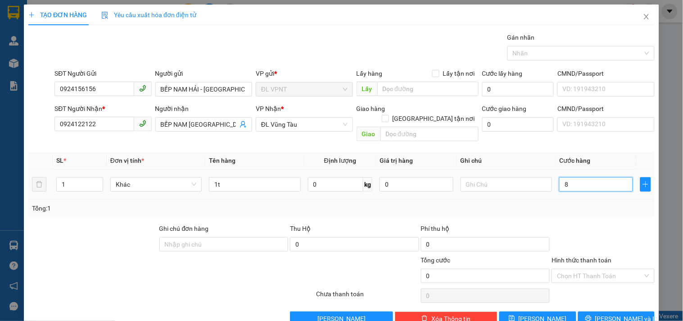
type input "8"
type input "80"
type input "80.000"
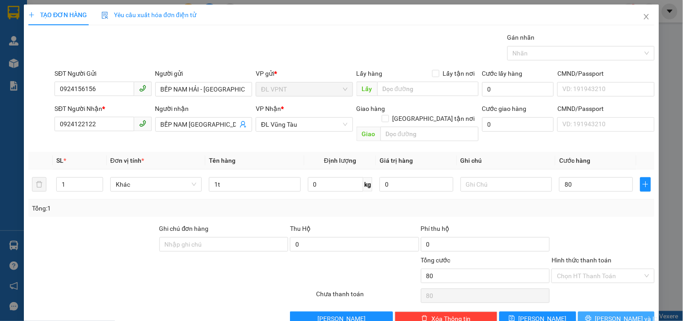
type input "80.000"
click at [602, 303] on span "[PERSON_NAME] và In" at bounding box center [627, 319] width 63 height 10
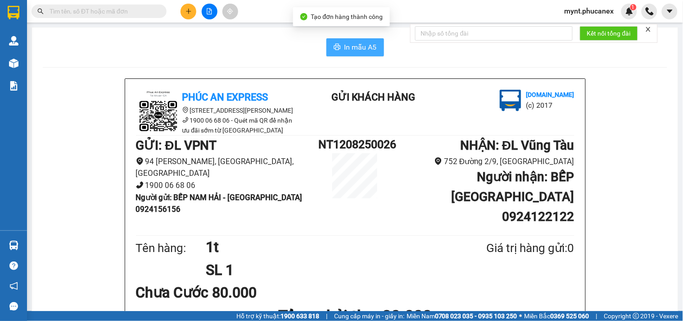
click at [355, 45] on span "In mẫu A5" at bounding box center [361, 46] width 32 height 11
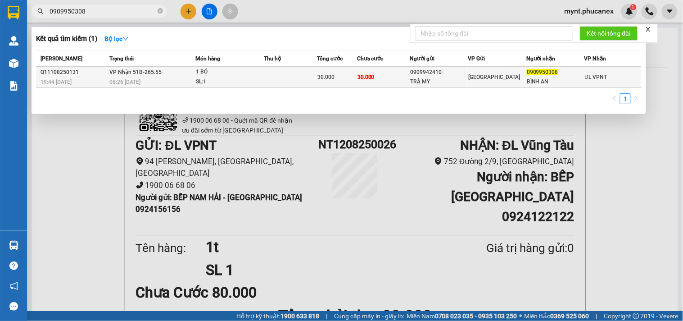
type input "0909950308"
click at [257, 72] on div "1 BÓ" at bounding box center [230, 72] width 68 height 10
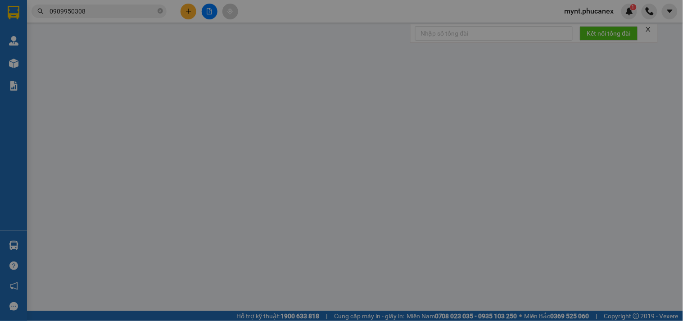
type input "0909942410"
type input "TRÀ MY"
type input "0909950308"
type input "BÌNH AN"
type input "30.000"
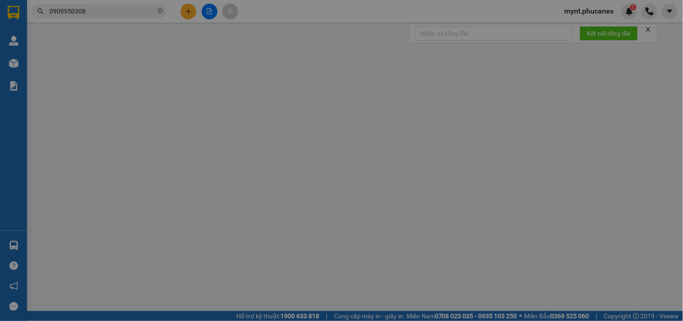
type input "30.000"
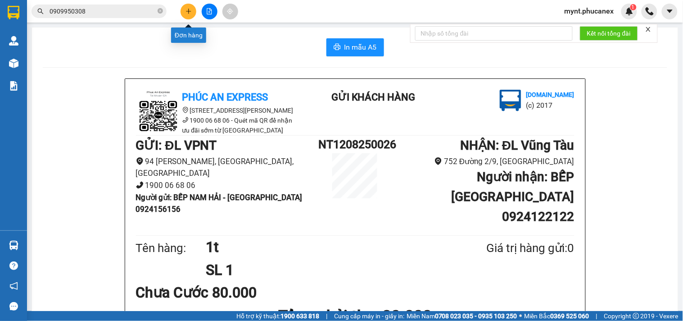
click at [183, 9] on button at bounding box center [189, 12] width 16 height 16
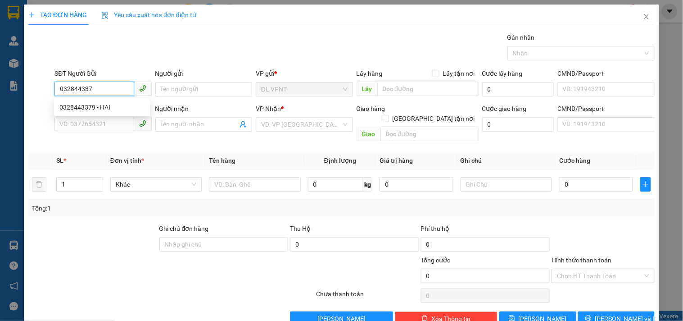
type input "0328443379"
click at [80, 108] on div "0328443379 - HAI" at bounding box center [101, 107] width 85 height 10
type input "HAI"
type input "0333626759"
type input "THƠM - BX VT"
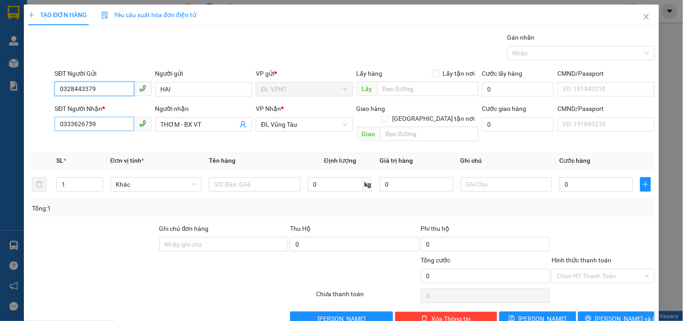
type input "0328443379"
drag, startPoint x: 108, startPoint y: 127, endPoint x: 0, endPoint y: 123, distance: 108.2
click at [0, 122] on div "TẠO ĐƠN HÀNG Yêu cầu xuất hóa đơn điện tử Transit Pickup Surcharge Ids Transit …" at bounding box center [341, 160] width 683 height 321
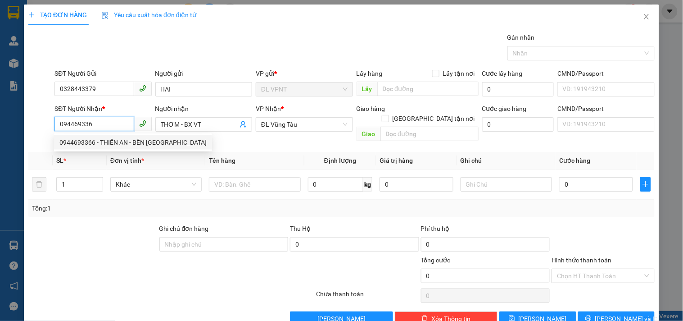
click at [127, 141] on div "0944693366 - THIÊN AN - BẾN XE vũng tàu" at bounding box center [132, 142] width 147 height 10
type input "0944693366"
type input "THIÊN AN - BẾN XE vũng tàu"
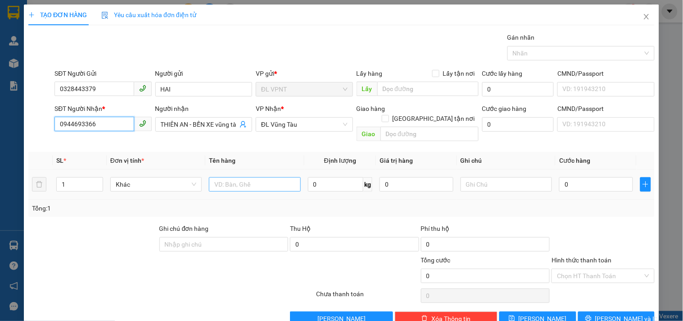
type input "0944693366"
click at [253, 177] on input "text" at bounding box center [254, 184] width 91 height 14
type input "1TX"
type input "8"
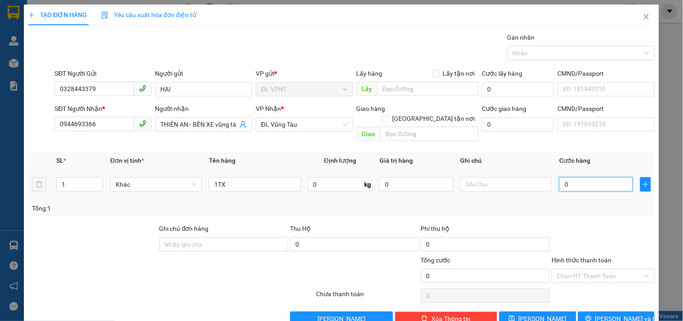
type input "8"
type input "80"
type input "80.000"
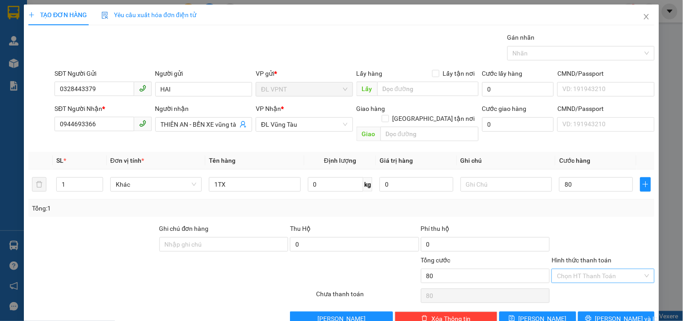
type input "80.000"
click at [607, 269] on input "Hình thức thanh toán" at bounding box center [600, 276] width 86 height 14
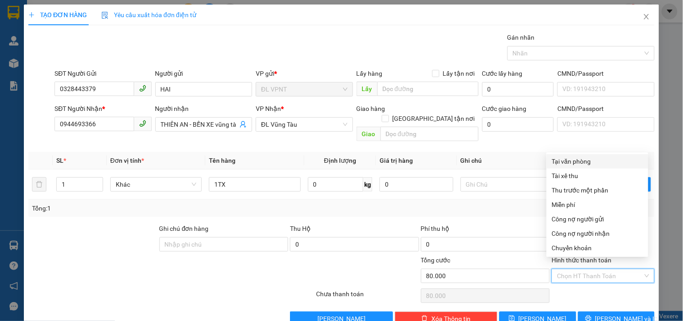
click at [593, 158] on div "Tại văn phòng" at bounding box center [597, 161] width 91 height 10
type input "0"
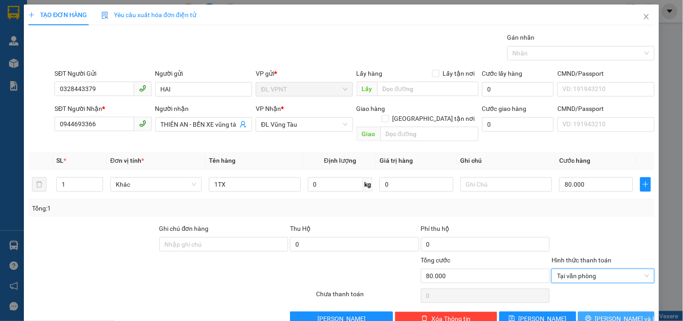
click at [606, 314] on span "Lưu và In" at bounding box center [627, 319] width 63 height 10
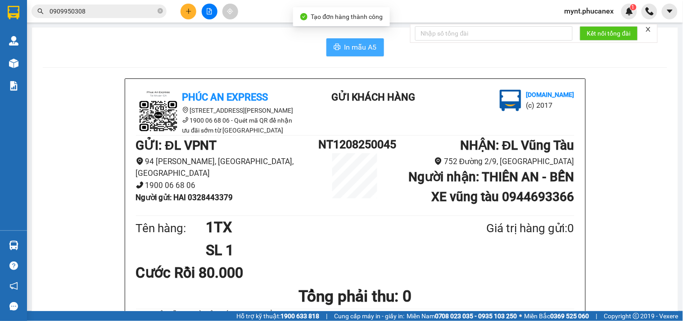
click at [363, 46] on span "In mẫu A5" at bounding box center [361, 46] width 32 height 11
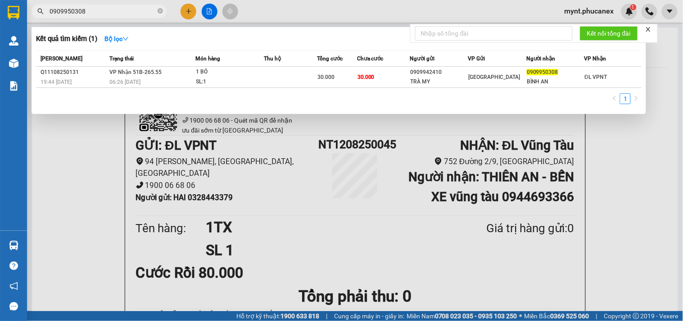
click at [98, 14] on input "0909950308" at bounding box center [103, 11] width 106 height 10
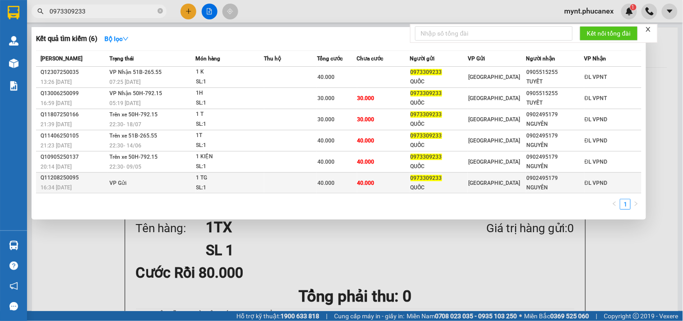
type input "0973309233"
click at [529, 182] on div "0902495179" at bounding box center [555, 177] width 57 height 9
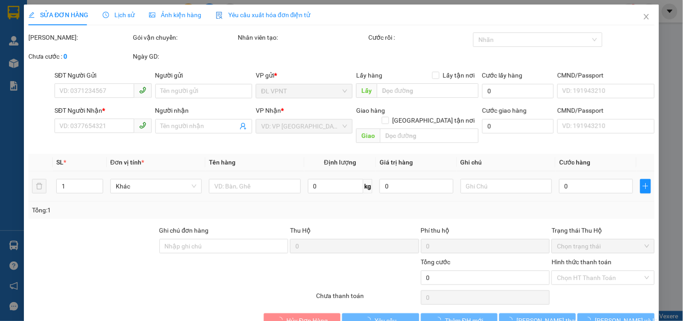
type input "0973309233"
type input "QUỐC"
type input "0902495179"
type input "NGUYÊN"
type input "40.000"
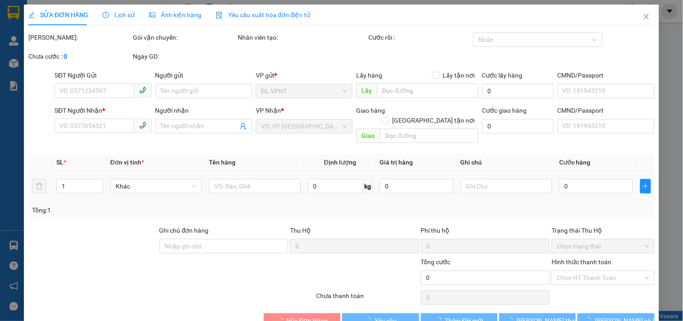
type input "40.000"
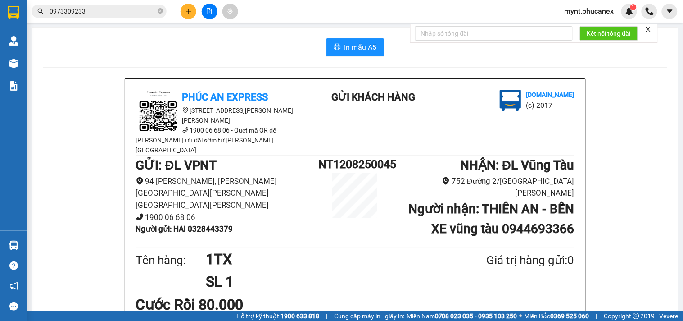
click at [72, 17] on span "0973309233" at bounding box center [99, 12] width 135 height 14
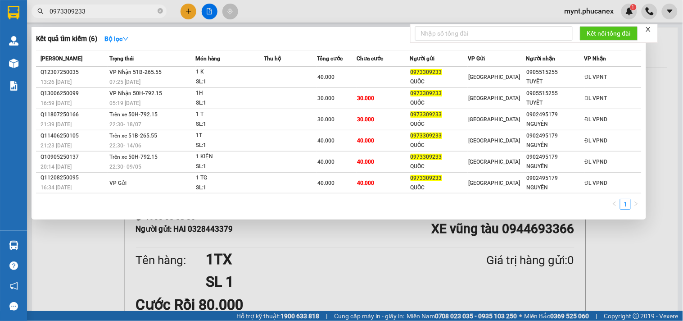
click at [72, 17] on span "0973309233" at bounding box center [99, 12] width 135 height 14
click at [75, 13] on input "0973309233" at bounding box center [103, 11] width 106 height 10
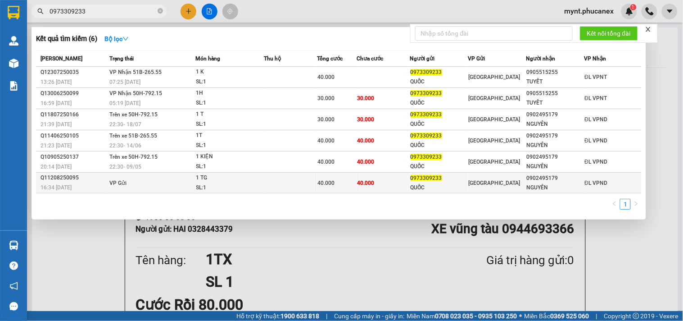
click at [197, 182] on div "1 TG" at bounding box center [230, 178] width 68 height 10
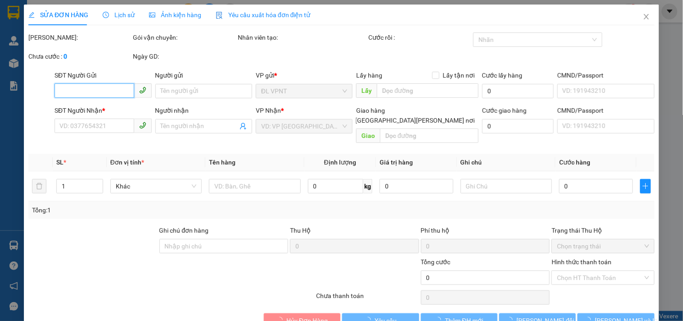
type input "0973309233"
type input "QUỐC"
type input "0902495179"
type input "NGUYÊN"
type input "40.000"
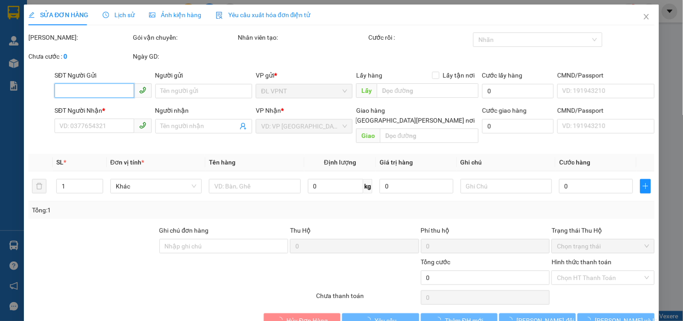
type input "40.000"
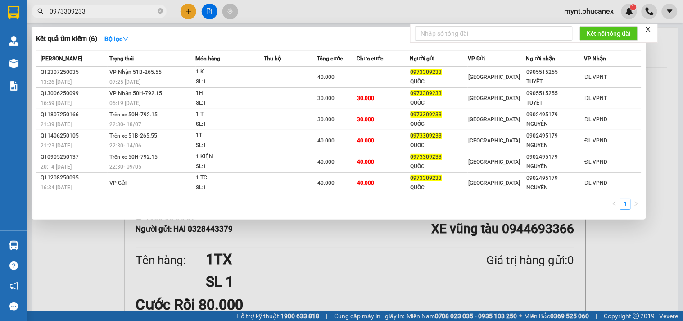
click at [98, 9] on input "0973309233" at bounding box center [103, 11] width 106 height 10
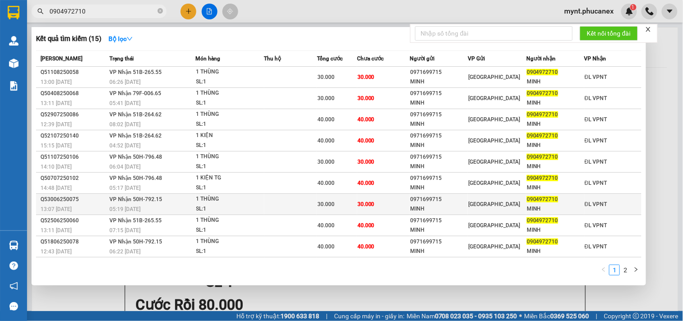
scroll to position [20, 0]
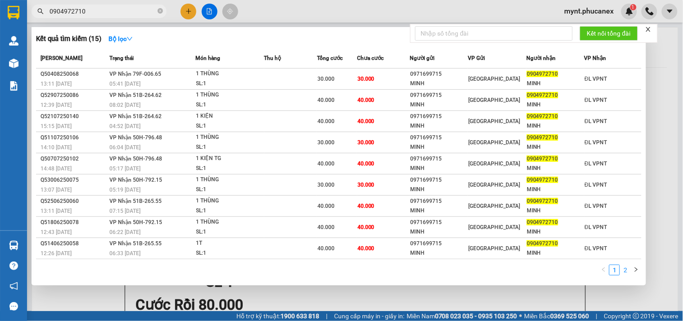
type input "0904972710"
click at [627, 268] on link "2" at bounding box center [626, 270] width 10 height 10
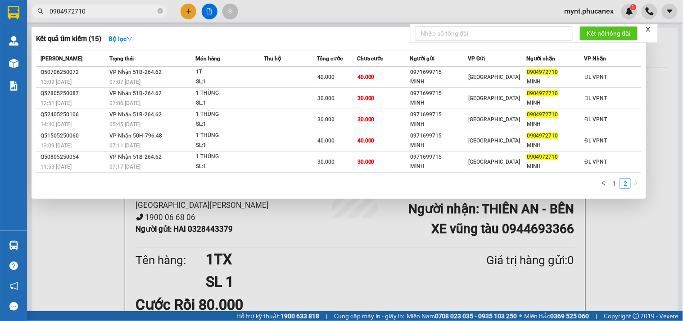
scroll to position [0, 0]
click at [612, 186] on link "1" at bounding box center [615, 183] width 10 height 10
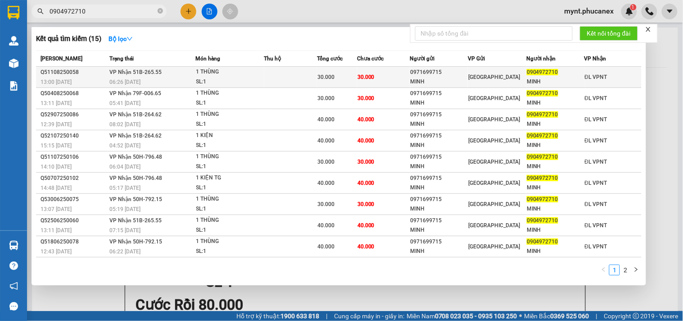
click at [527, 73] on span "0904972710" at bounding box center [543, 72] width 32 height 6
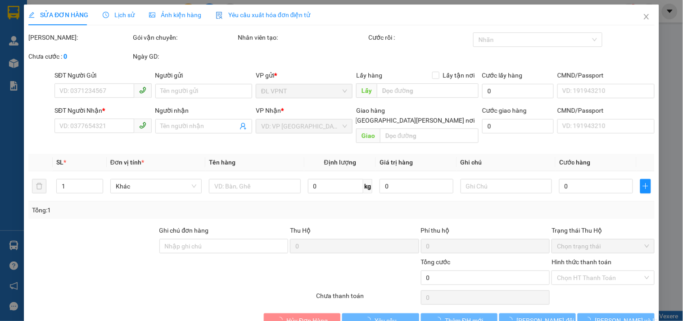
type input "0971699715"
type input "MINH"
type input "0904972710"
type input "MINH"
type input "30.000"
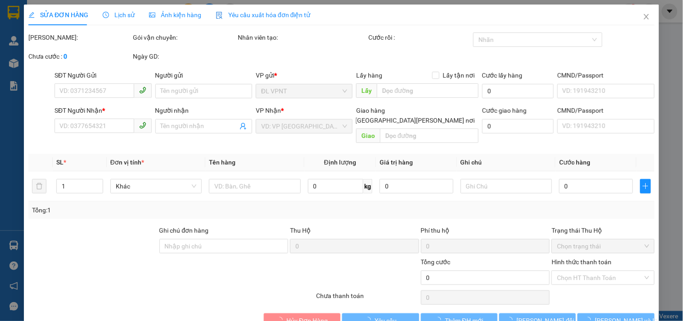
type input "30.000"
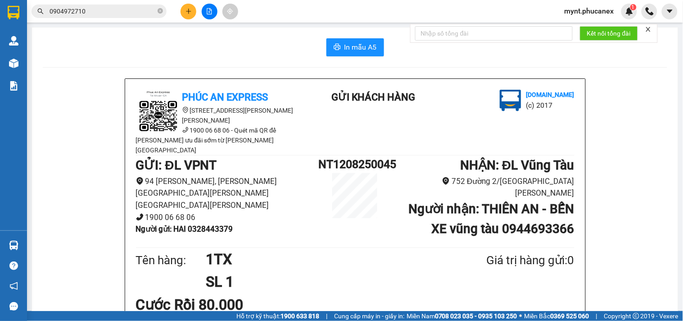
click at [122, 11] on input "0904972710" at bounding box center [103, 11] width 106 height 10
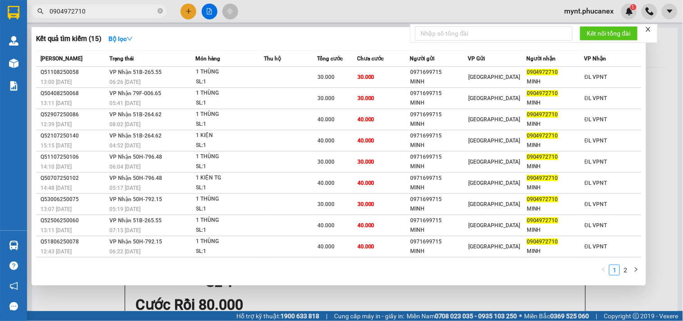
click at [123, 9] on input "0904972710" at bounding box center [103, 11] width 106 height 10
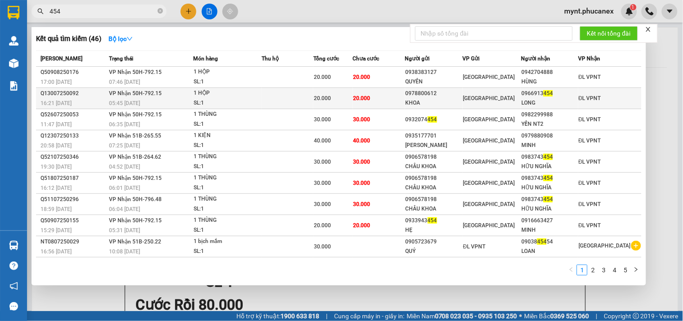
type input "454"
click at [551, 92] on span "454" at bounding box center [548, 93] width 9 height 6
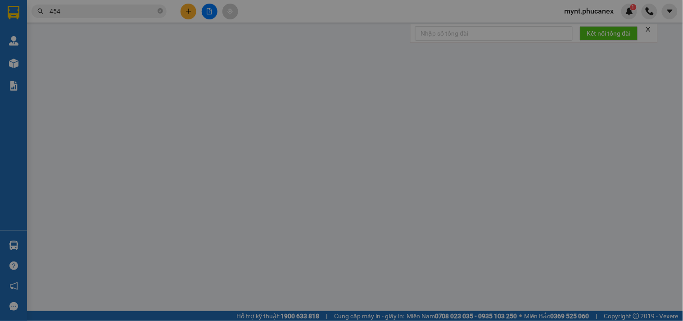
type input "0978800612"
type input "KHOA"
type input "0966913454"
type input "LONG"
type input "20.000"
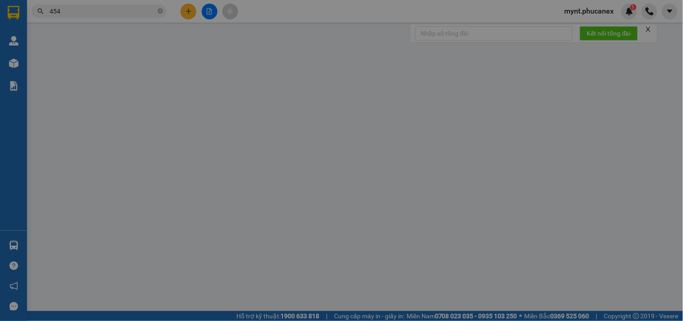
type input "20.000"
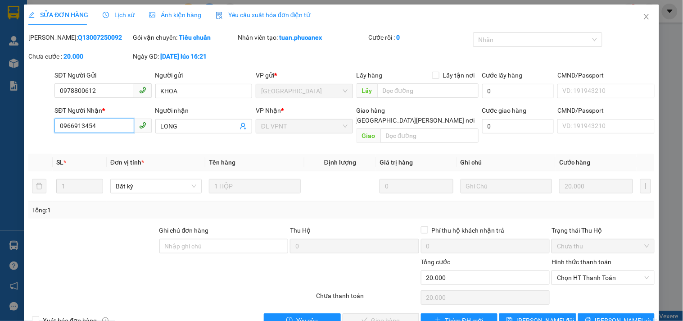
drag, startPoint x: 97, startPoint y: 122, endPoint x: 21, endPoint y: 125, distance: 75.8
click at [21, 125] on div "SỬA ĐƠN HÀNG Lịch sử Ảnh kiện hàng Yêu cầu xuất hóa đơn điện tử Total Paid Fee …" at bounding box center [341, 160] width 683 height 321
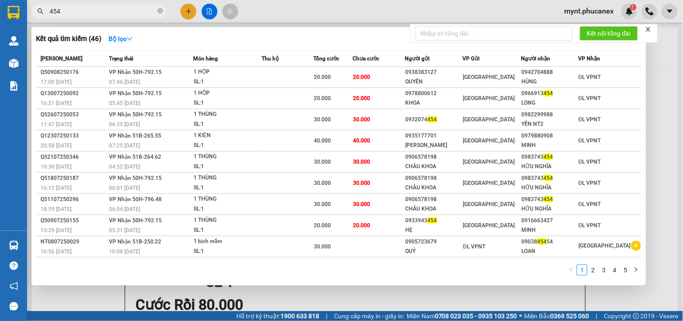
click at [84, 14] on input "454" at bounding box center [103, 11] width 106 height 10
paste input "0966913"
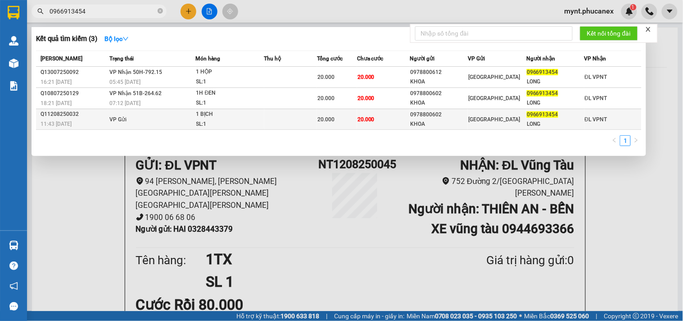
type input "0966913454"
click at [462, 119] on div "KHOA" at bounding box center [439, 123] width 57 height 9
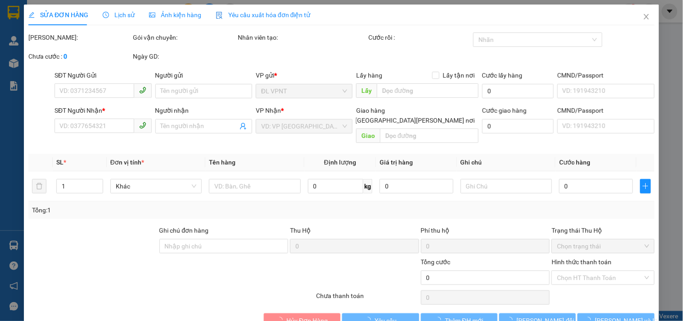
type input "0978800602"
type input "KHOA"
type input "0966913454"
type input "LONG"
type input "20.000"
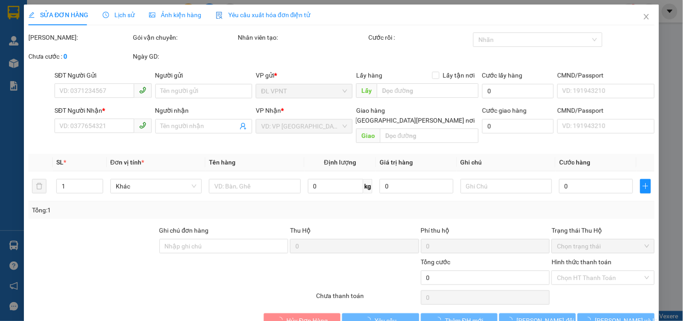
type input "20.000"
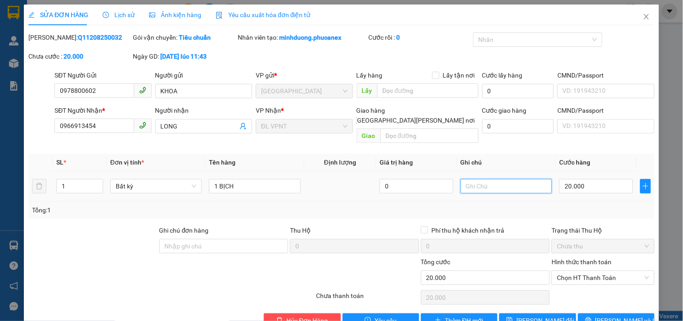
click at [496, 179] on input "text" at bounding box center [506, 186] width 91 height 14
type input "d"
type input "đã nhận 12.8"
click at [532, 315] on span "Lưu thay đổi" at bounding box center [546, 320] width 58 height 10
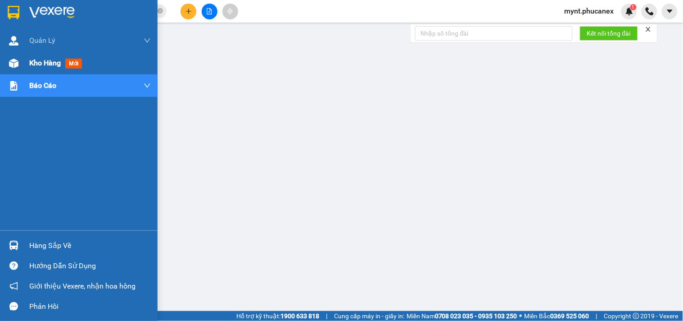
click at [32, 60] on span "Kho hàng" at bounding box center [45, 63] width 32 height 9
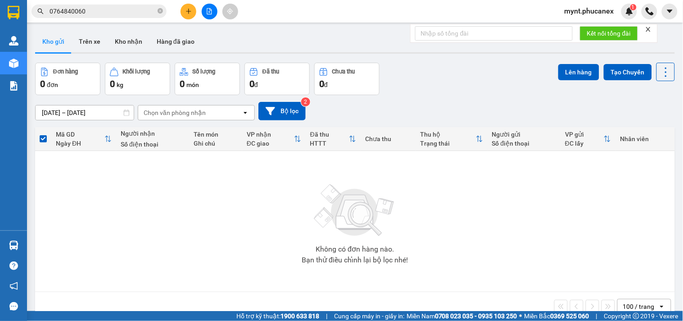
click at [209, 6] on button at bounding box center [210, 12] width 16 height 16
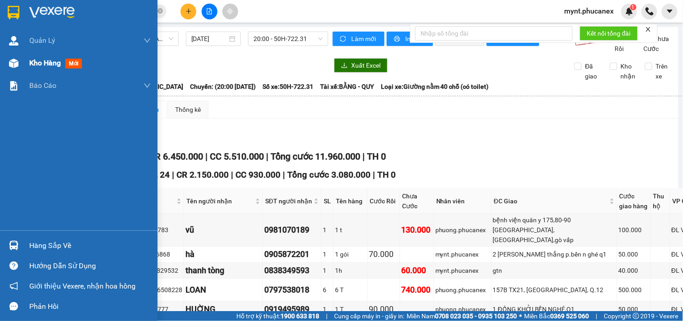
click at [50, 56] on div "Kho hàng mới" at bounding box center [90, 63] width 122 height 23
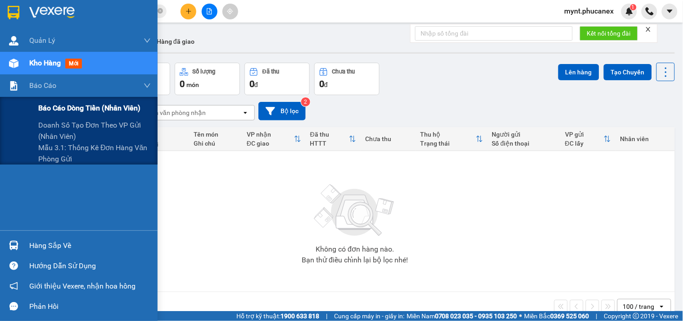
click at [91, 111] on span "Báo cáo dòng tiền (nhân viên)" at bounding box center [89, 107] width 102 height 11
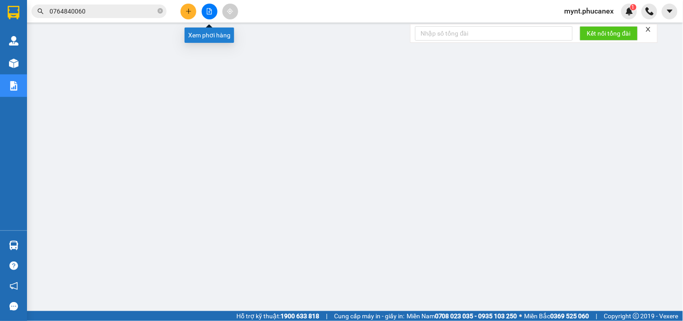
click at [205, 10] on button at bounding box center [210, 12] width 16 height 16
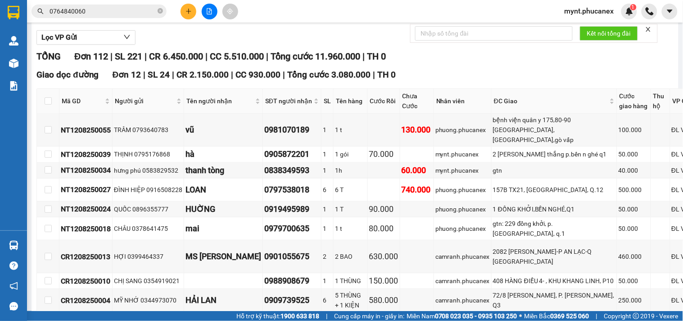
scroll to position [100, 9]
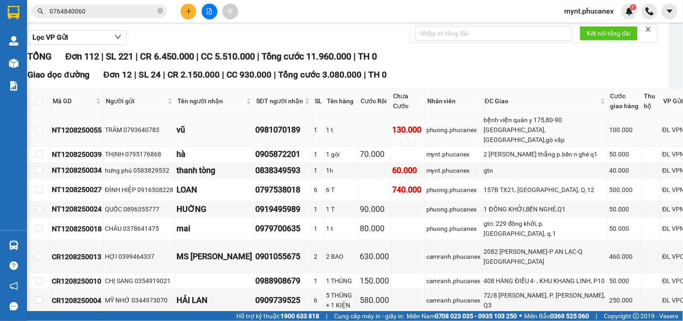
drag, startPoint x: 62, startPoint y: 151, endPoint x: 650, endPoint y: 164, distance: 587.6
click at [650, 146] on tr "NT1208250055 TRÂM 0793640783 vũ 0981070189 1 1 t 130.000 phuong.phucanex bệnh v…" at bounding box center [383, 130] width 710 height 33
click at [325, 201] on td "6 T" at bounding box center [342, 189] width 34 height 23
drag, startPoint x: 54, startPoint y: 150, endPoint x: 633, endPoint y: 221, distance: 583.3
click at [633, 221] on tbody "NT1208250055 TRÂM 0793640783 vũ 0981070189 1 1 t 130.000 phuong.phucanex bệnh v…" at bounding box center [383, 254] width 710 height 280
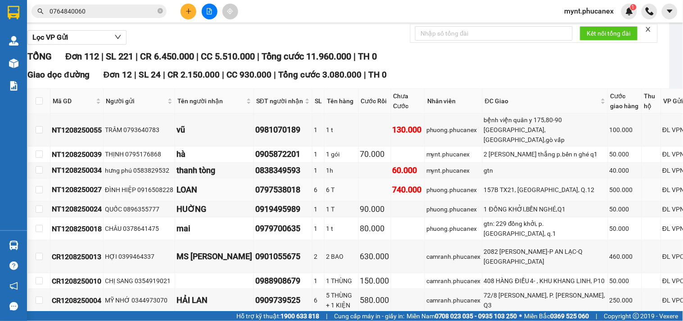
copy tbody "NT1208250055 TRÂM 0793640783 vũ 0981070189 1 1 t 130.000 phuong.phucanex bệnh v…"
click at [169, 178] on td "hưng phú 0583829532" at bounding box center [140, 171] width 72 height 16
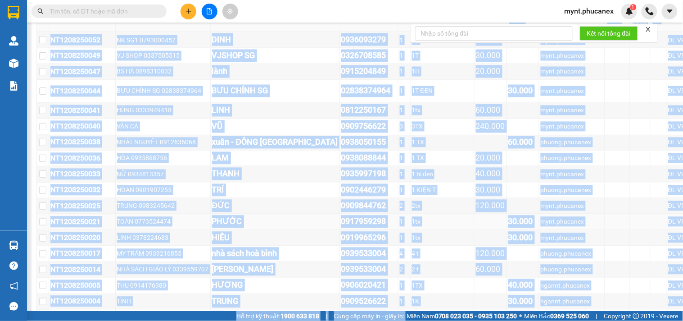
scroll to position [1312, 0]
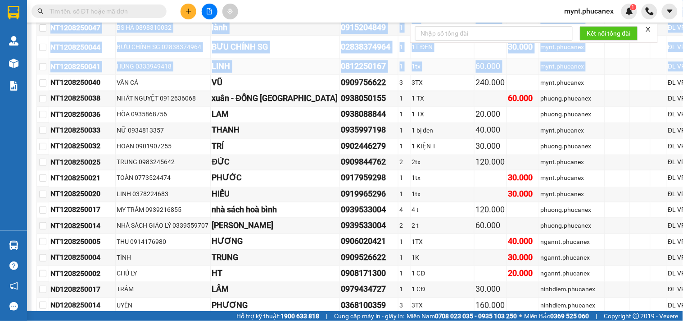
drag, startPoint x: 71, startPoint y: 164, endPoint x: 653, endPoint y: 127, distance: 583.2
click at [653, 127] on div "TỔNG Đơn 112 | SL 221 | CR 6.450.000 | CC 5.510.000 | Tổng cước 11.960.000 | TH…" at bounding box center [391, 13] width 710 height 2351
copy div "Lor 239 | IP 361 | DO 7.770.998 | SI 0.161.278 | Amet cons 75.672.307 | AD 0 El…"
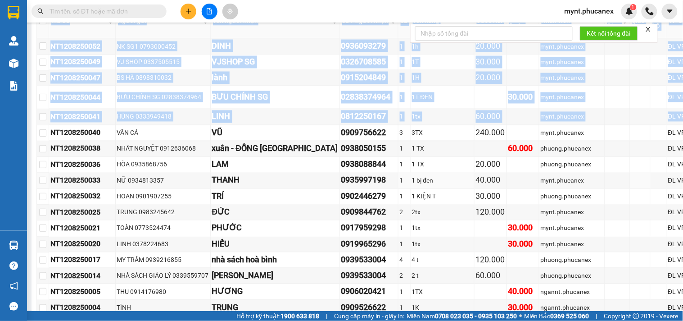
scroll to position [961, 0]
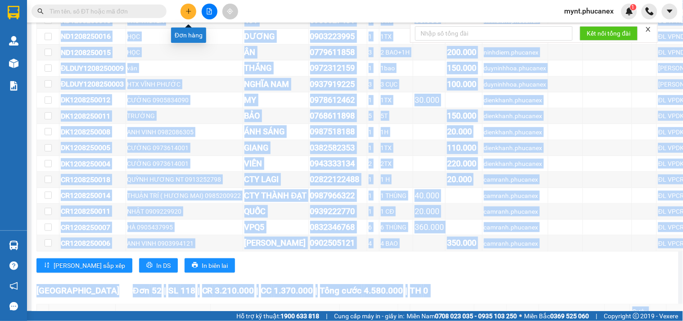
click at [188, 12] on icon "plus" at bounding box center [189, 11] width 6 height 6
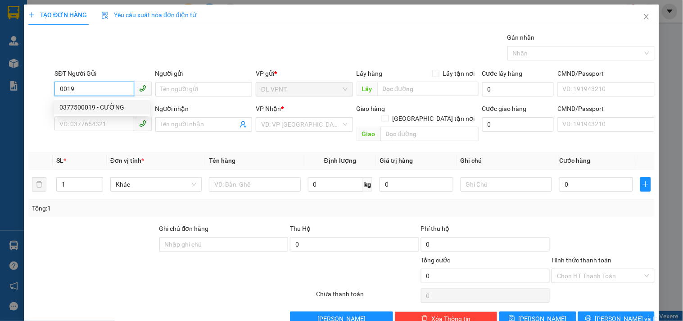
drag, startPoint x: 63, startPoint y: 89, endPoint x: 55, endPoint y: 89, distance: 8.6
click at [55, 89] on input "0019" at bounding box center [94, 89] width 79 height 14
click at [82, 123] on div "0906455019 - LOAN" at bounding box center [101, 122] width 85 height 10
type input "0906455019"
type input "LOAN"
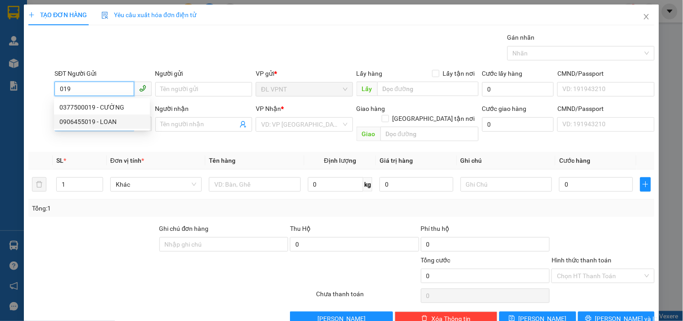
type input "0903077815"
type input "PHƯƠNG"
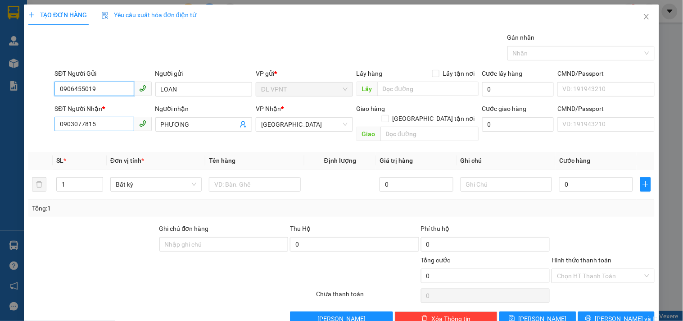
type input "0906455019"
drag, startPoint x: 100, startPoint y: 123, endPoint x: 0, endPoint y: 124, distance: 100.0
click at [0, 124] on div "TẠO ĐƠN HÀNG Yêu cầu xuất hóa đơn điện tử Transit Pickup Surcharge Ids Transit …" at bounding box center [341, 160] width 683 height 321
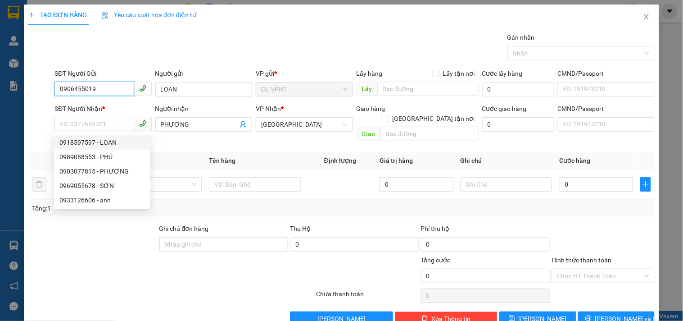
drag, startPoint x: 119, startPoint y: 84, endPoint x: 0, endPoint y: 84, distance: 119.4
click at [0, 84] on div "TẠO ĐƠN HÀNG Yêu cầu xuất hóa đơn điện tử Transit Pickup Surcharge Ids Transit …" at bounding box center [341, 160] width 683 height 321
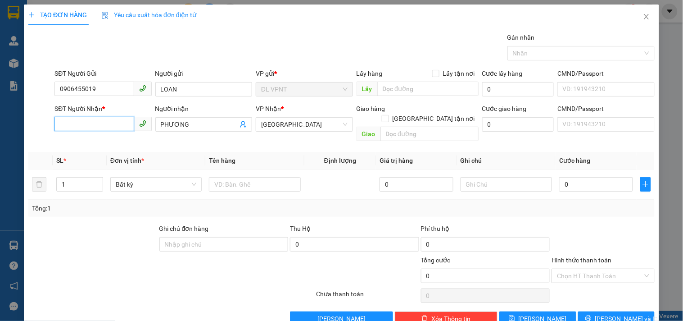
click at [107, 119] on input "SĐT Người Nhận *" at bounding box center [94, 124] width 79 height 14
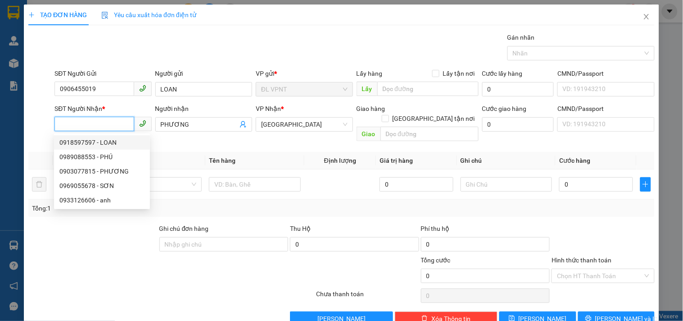
paste input "0903681506"
type input "0903681506"
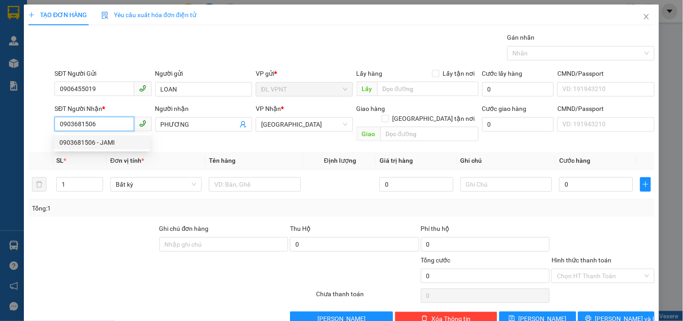
click at [117, 144] on div "0903681506 - JAMI" at bounding box center [101, 142] width 85 height 10
type input "JAMI"
type input "0903681506"
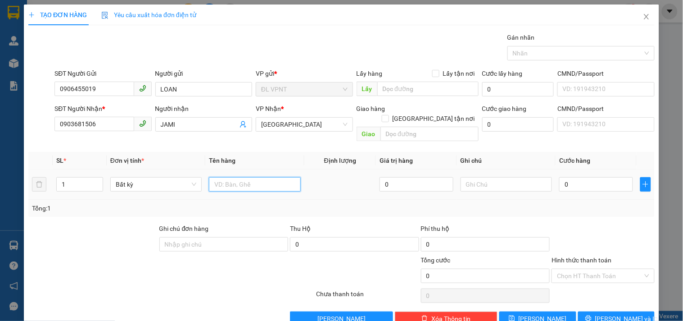
click at [223, 177] on input "text" at bounding box center [254, 184] width 91 height 14
type input "1c đen"
drag, startPoint x: 585, startPoint y: 178, endPoint x: 587, endPoint y: 173, distance: 5.4
click at [586, 178] on input "0" at bounding box center [596, 184] width 74 height 14
type input "5"
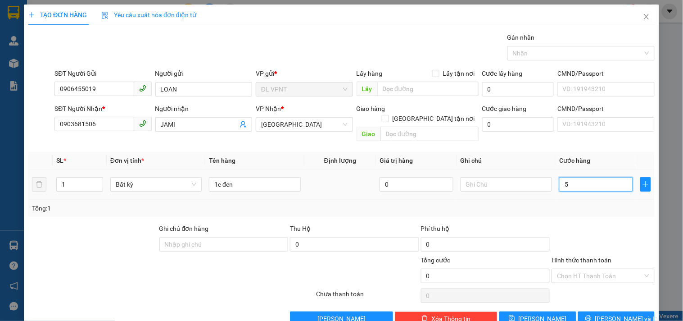
type input "5"
type input "50"
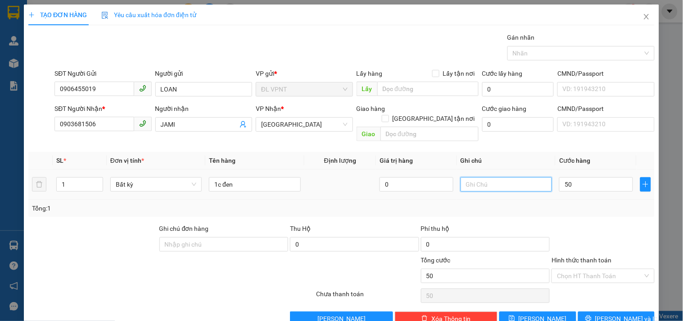
type input "50.000"
click at [518, 177] on input "text" at bounding box center [506, 184] width 91 height 14
type input "vc 12.8"
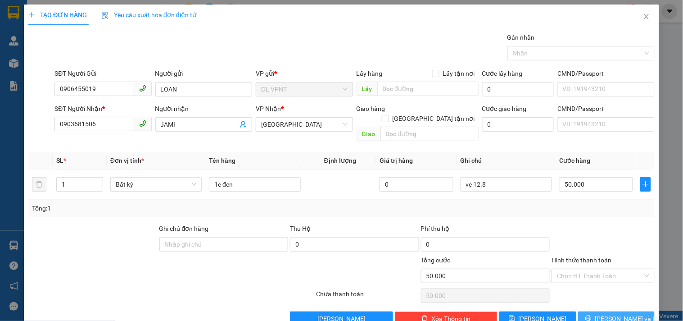
click at [591, 315] on icon "printer" at bounding box center [589, 318] width 6 height 6
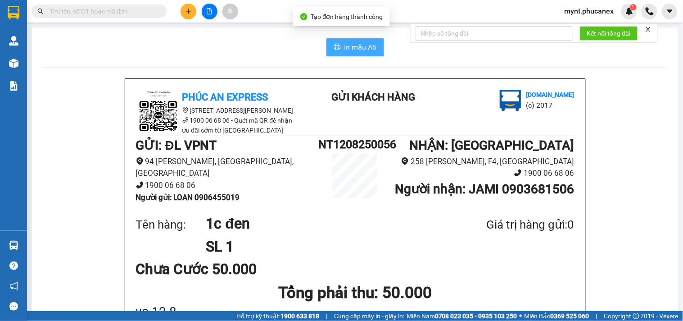
click at [332, 42] on button "In mẫu A5" at bounding box center [356, 47] width 58 height 18
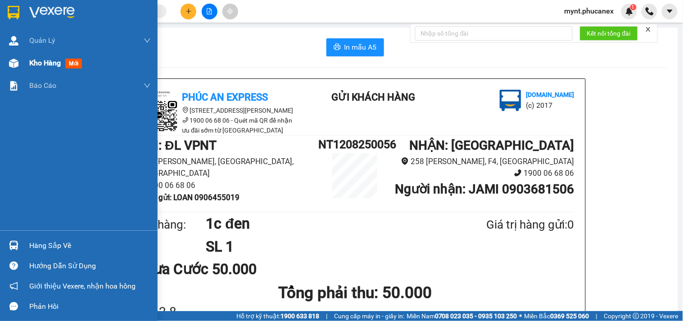
click at [25, 66] on div "Kho hàng mới" at bounding box center [79, 63] width 158 height 23
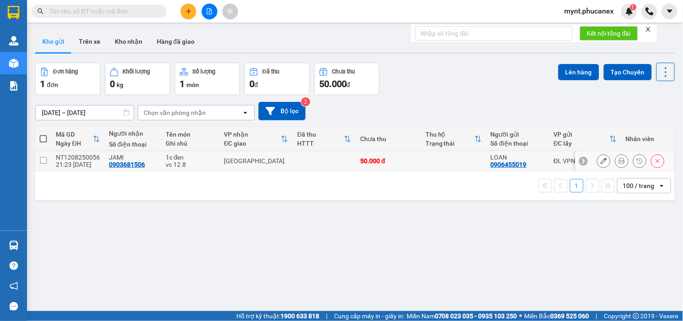
click at [41, 161] on input "checkbox" at bounding box center [43, 160] width 7 height 7
checkbox input "true"
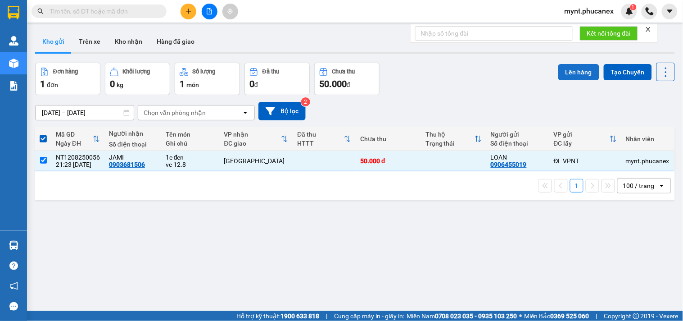
click at [559, 70] on button "Lên hàng" at bounding box center [579, 72] width 41 height 16
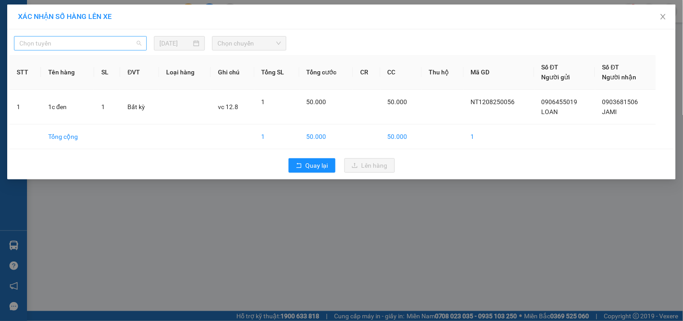
click at [53, 45] on span "Chọn tuyến" at bounding box center [80, 43] width 122 height 14
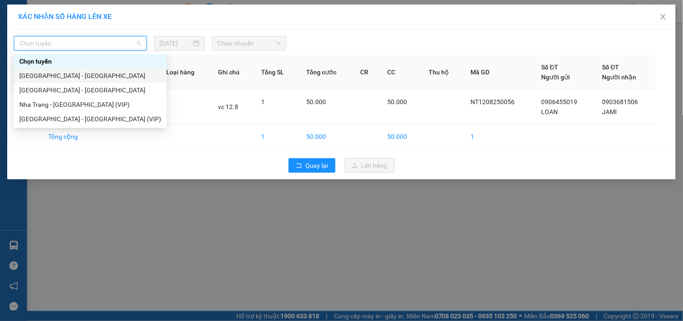
click at [65, 73] on div "[GEOGRAPHIC_DATA] - [GEOGRAPHIC_DATA]" at bounding box center [90, 76] width 142 height 10
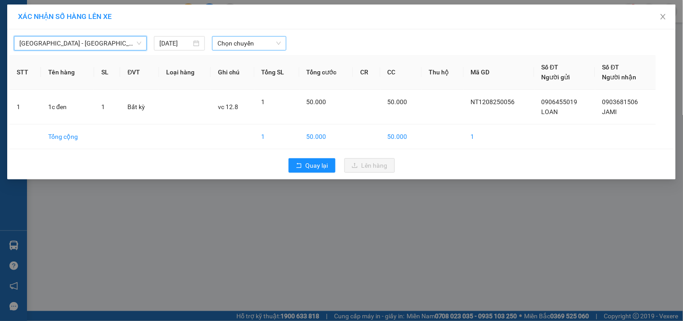
click at [259, 41] on span "Chọn chuyến" at bounding box center [250, 43] width 64 height 14
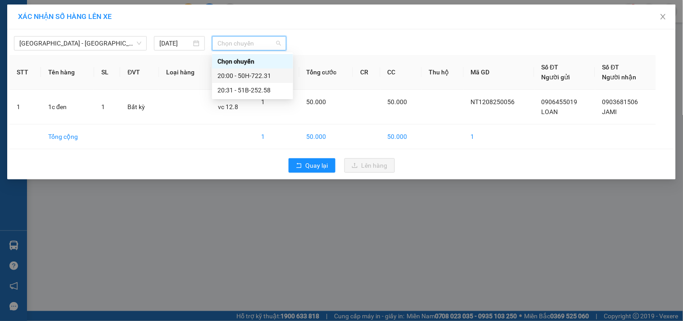
click at [257, 73] on div "20:00 - 50H-722.31" at bounding box center [253, 76] width 70 height 10
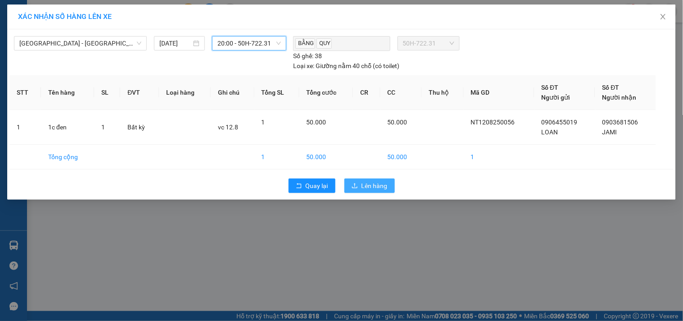
click at [370, 185] on span "Lên hàng" at bounding box center [375, 186] width 26 height 10
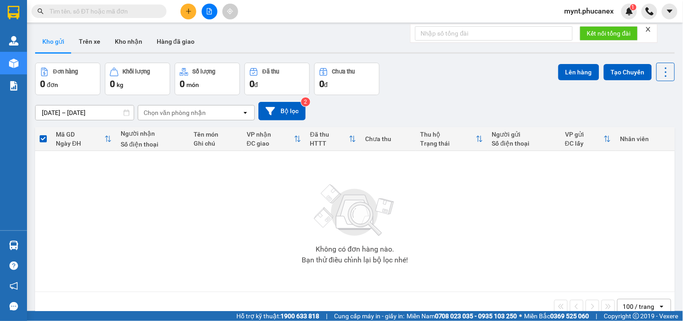
click at [209, 7] on button at bounding box center [210, 12] width 16 height 16
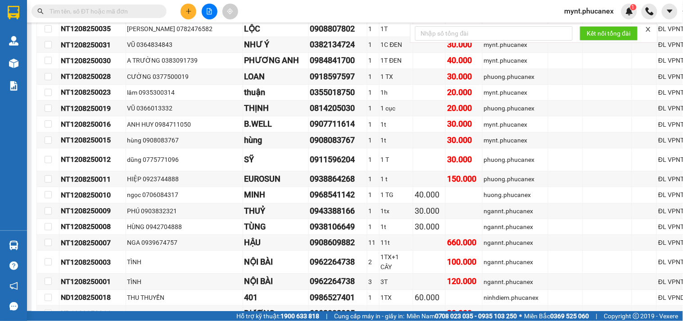
scroll to position [400, 0]
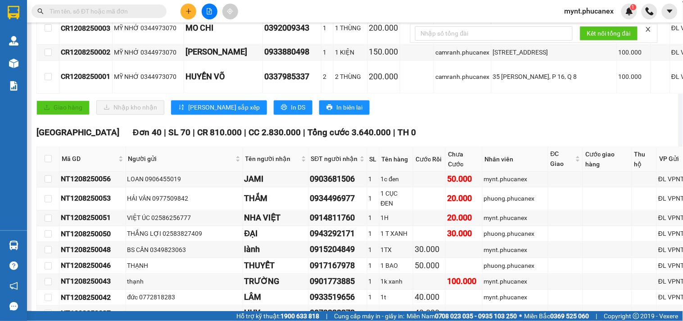
click at [155, 223] on div "VIỆT ÚC 02586256777" at bounding box center [184, 218] width 114 height 10
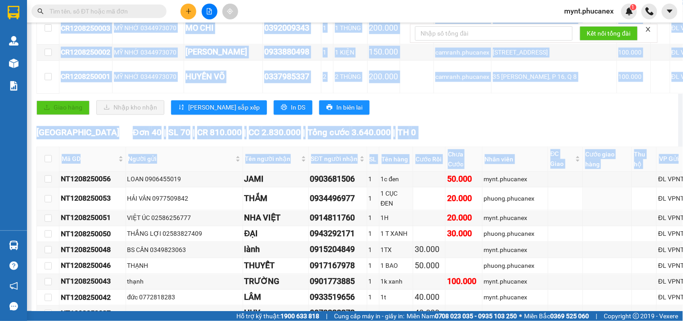
scroll to position [400, 9]
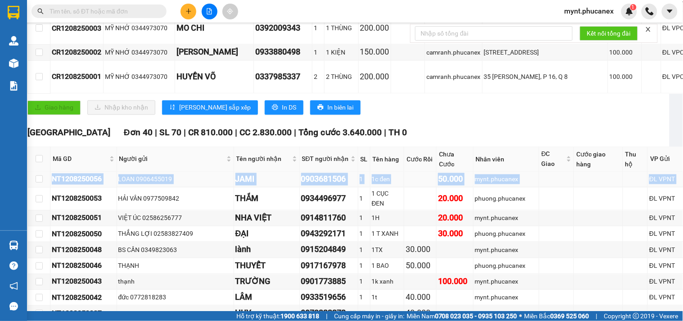
drag, startPoint x: 61, startPoint y: 214, endPoint x: 664, endPoint y: 217, distance: 602.7
click at [664, 187] on tr "NT1208250056 LOAN 0906455019 JAMI 0903681506 1 1c đen 50.000 mynt.phucanex ĐL V…" at bounding box center [383, 180] width 710 height 16
copy tr "NT1208250056 LOAN 0906455019 JAMI 0903681506 1 1c đen 50.000 mynt.phucanex ĐL V…"
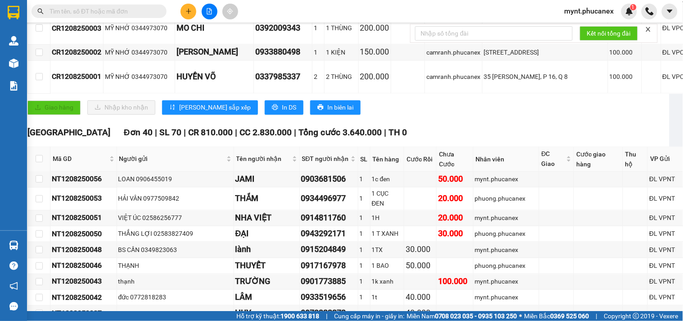
click at [89, 14] on input "text" at bounding box center [103, 11] width 106 height 10
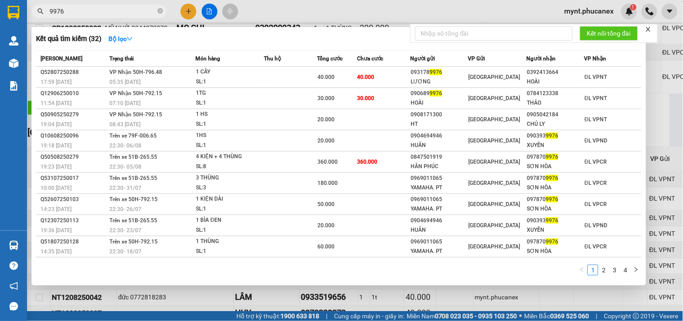
type input "9976"
click at [354, 12] on div at bounding box center [341, 160] width 683 height 321
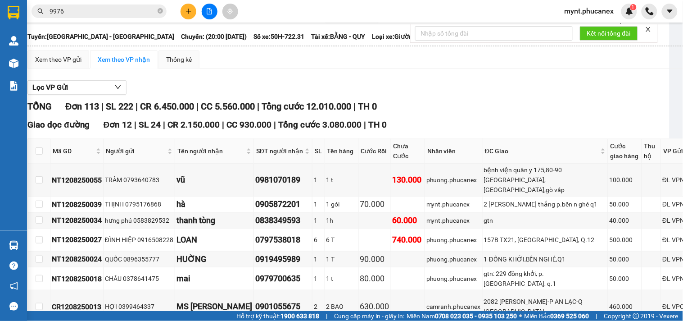
scroll to position [0, 9]
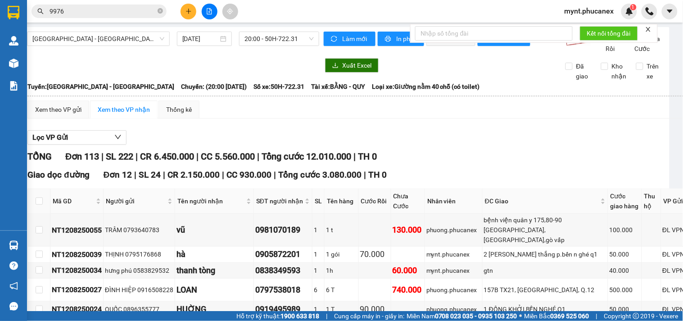
click at [605, 14] on span "mynt.phucanex" at bounding box center [590, 10] width 64 height 11
click at [596, 24] on span "Đăng xuất" at bounding box center [594, 28] width 45 height 10
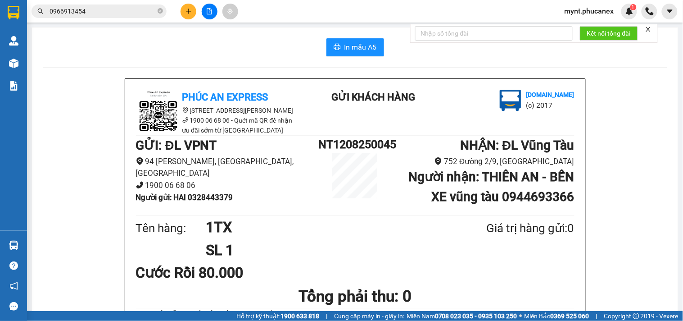
drag, startPoint x: 104, startPoint y: 13, endPoint x: 0, endPoint y: 18, distance: 103.7
click at [0, 18] on section "Kết quả tìm kiếm ( 3 ) Bộ lọc Mã ĐH Trạng thái Món hàng Thu hộ Tổng cước Chưa c…" at bounding box center [341, 160] width 683 height 321
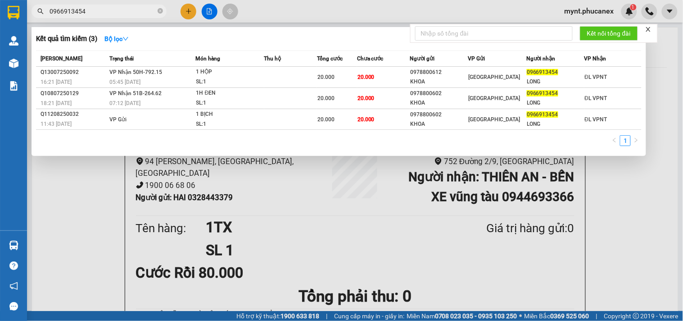
paste input "06455019"
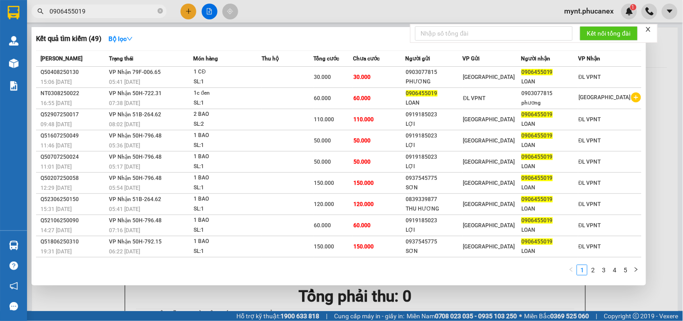
click at [112, 14] on input "0906455019" at bounding box center [103, 11] width 106 height 10
click at [111, 13] on input "0906455019" at bounding box center [103, 11] width 106 height 10
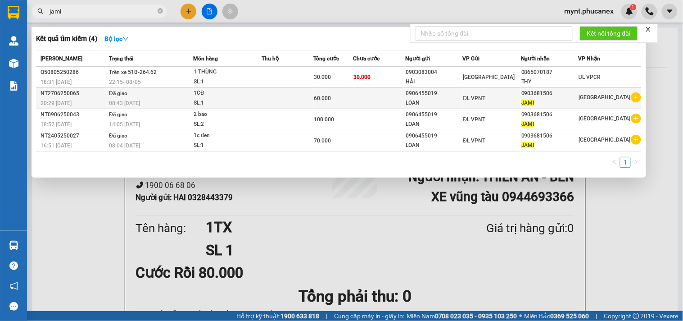
type input "jami"
click at [535, 100] on span "JAMI" at bounding box center [528, 103] width 13 height 6
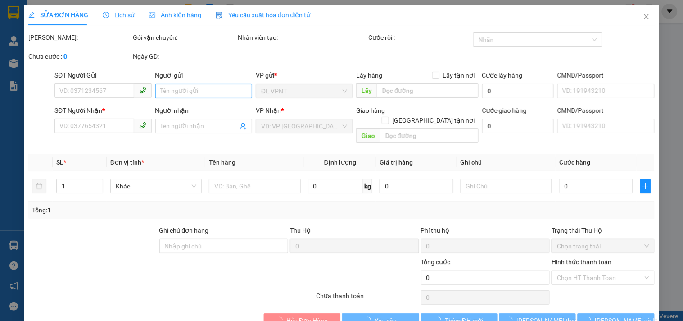
type input "0906455019"
type input "LOAN"
type input "0903681506"
type input "JAMI"
type input "60.000"
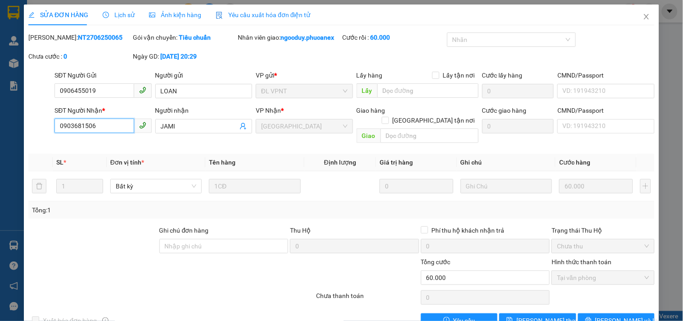
drag, startPoint x: 109, startPoint y: 123, endPoint x: 0, endPoint y: 123, distance: 109.5
click at [0, 123] on div "SỬA ĐƠN HÀNG Lịch sử Ảnh kiện hàng Yêu cầu xuất hóa đơn điện tử Total Paid Fee …" at bounding box center [341, 160] width 683 height 321
